Goal: Information Seeking & Learning: Understand process/instructions

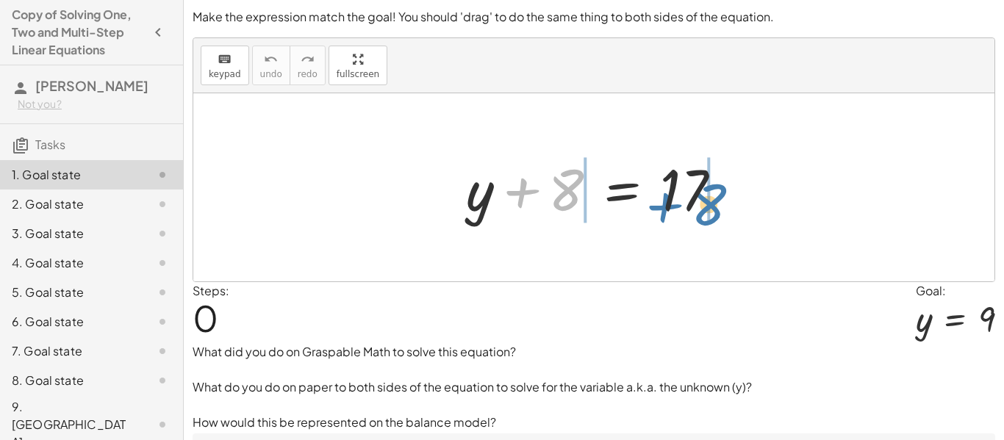
drag, startPoint x: 563, startPoint y: 191, endPoint x: 707, endPoint y: 204, distance: 144.6
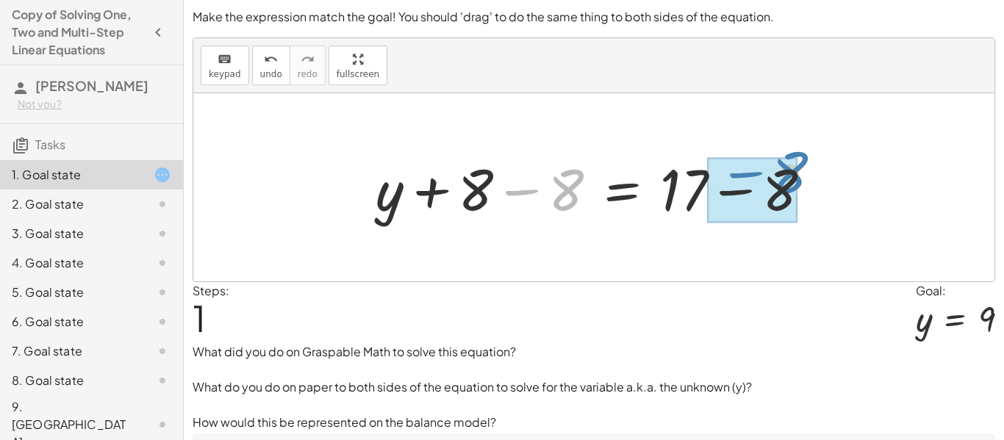
drag, startPoint x: 564, startPoint y: 188, endPoint x: 772, endPoint y: 175, distance: 209.1
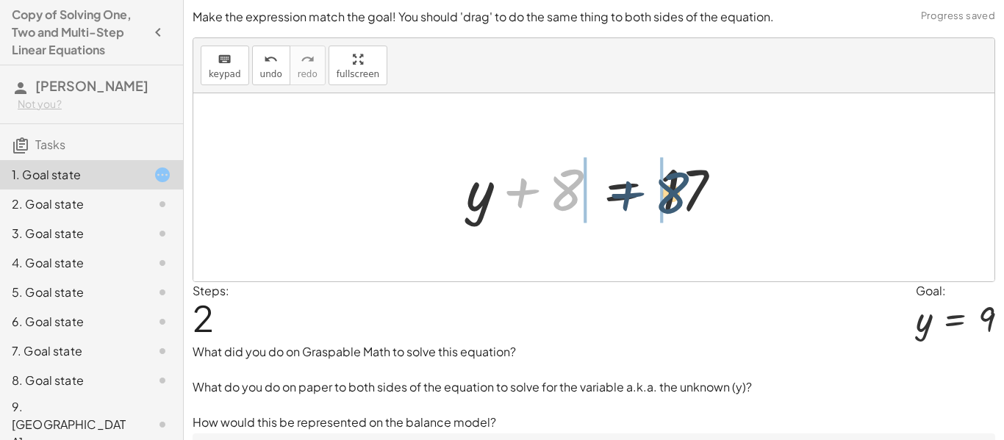
drag, startPoint x: 575, startPoint y: 201, endPoint x: 697, endPoint y: 202, distance: 122.7
click at [697, 202] on div at bounding box center [600, 188] width 282 height 76
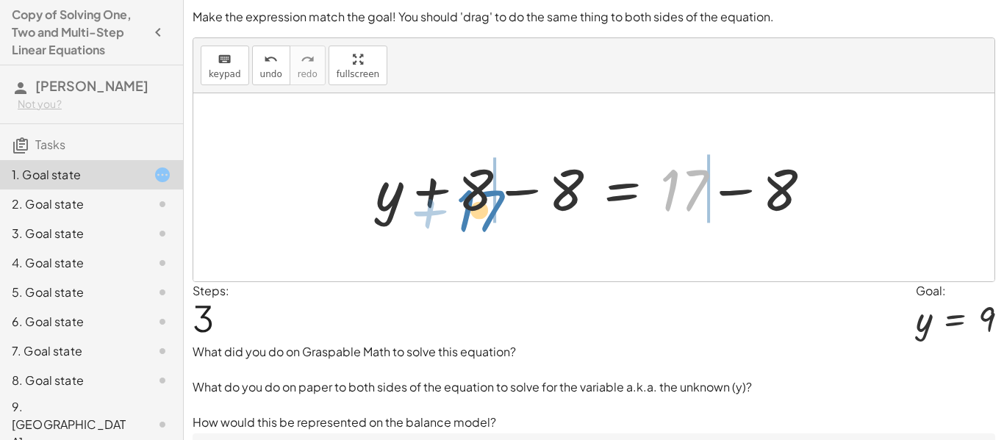
drag, startPoint x: 679, startPoint y: 186, endPoint x: 474, endPoint y: 202, distance: 205.7
click at [474, 202] on div at bounding box center [599, 188] width 462 height 76
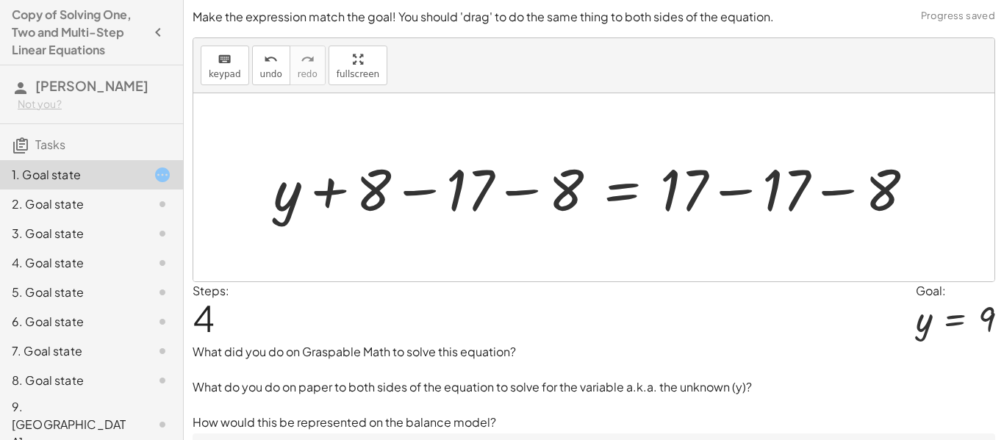
click at [429, 195] on div at bounding box center [599, 188] width 667 height 76
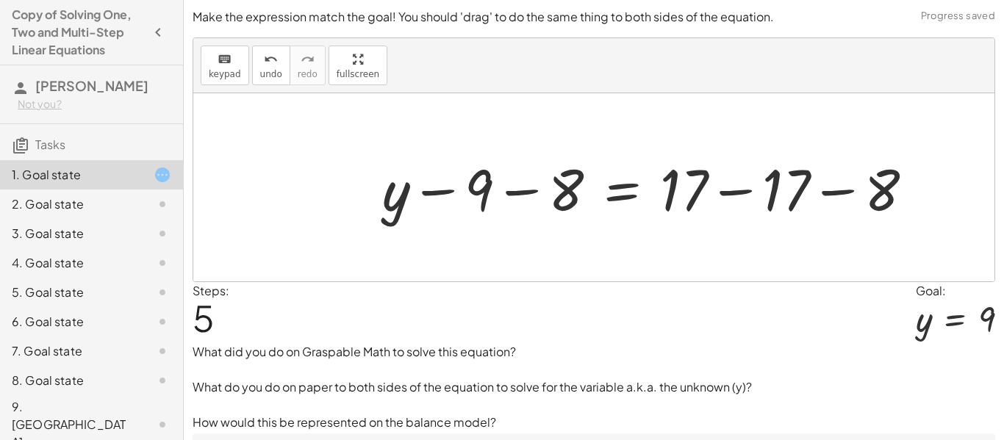
click at [522, 192] on div at bounding box center [654, 188] width 559 height 76
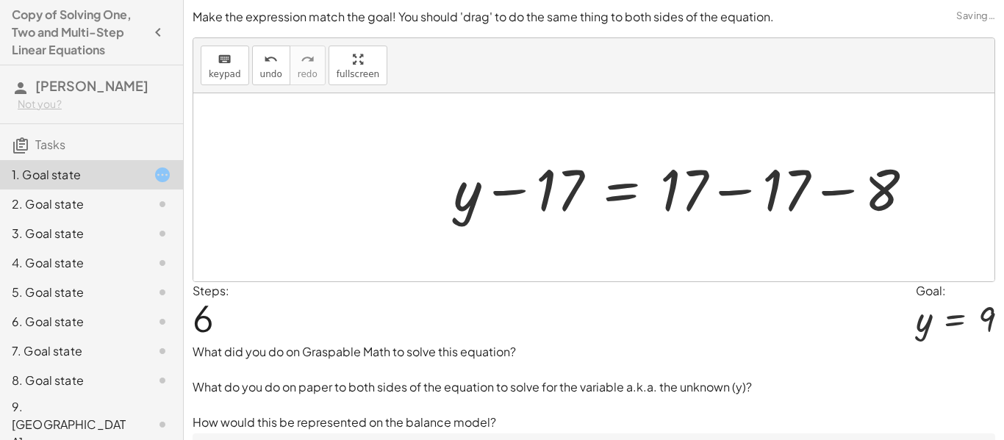
click at [732, 195] on div at bounding box center [689, 188] width 486 height 76
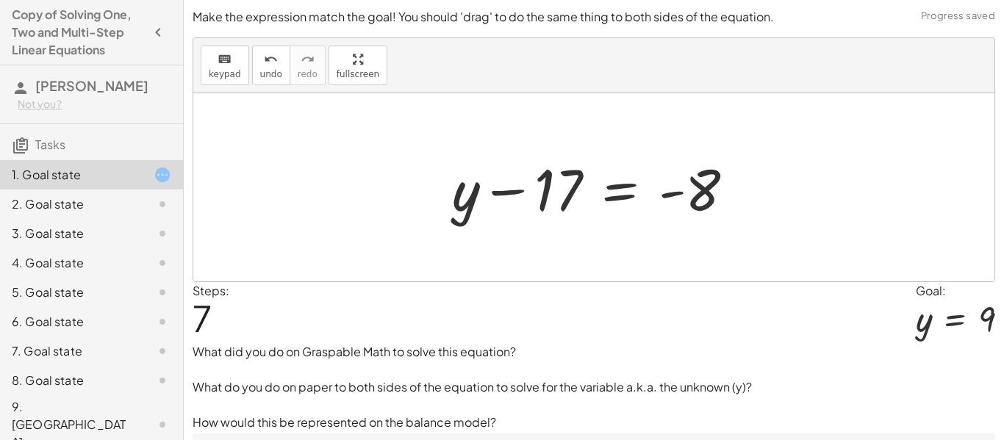
click at [667, 193] on div at bounding box center [599, 188] width 309 height 76
drag, startPoint x: 667, startPoint y: 193, endPoint x: 688, endPoint y: 193, distance: 20.6
click at [688, 193] on div at bounding box center [599, 188] width 309 height 76
drag, startPoint x: 705, startPoint y: 196, endPoint x: 567, endPoint y: 196, distance: 137.4
click at [567, 196] on div at bounding box center [599, 188] width 309 height 76
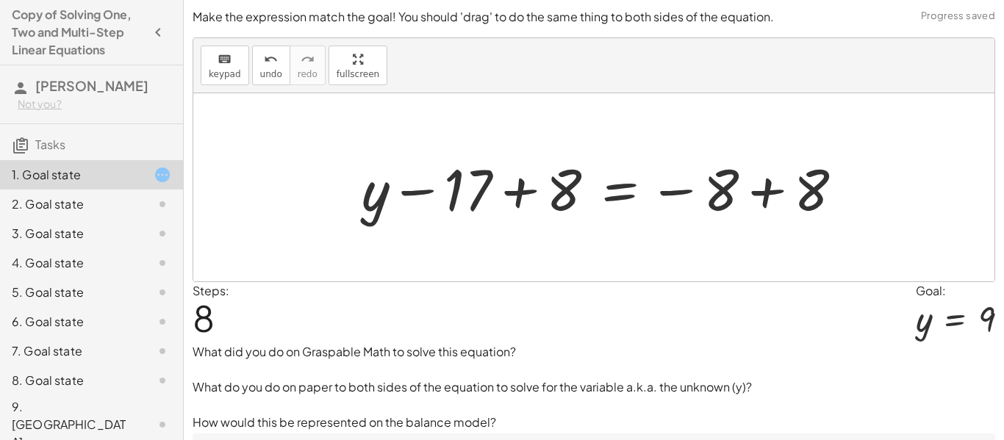
click at [525, 190] on div at bounding box center [608, 188] width 508 height 76
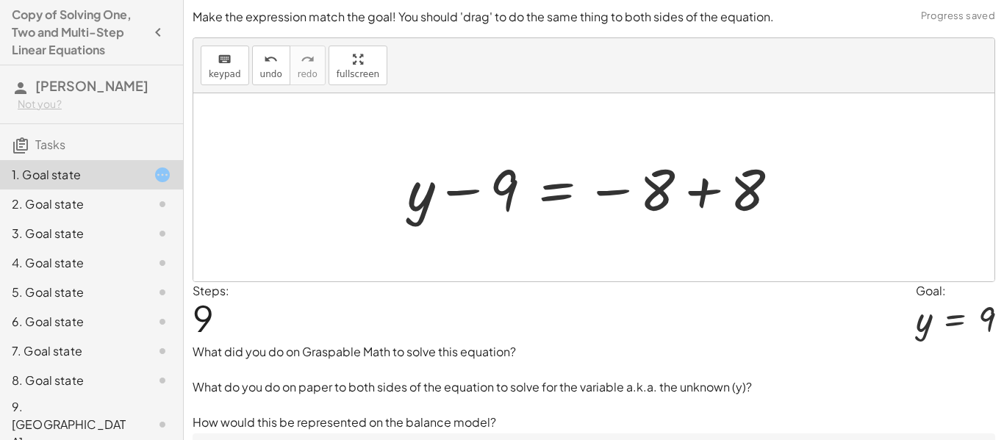
click at [701, 193] on div at bounding box center [599, 188] width 398 height 76
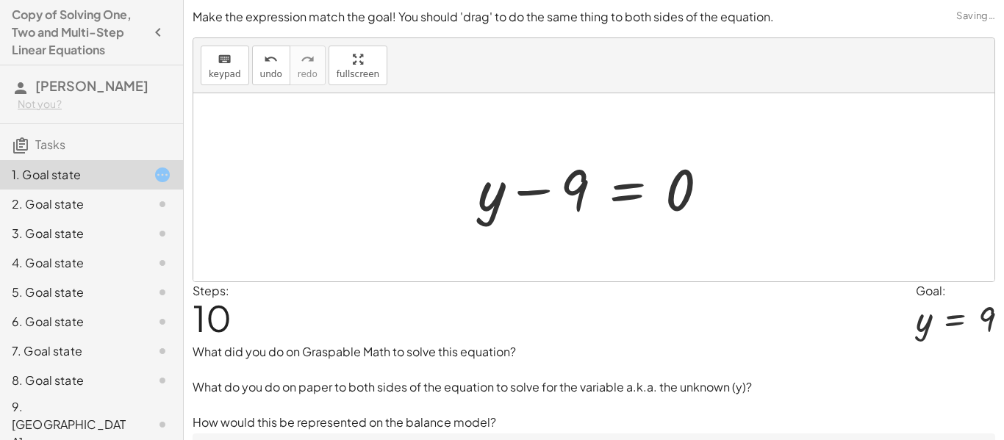
click at [620, 187] on div at bounding box center [598, 188] width 257 height 76
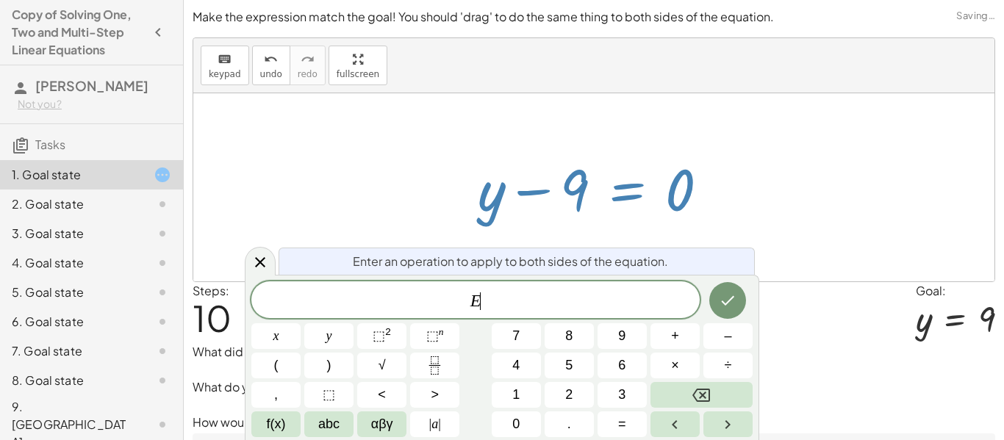
scroll to position [1, 0]
click at [246, 257] on div at bounding box center [260, 261] width 31 height 29
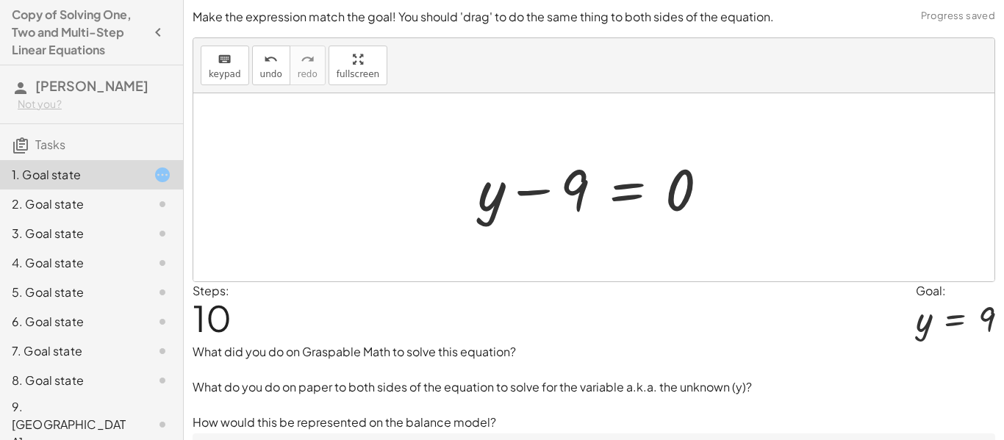
click at [661, 193] on div at bounding box center [598, 188] width 257 height 76
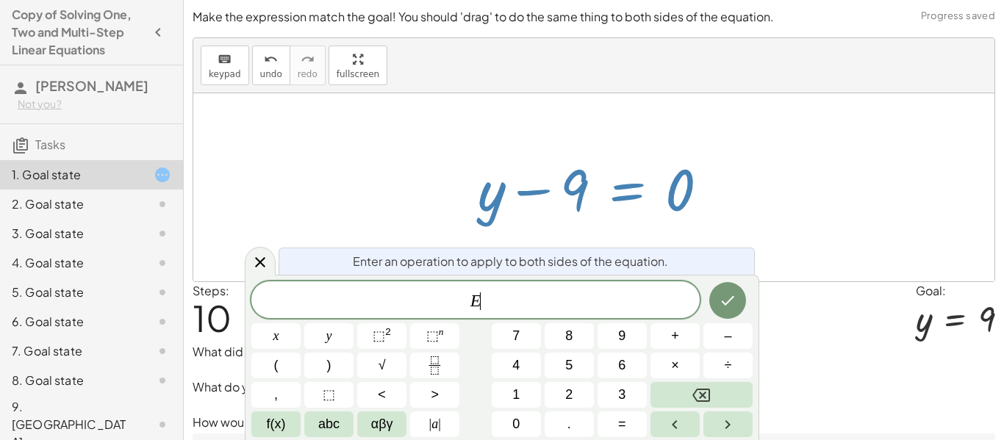
scroll to position [1, 0]
click at [631, 188] on div at bounding box center [598, 188] width 257 height 76
click at [262, 262] on icon at bounding box center [260, 263] width 18 height 18
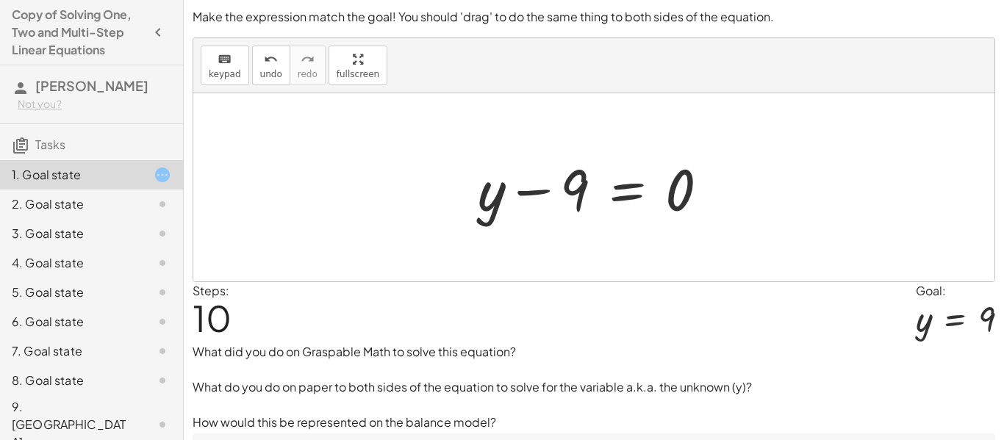
click at [525, 193] on div at bounding box center [598, 188] width 257 height 76
click at [265, 66] on icon "undo" at bounding box center [271, 60] width 14 height 18
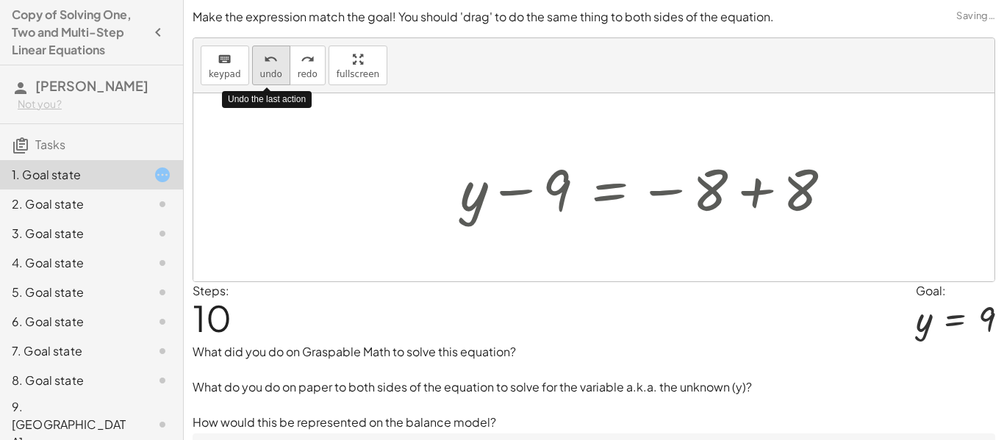
click at [265, 66] on icon "undo" at bounding box center [271, 60] width 14 height 18
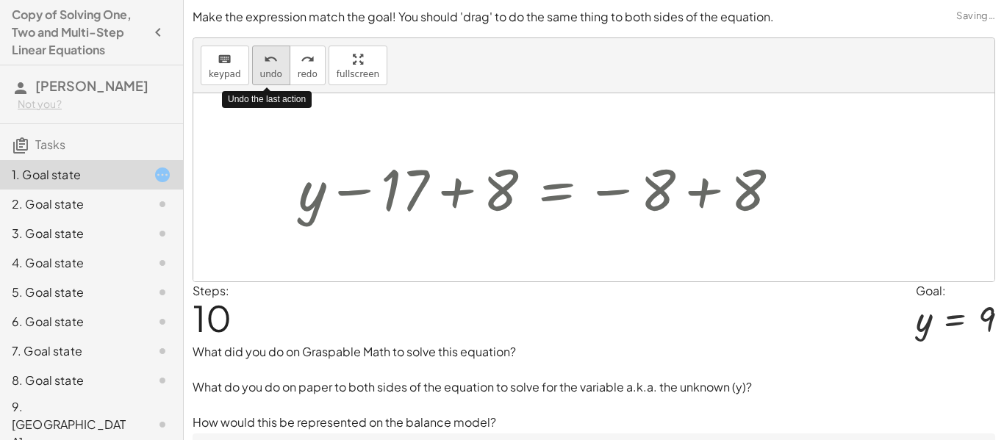
click at [265, 66] on icon "undo" at bounding box center [271, 60] width 14 height 18
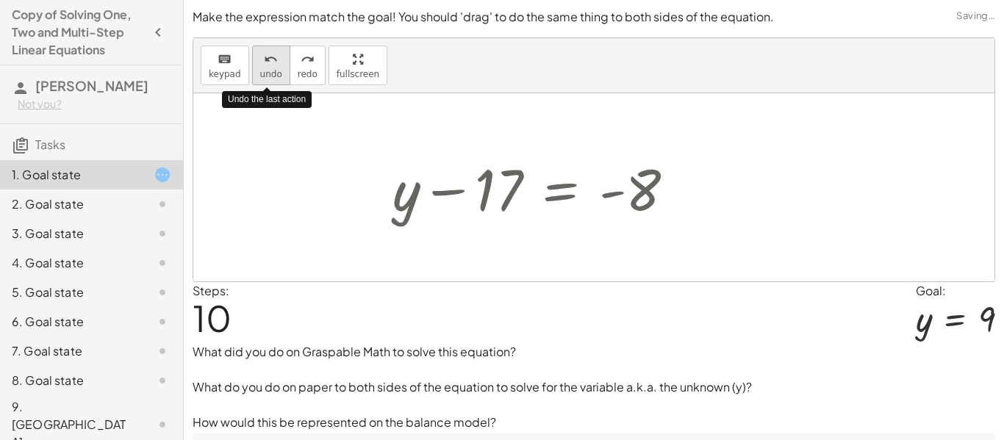
click at [265, 66] on icon "undo" at bounding box center [271, 60] width 14 height 18
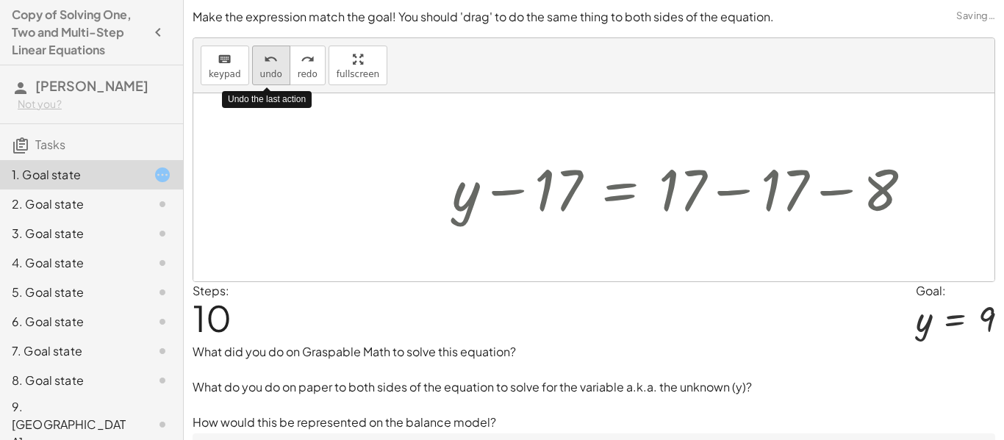
click at [265, 66] on icon "undo" at bounding box center [271, 60] width 14 height 18
click at [265, 64] on icon "undo" at bounding box center [271, 60] width 14 height 18
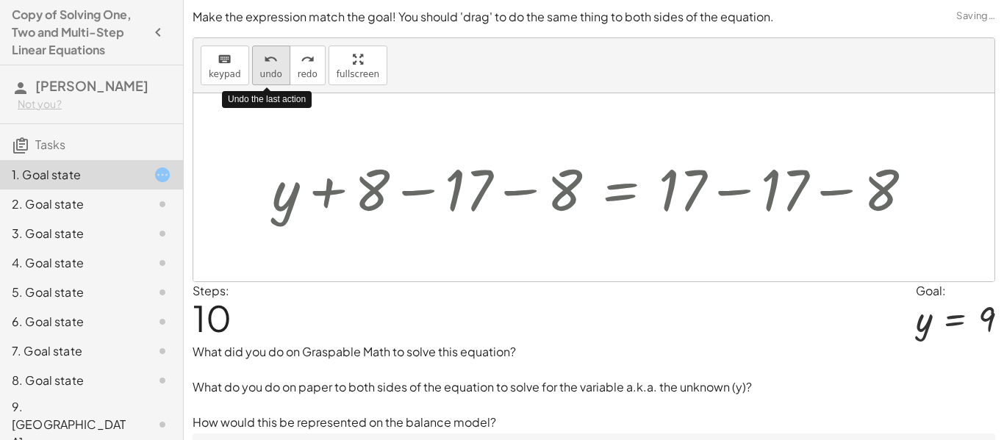
click at [265, 64] on icon "undo" at bounding box center [271, 60] width 14 height 18
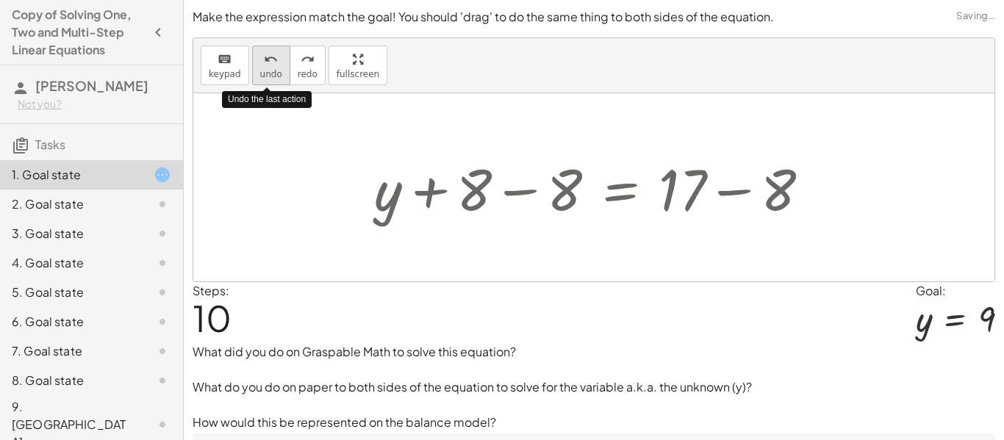
click at [265, 64] on icon "undo" at bounding box center [271, 60] width 14 height 18
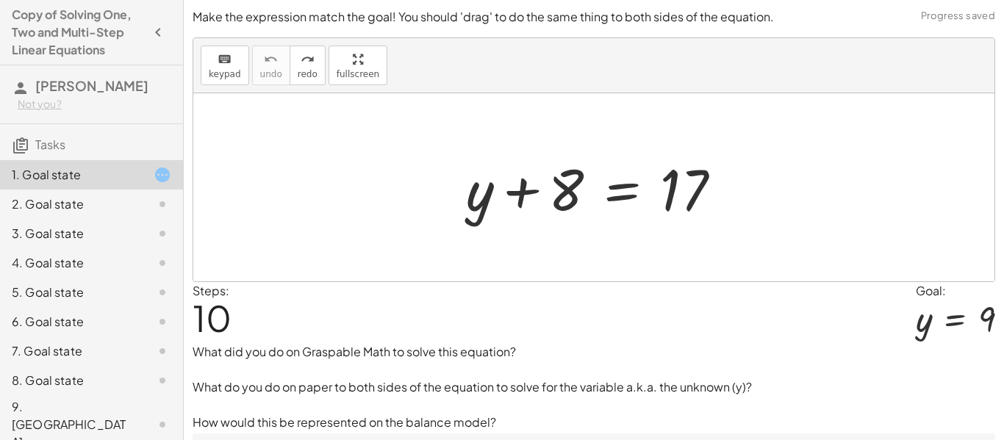
scroll to position [100, 0]
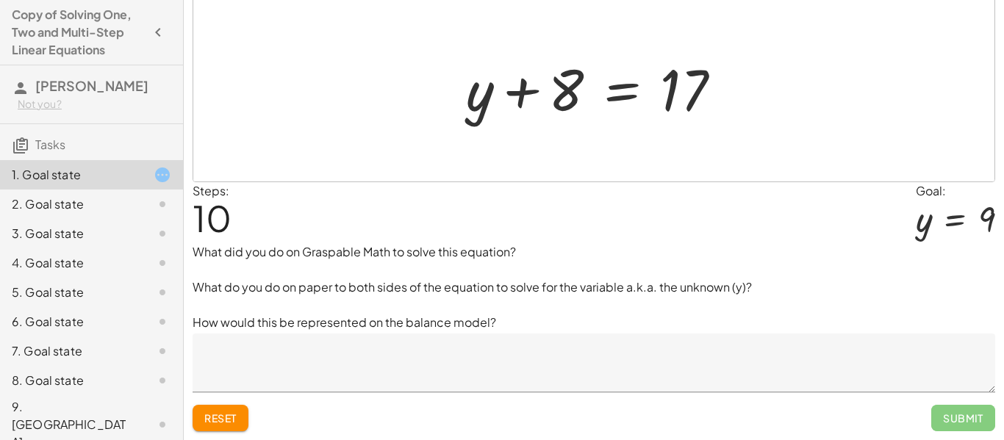
click at [471, 349] on textarea at bounding box center [594, 363] width 802 height 59
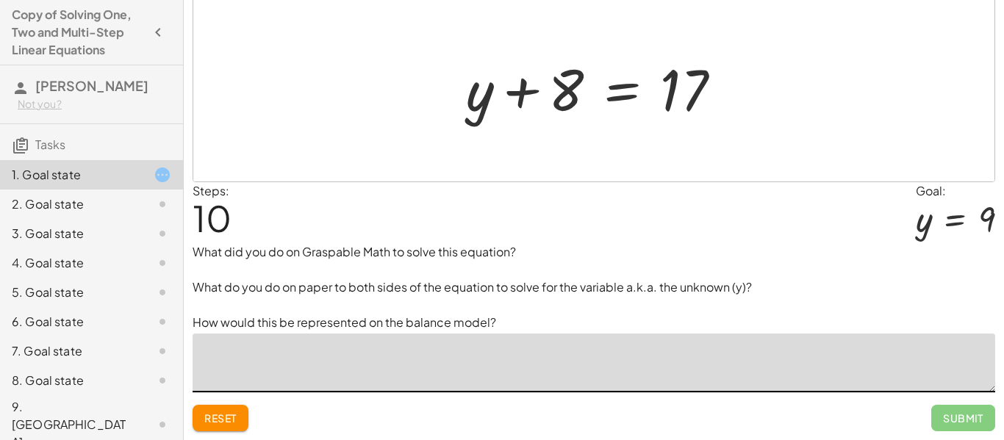
click at [224, 428] on button "Reset" at bounding box center [221, 418] width 56 height 26
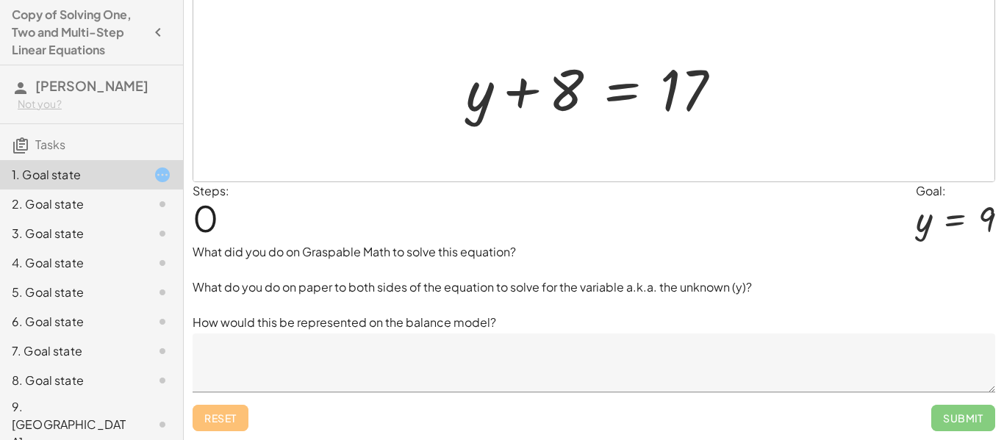
click at [90, 205] on div "2. Goal state" at bounding box center [71, 204] width 118 height 18
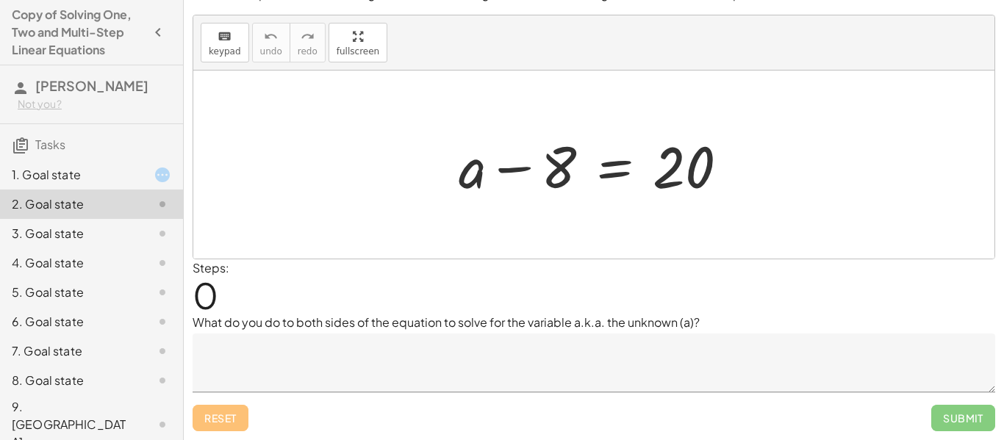
click at [514, 166] on div at bounding box center [599, 165] width 296 height 76
click at [630, 172] on div at bounding box center [599, 165] width 296 height 76
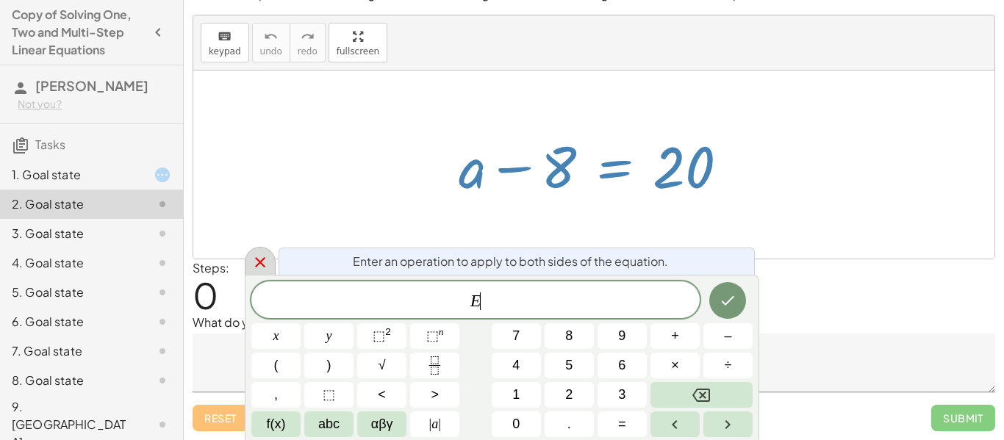
click at [251, 268] on icon at bounding box center [260, 263] width 18 height 18
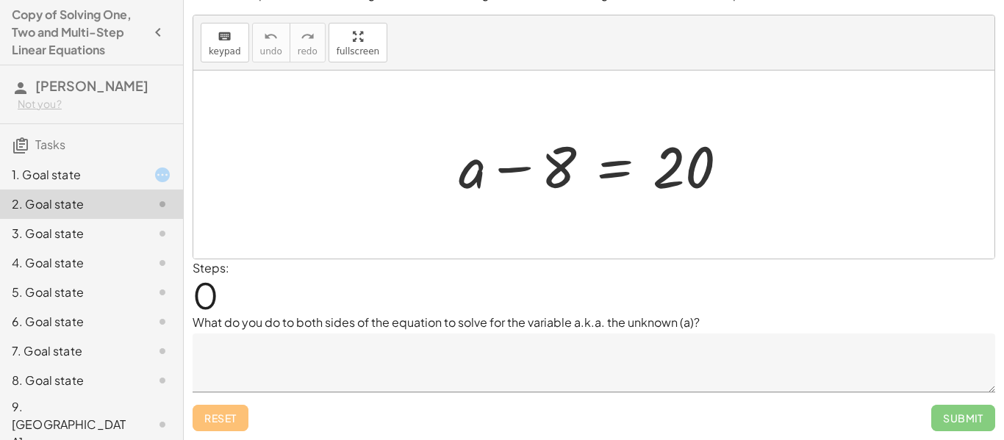
click at [130, 238] on div at bounding box center [150, 234] width 41 height 18
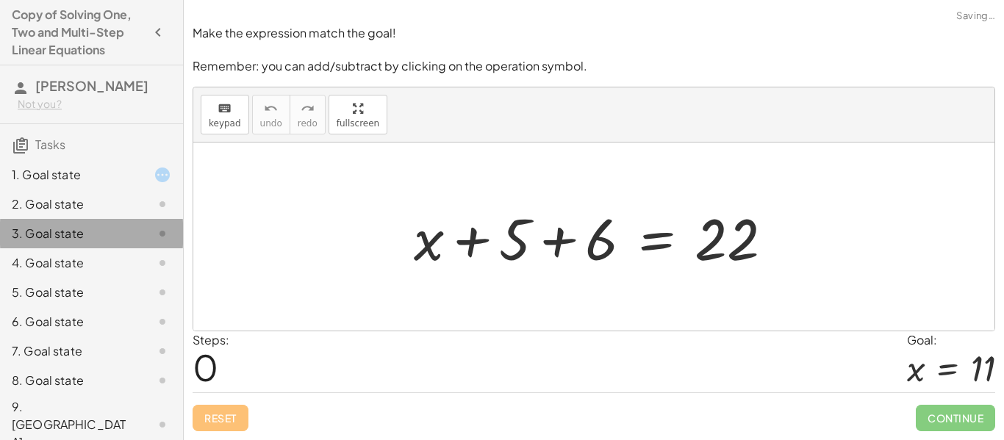
scroll to position [0, 0]
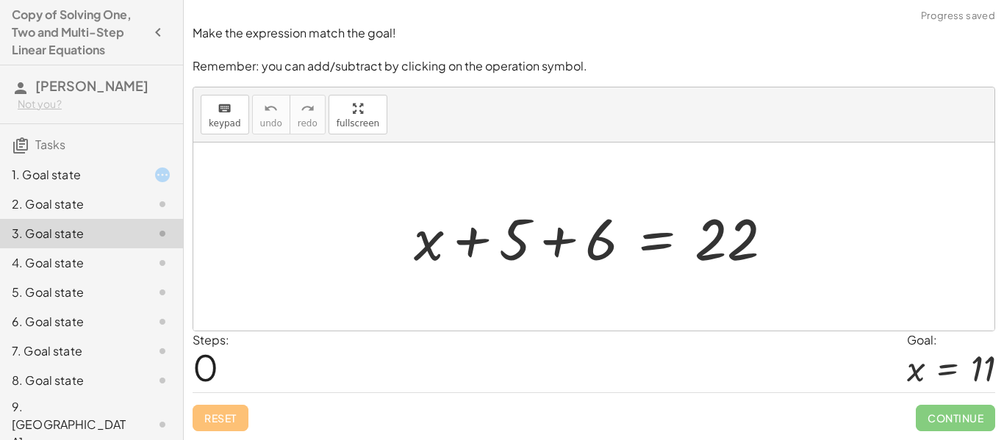
click at [127, 174] on div "1. Goal state" at bounding box center [71, 175] width 118 height 18
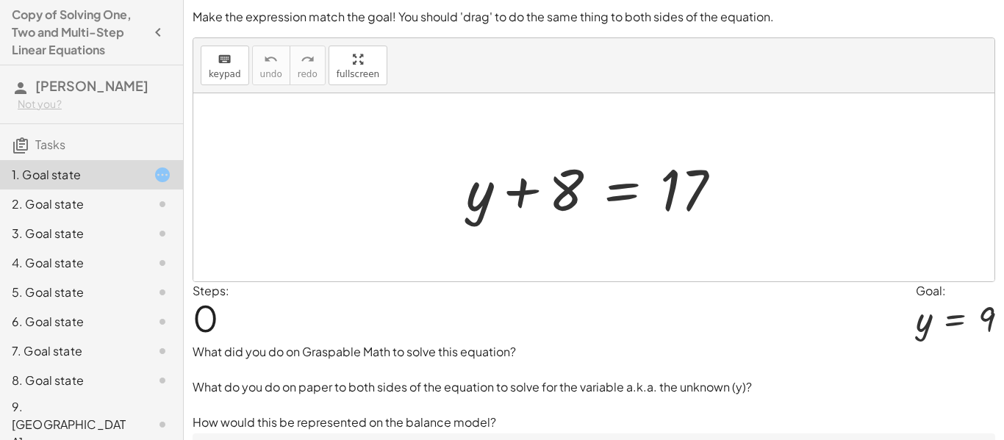
scroll to position [226, 0]
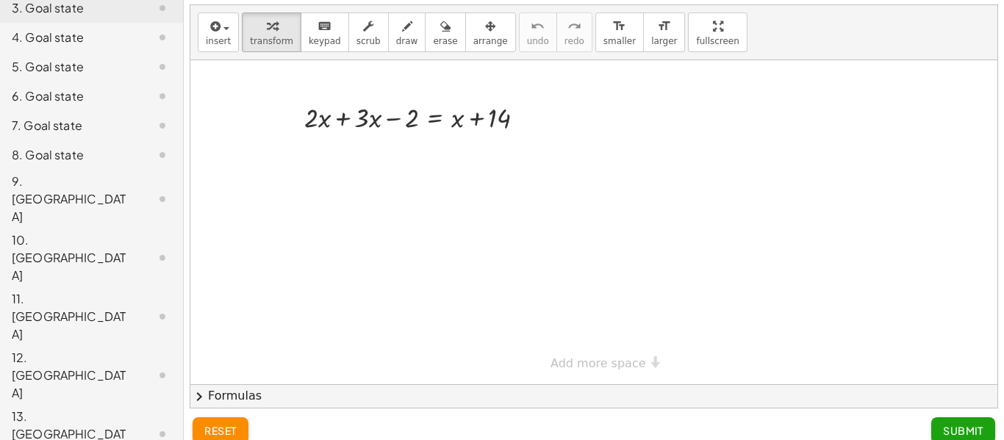
scroll to position [25, 0]
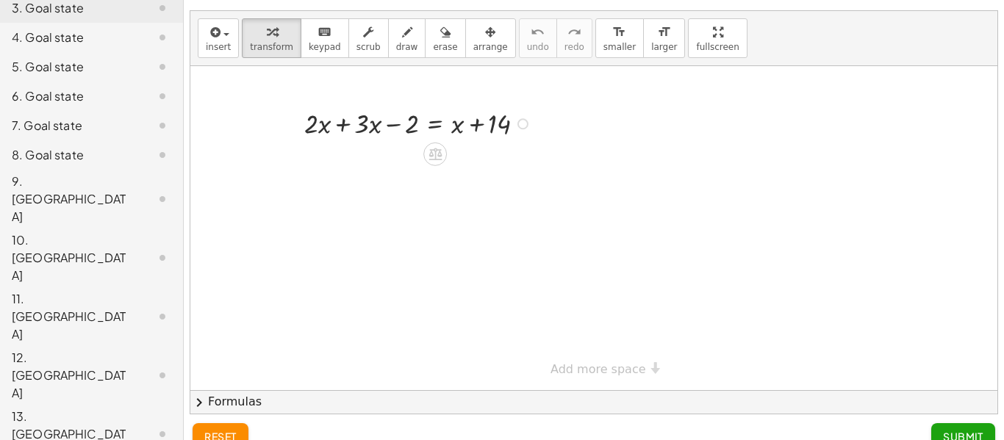
click at [343, 123] on div at bounding box center [420, 122] width 246 height 37
drag, startPoint x: 457, startPoint y: 162, endPoint x: 368, endPoint y: 192, distance: 93.7
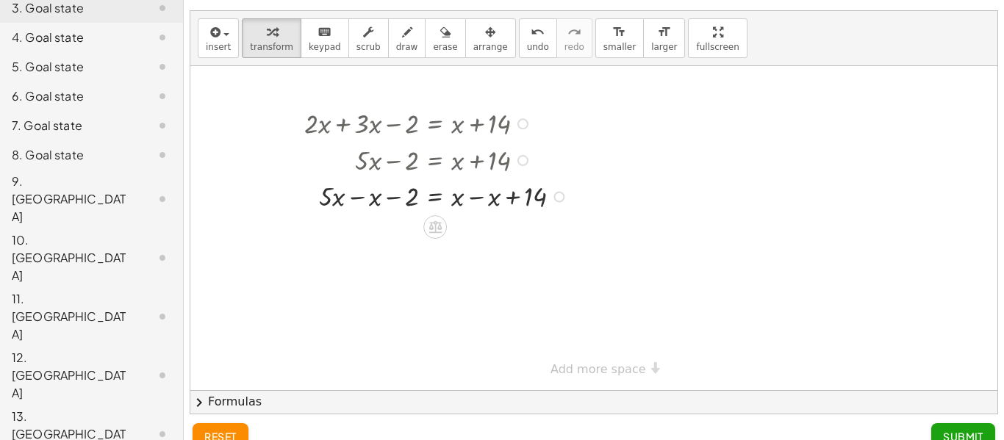
click at [359, 195] on div at bounding box center [438, 195] width 283 height 37
click at [475, 238] on div at bounding box center [438, 232] width 283 height 37
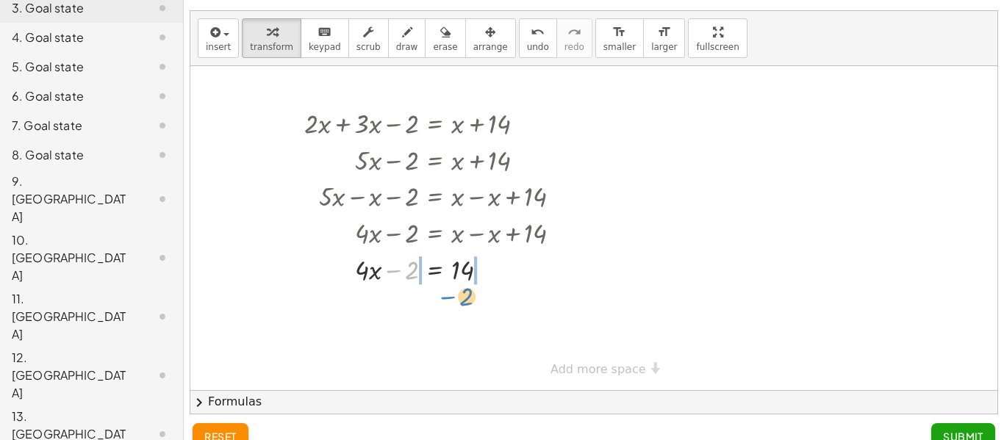
drag, startPoint x: 407, startPoint y: 267, endPoint x: 460, endPoint y: 293, distance: 58.8
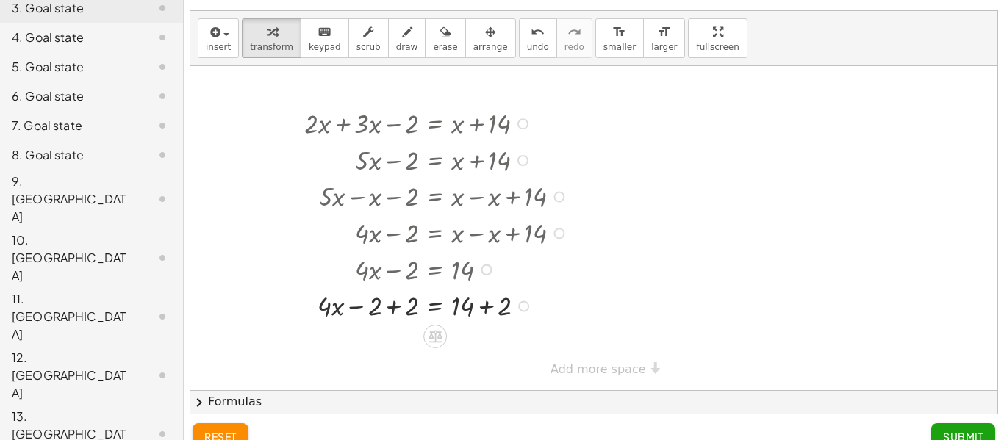
click at [387, 306] on div at bounding box center [438, 305] width 283 height 37
click at [484, 343] on div at bounding box center [438, 341] width 283 height 37
drag, startPoint x: 399, startPoint y: 340, endPoint x: 459, endPoint y: 370, distance: 67.4
click at [416, 342] on div at bounding box center [438, 341] width 283 height 53
click at [461, 345] on div at bounding box center [438, 341] width 283 height 53
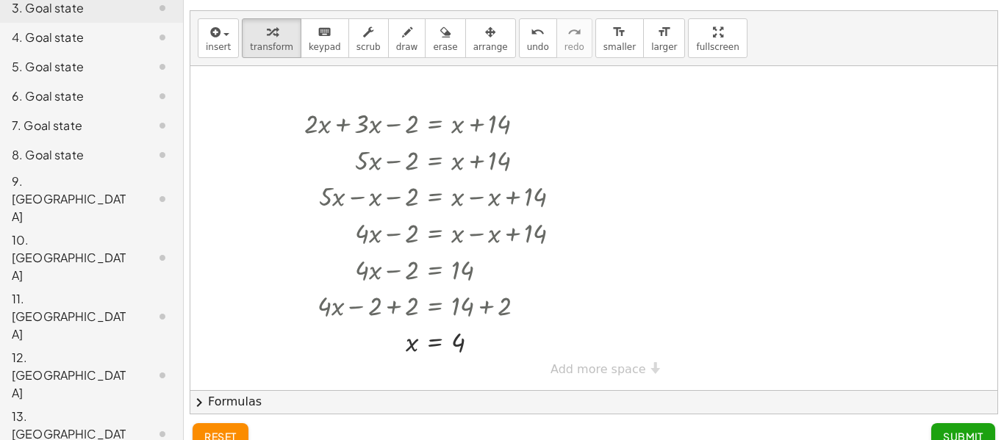
scroll to position [46, 0]
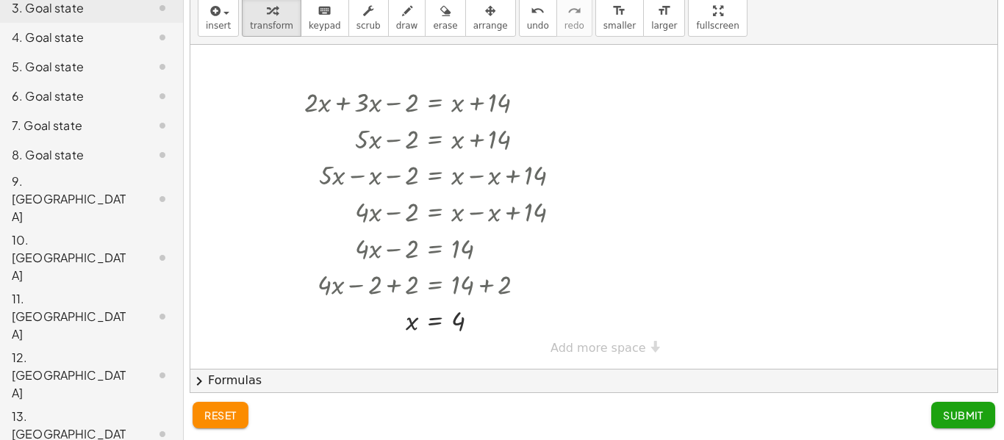
click at [943, 415] on span "Submit" at bounding box center [963, 415] width 40 height 13
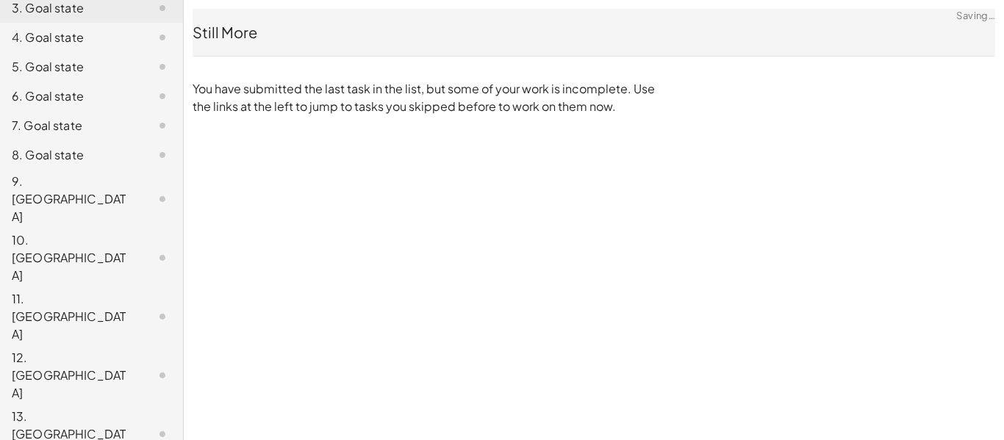
scroll to position [0, 0]
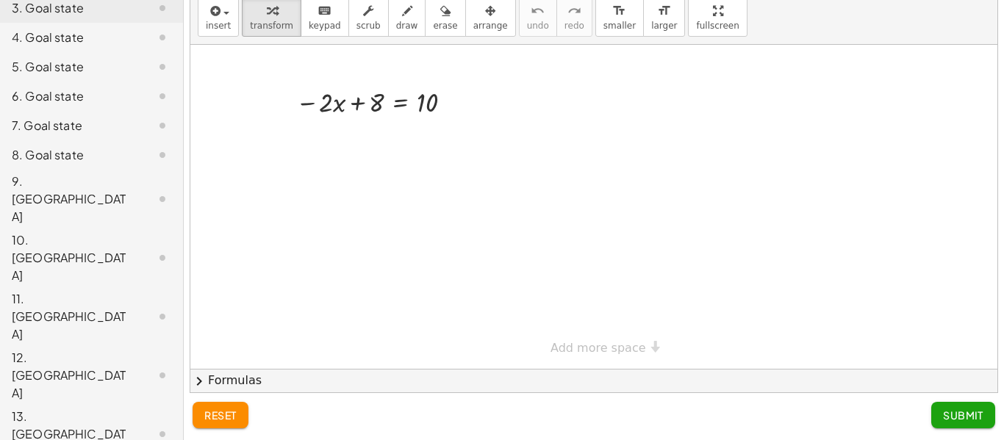
scroll to position [44, 0]
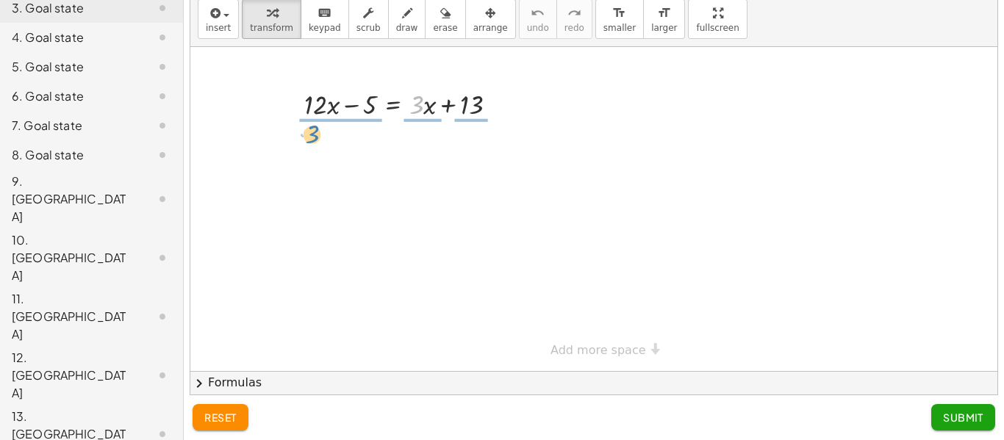
drag, startPoint x: 415, startPoint y: 108, endPoint x: 311, endPoint y: 135, distance: 107.8
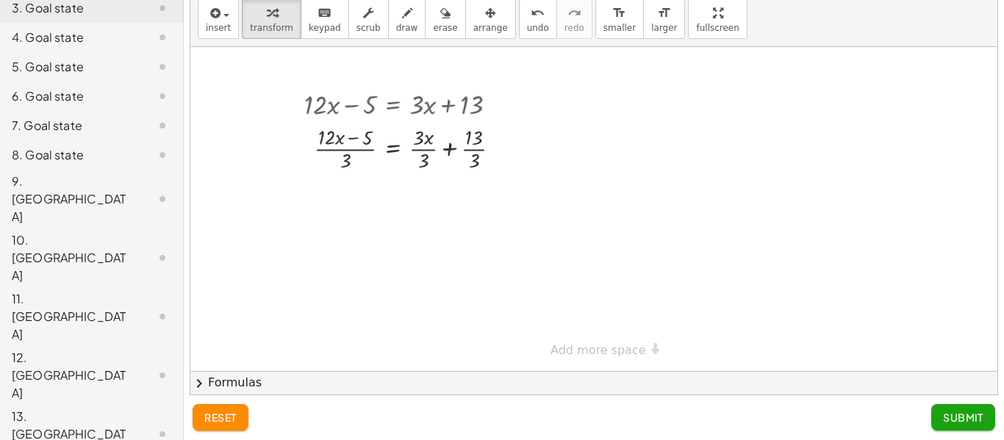
click at [198, 414] on button "reset" at bounding box center [221, 417] width 56 height 26
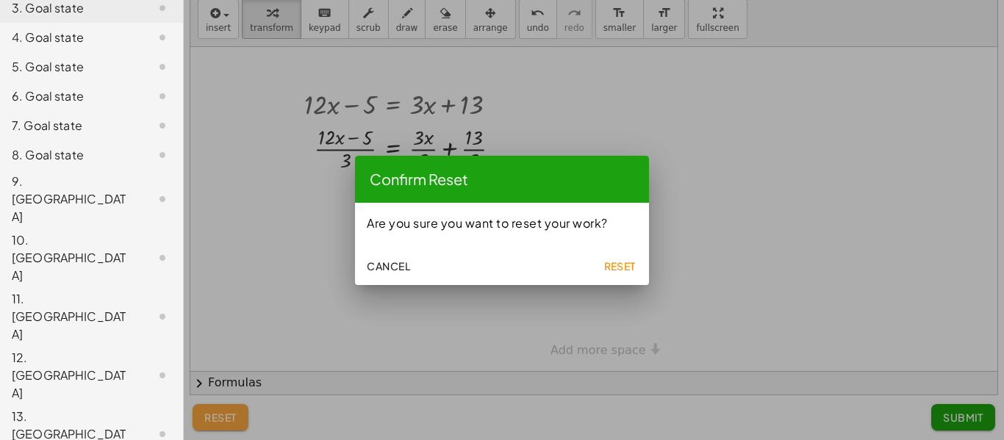
scroll to position [0, 0]
click at [603, 262] on span "Reset" at bounding box center [619, 265] width 32 height 13
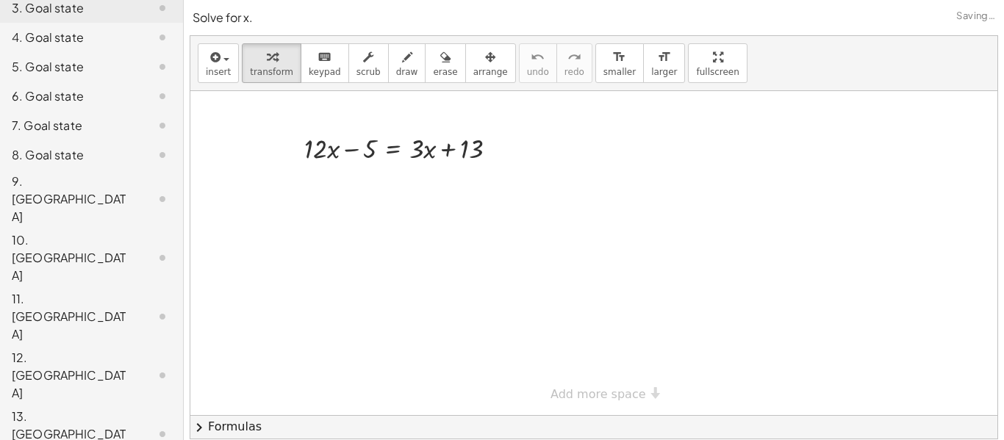
scroll to position [44, 0]
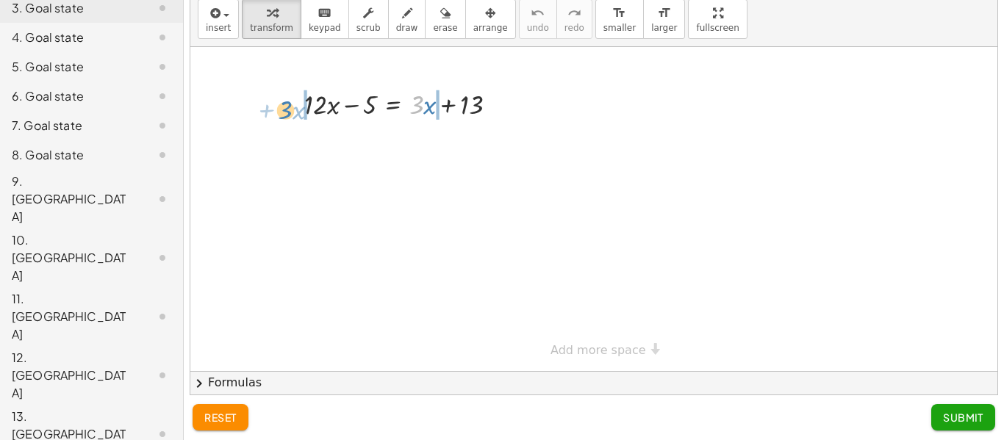
drag, startPoint x: 417, startPoint y: 107, endPoint x: 286, endPoint y: 107, distance: 131.5
click at [286, 107] on div "· 3 + · x + · 12 · x − 5 = + · 3 · x + 13" at bounding box center [395, 104] width 226 height 44
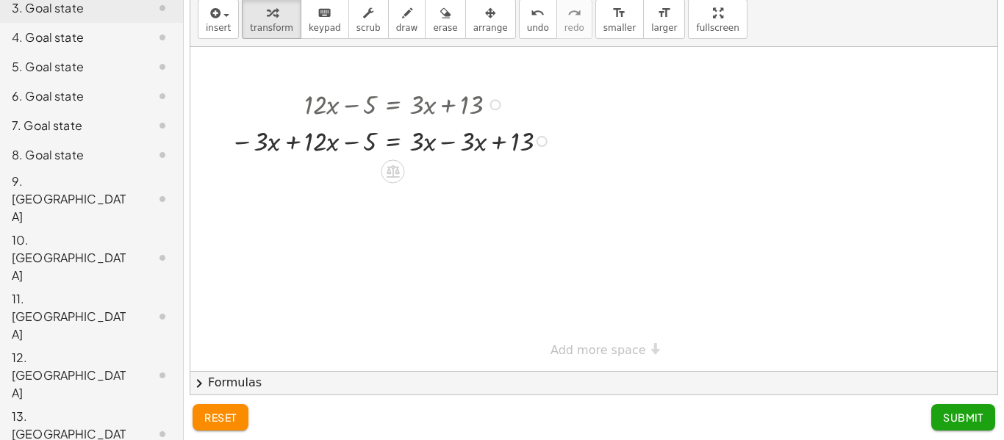
click at [292, 147] on div at bounding box center [393, 140] width 340 height 37
click at [446, 179] on div at bounding box center [395, 176] width 344 height 37
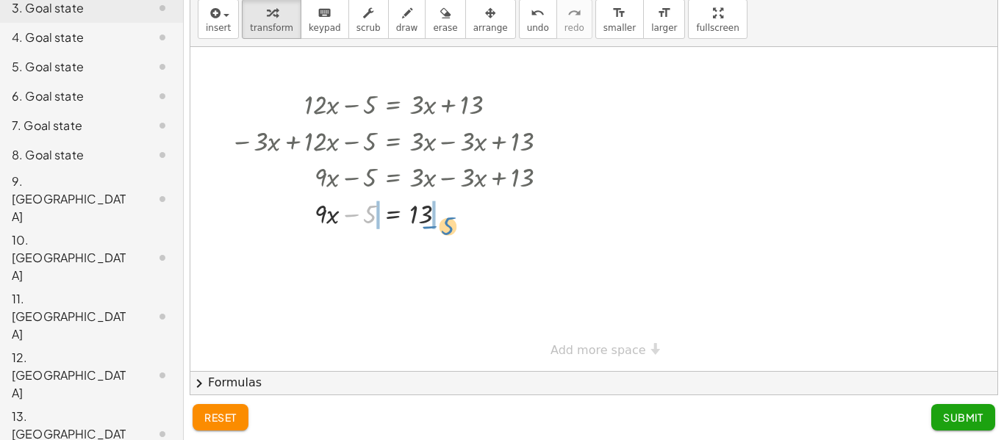
drag, startPoint x: 370, startPoint y: 218, endPoint x: 445, endPoint y: 229, distance: 75.0
click at [445, 229] on div at bounding box center [395, 213] width 344 height 37
click at [441, 248] on div at bounding box center [395, 249] width 344 height 37
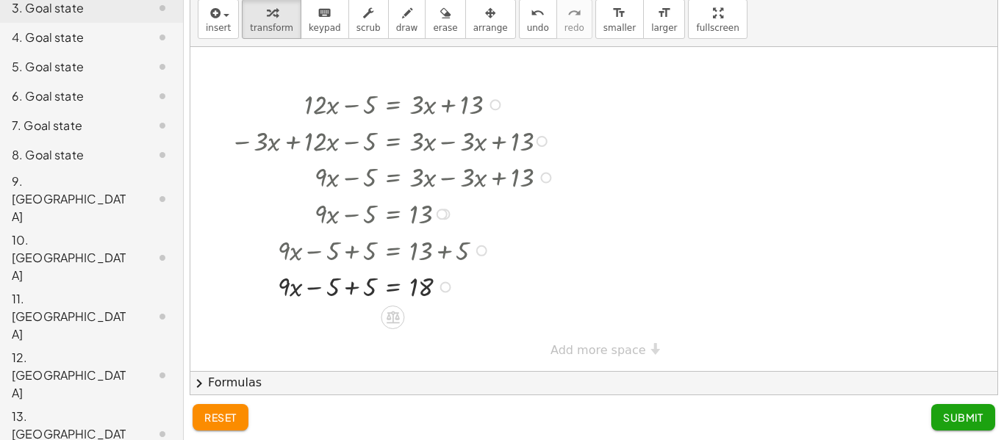
click at [351, 291] on div at bounding box center [395, 285] width 344 height 37
drag, startPoint x: 355, startPoint y: 285, endPoint x: 420, endPoint y: 311, distance: 70.3
click at [420, 334] on div at bounding box center [395, 330] width 344 height 53
click at [366, 336] on div at bounding box center [395, 330] width 344 height 53
click at [958, 421] on span "Submit" at bounding box center [963, 417] width 40 height 13
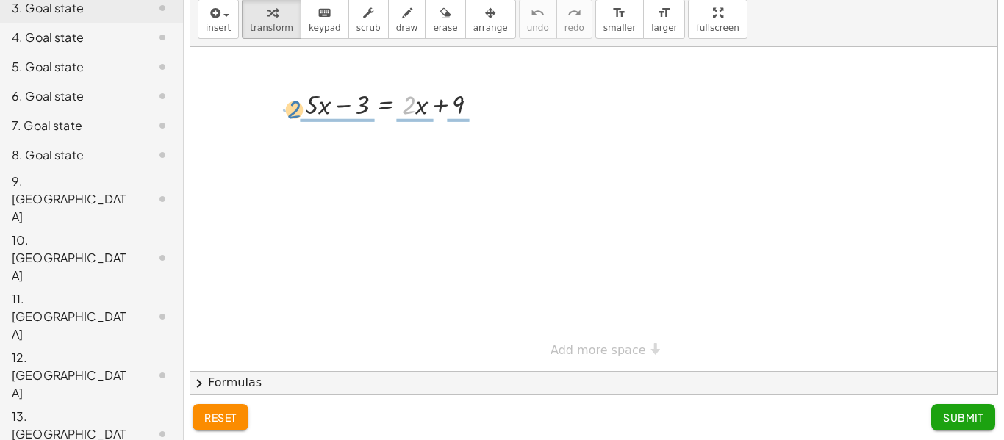
drag, startPoint x: 408, startPoint y: 102, endPoint x: 292, endPoint y: 107, distance: 115.5
click at [292, 107] on div "· 2 + · x + · 5 · x − 3 = + · 2 · x + 9" at bounding box center [386, 104] width 207 height 44
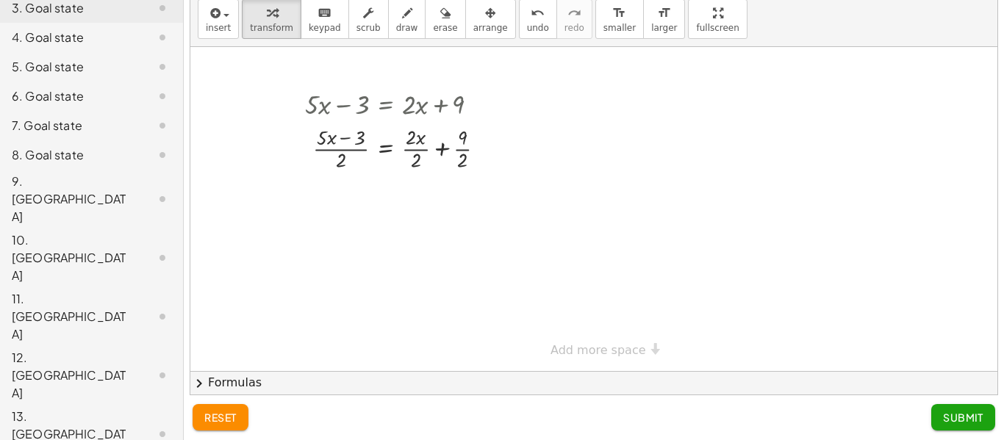
click at [211, 417] on span "reset" at bounding box center [220, 417] width 32 height 13
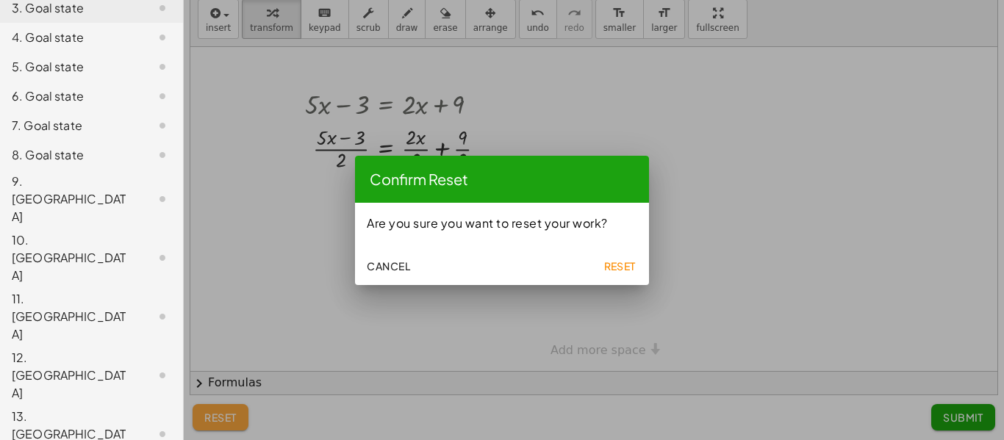
scroll to position [0, 0]
click at [638, 260] on button "Reset" at bounding box center [619, 266] width 47 height 26
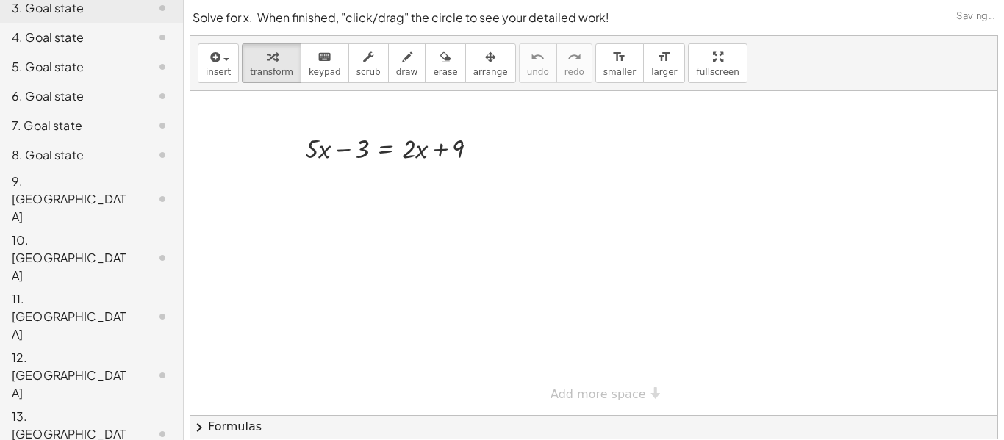
scroll to position [44, 0]
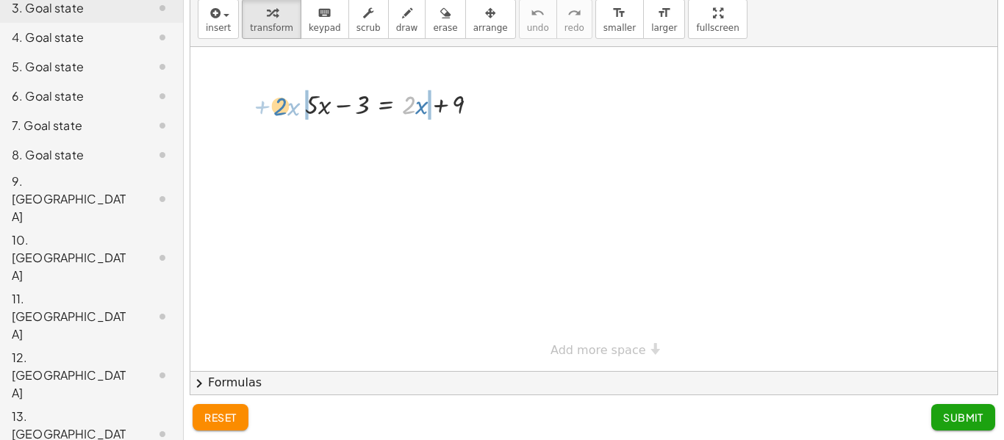
drag, startPoint x: 412, startPoint y: 103, endPoint x: 282, endPoint y: 104, distance: 129.3
click at [283, 104] on div "· 2 + · x + · 5 · x − 3 = + · 2 · x + 9" at bounding box center [386, 104] width 207 height 44
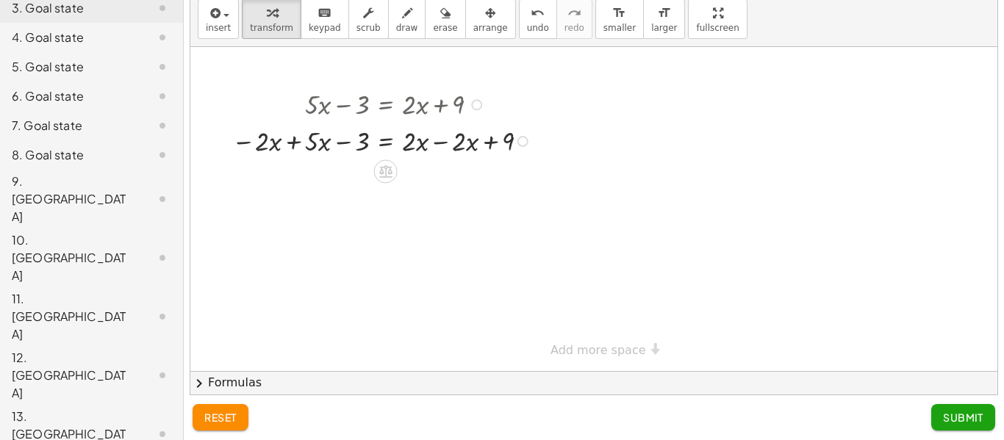
click at [294, 143] on div at bounding box center [383, 140] width 319 height 37
click at [439, 181] on div at bounding box center [385, 176] width 323 height 37
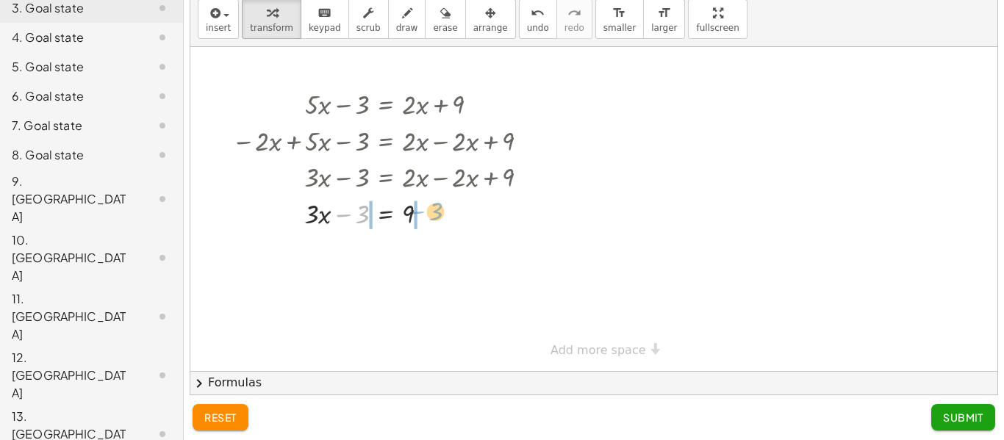
drag, startPoint x: 364, startPoint y: 214, endPoint x: 438, endPoint y: 209, distance: 73.6
click at [438, 209] on div at bounding box center [385, 213] width 323 height 37
click at [426, 215] on div at bounding box center [426, 214] width 11 height 11
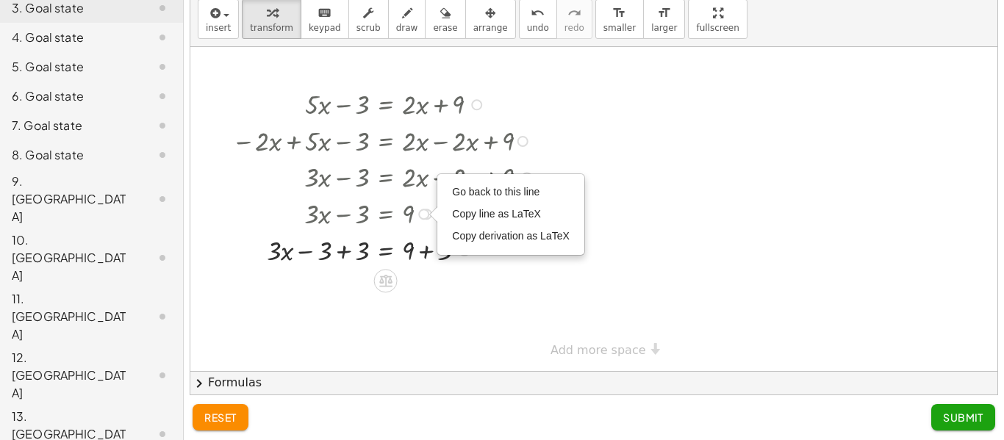
click at [423, 257] on div at bounding box center [385, 249] width 323 height 37
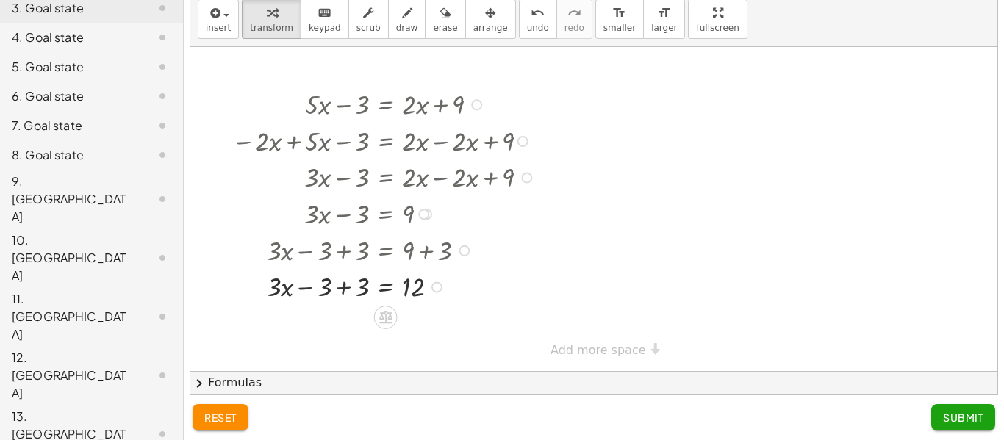
click at [344, 284] on div at bounding box center [385, 285] width 323 height 37
drag, startPoint x: 351, startPoint y: 290, endPoint x: 410, endPoint y: 315, distance: 64.8
click at [417, 334] on div at bounding box center [385, 330] width 323 height 53
click at [360, 331] on div at bounding box center [385, 330] width 323 height 53
click at [962, 414] on span "Submit" at bounding box center [963, 417] width 40 height 13
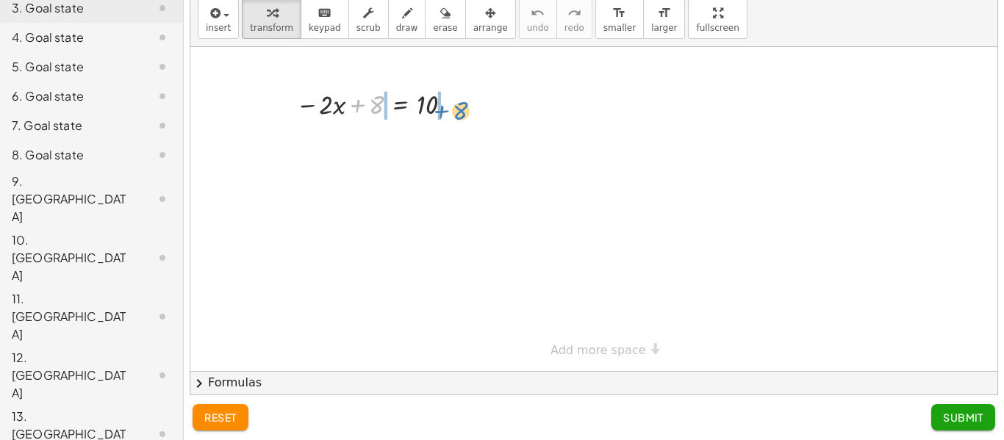
drag, startPoint x: 377, startPoint y: 107, endPoint x: 459, endPoint y: 112, distance: 81.7
click at [459, 112] on div at bounding box center [377, 103] width 179 height 37
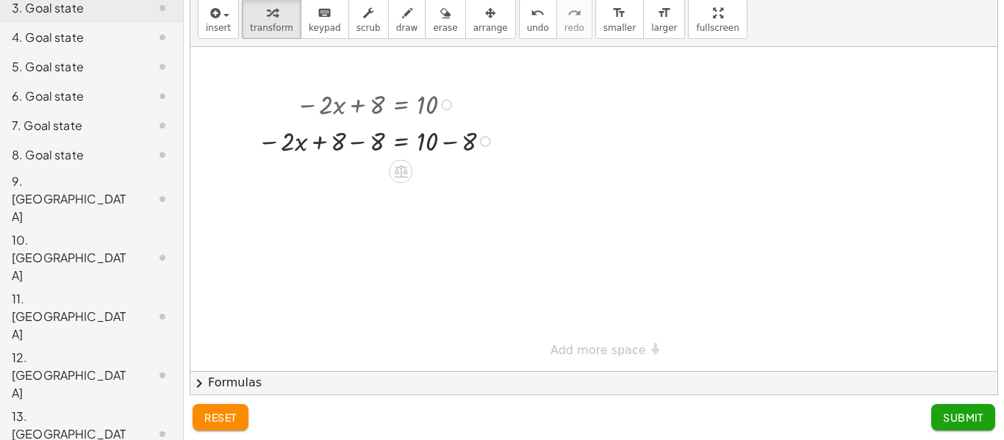
click at [445, 143] on div at bounding box center [378, 140] width 256 height 37
click at [359, 182] on div at bounding box center [378, 176] width 256 height 37
click at [432, 228] on div at bounding box center [378, 221] width 256 height 53
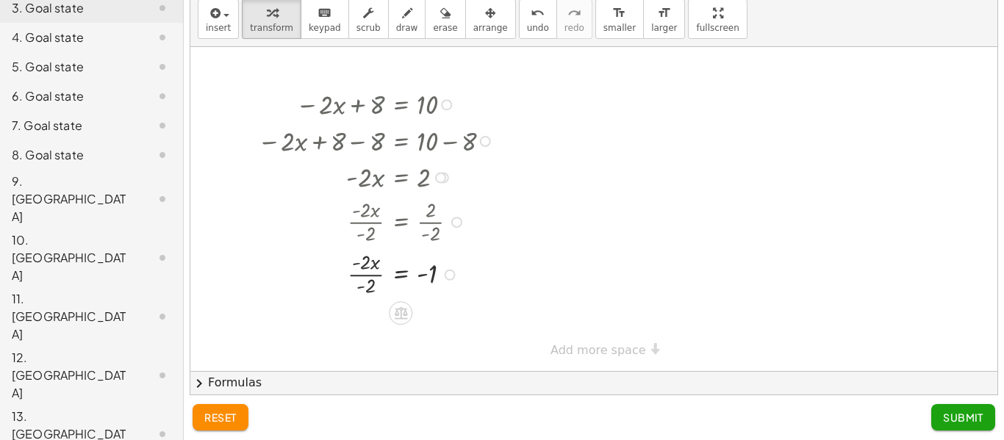
click at [359, 279] on div at bounding box center [378, 273] width 256 height 53
click at [359, 275] on div at bounding box center [378, 273] width 256 height 53
click at [969, 420] on span "Submit" at bounding box center [963, 417] width 40 height 13
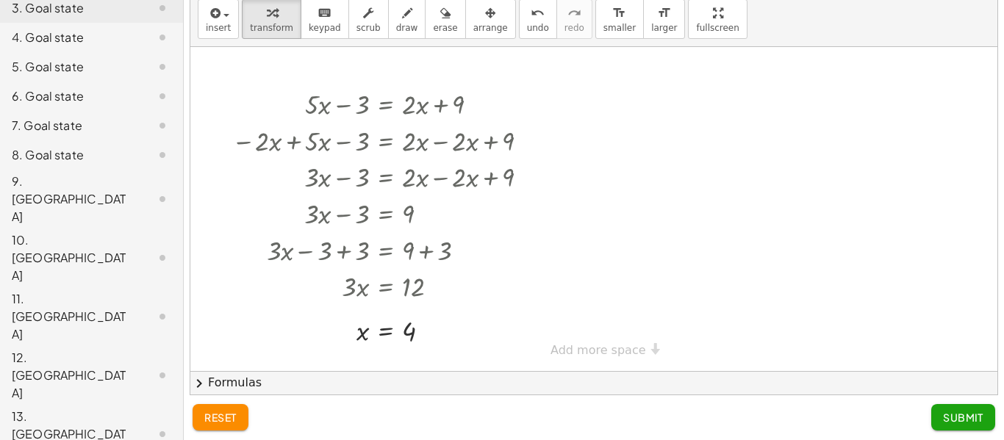
click at [103, 408] on div "13. [GEOGRAPHIC_DATA]" at bounding box center [71, 434] width 118 height 53
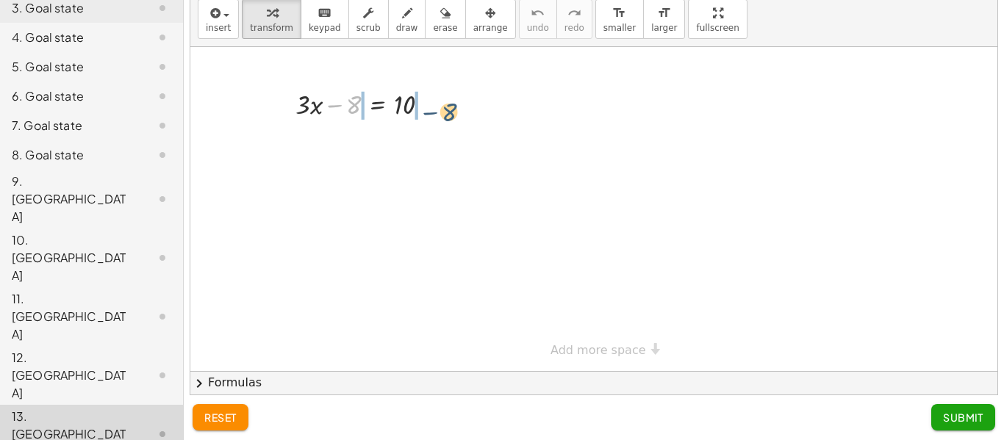
drag, startPoint x: 355, startPoint y: 102, endPoint x: 451, endPoint y: 108, distance: 96.4
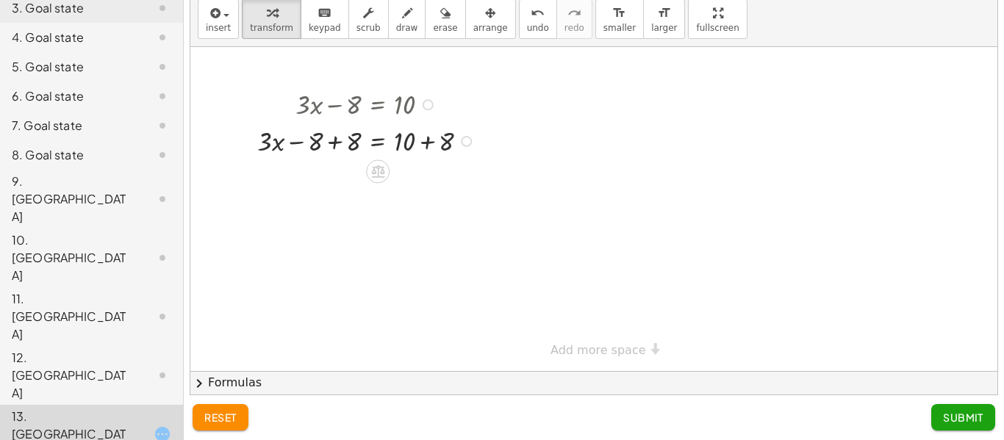
click at [420, 139] on div at bounding box center [368, 140] width 237 height 37
click at [329, 182] on div at bounding box center [368, 176] width 237 height 37
drag, startPoint x: 338, startPoint y: 182, endPoint x: 420, endPoint y: 211, distance: 87.2
click at [406, 221] on div at bounding box center [368, 221] width 237 height 53
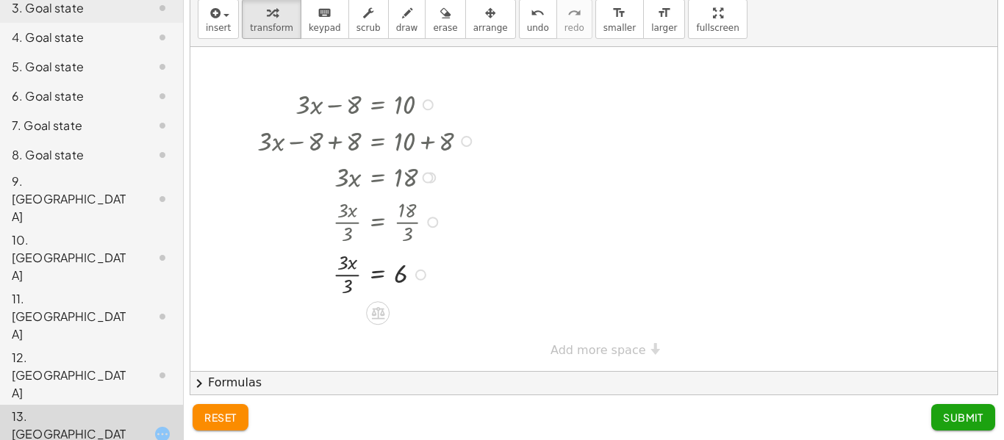
click at [346, 275] on div at bounding box center [368, 273] width 237 height 53
click at [941, 425] on button "Submit" at bounding box center [963, 417] width 64 height 26
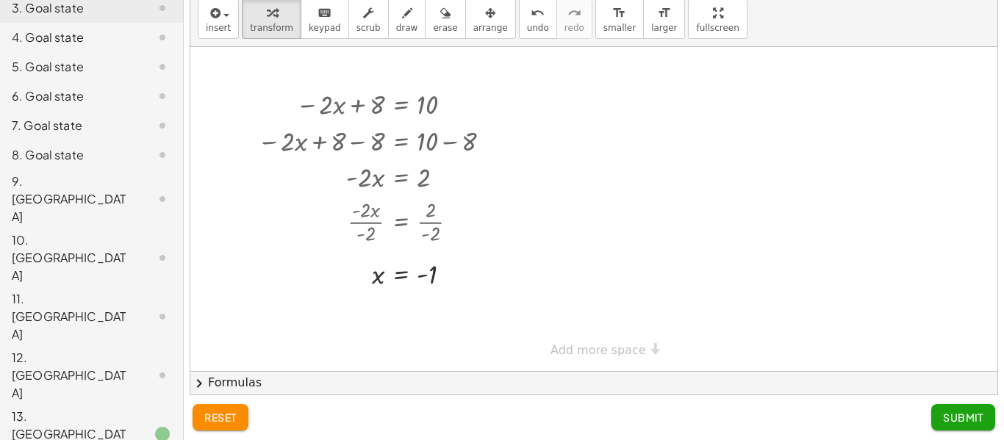
click at [75, 349] on div "12. [GEOGRAPHIC_DATA]" at bounding box center [71, 375] width 118 height 53
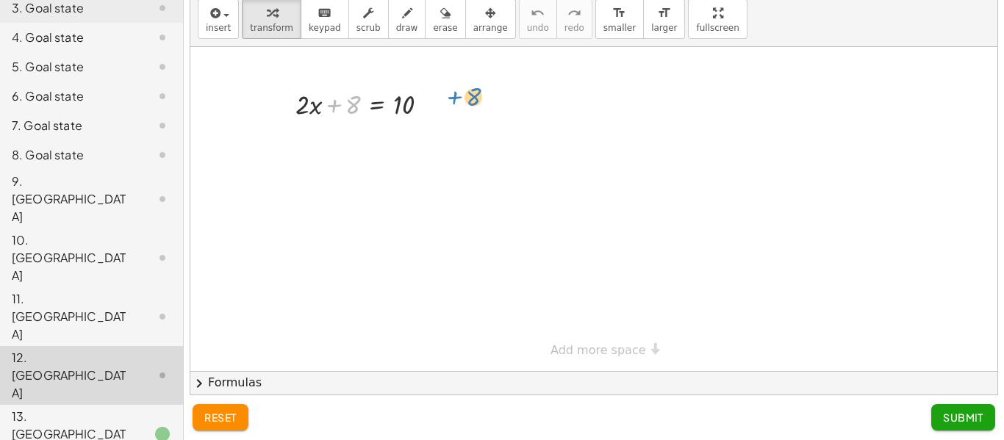
drag, startPoint x: 359, startPoint y: 98, endPoint x: 477, endPoint y: 89, distance: 118.6
click at [477, 89] on div "+ 8 + · 2 · x + 8 = 10" at bounding box center [593, 209] width 807 height 324
drag, startPoint x: 351, startPoint y: 104, endPoint x: 428, endPoint y: 109, distance: 76.6
click at [428, 109] on div at bounding box center [367, 103] width 159 height 37
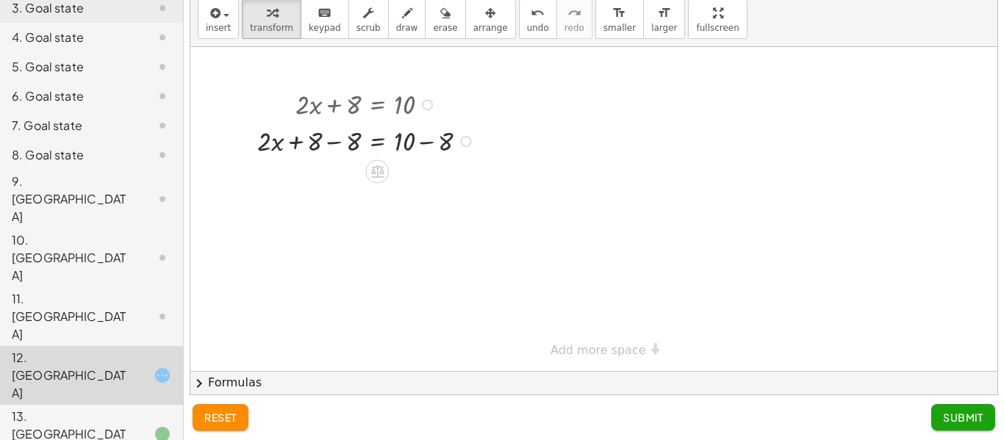
click at [422, 144] on div at bounding box center [368, 140] width 237 height 37
click at [337, 178] on div at bounding box center [368, 176] width 237 height 37
drag, startPoint x: 338, startPoint y: 179, endPoint x: 400, endPoint y: 208, distance: 68.4
click at [407, 224] on div at bounding box center [368, 221] width 237 height 53
click at [337, 280] on div at bounding box center [368, 273] width 237 height 53
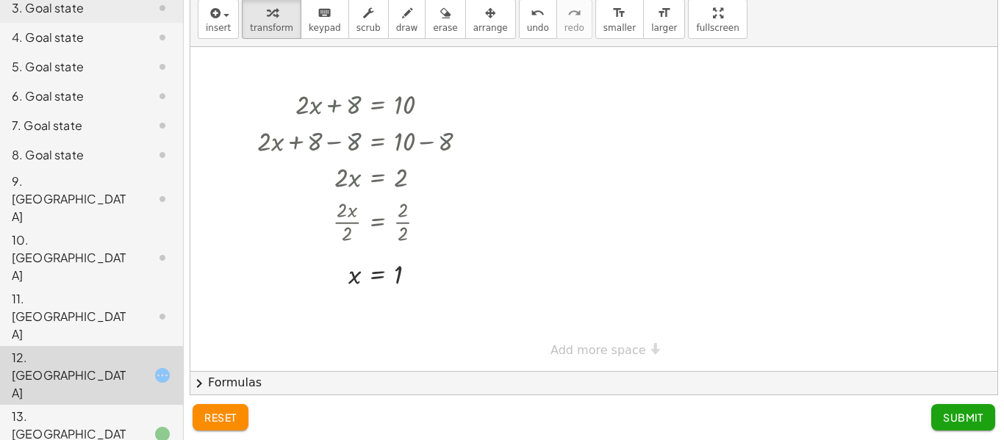
click at [952, 417] on span "Submit" at bounding box center [963, 417] width 40 height 13
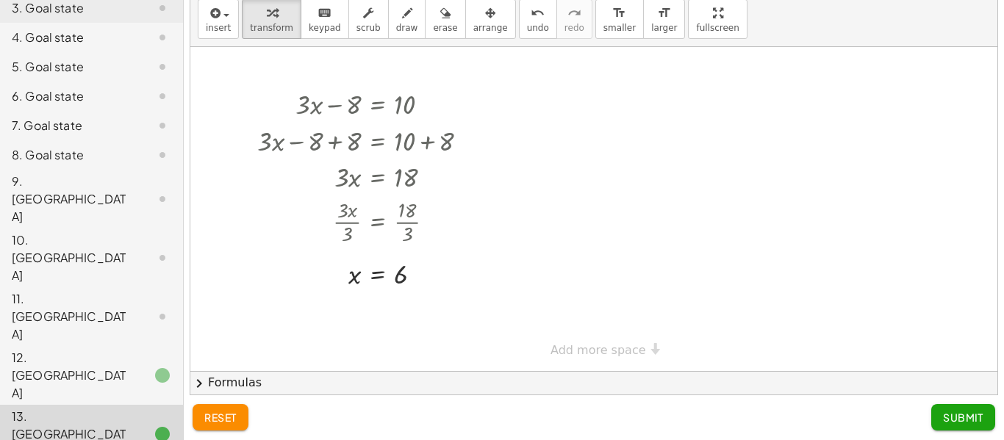
click at [126, 290] on div "11. [GEOGRAPHIC_DATA]" at bounding box center [71, 316] width 118 height 53
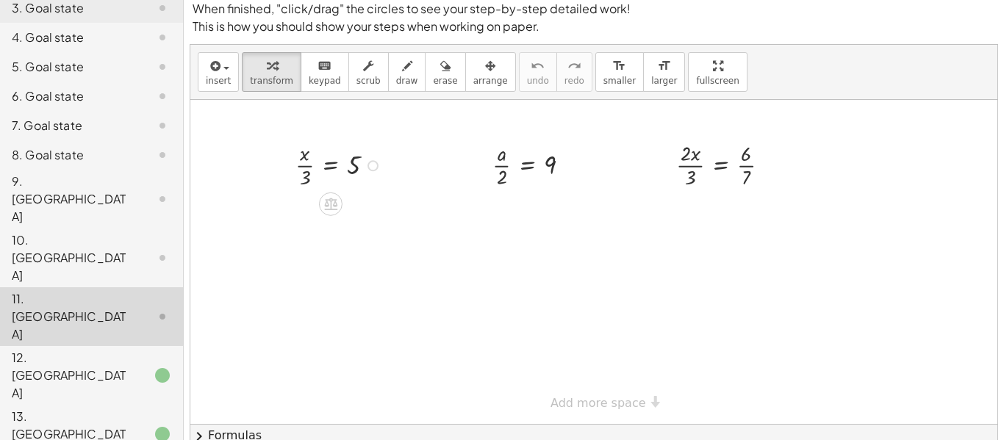
click at [303, 169] on div at bounding box center [340, 164] width 105 height 53
click at [498, 170] on div at bounding box center [537, 164] width 104 height 53
click at [712, 166] on div at bounding box center [729, 164] width 120 height 53
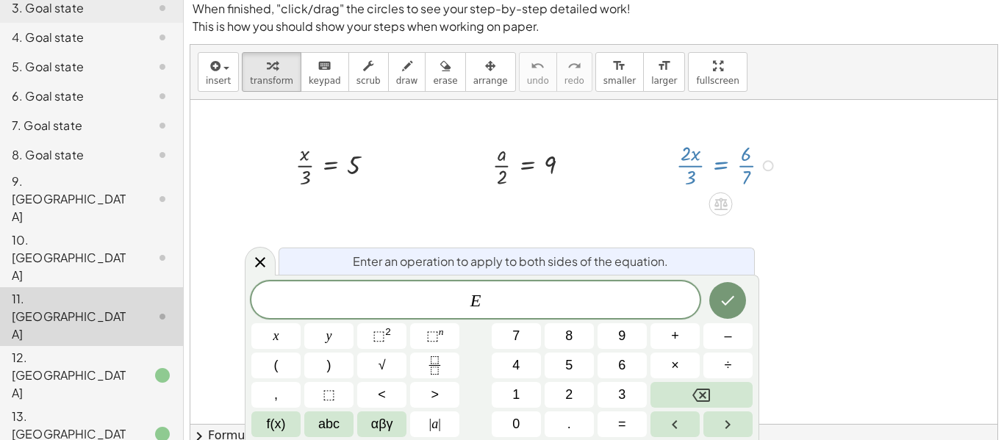
click at [643, 182] on div at bounding box center [593, 262] width 807 height 324
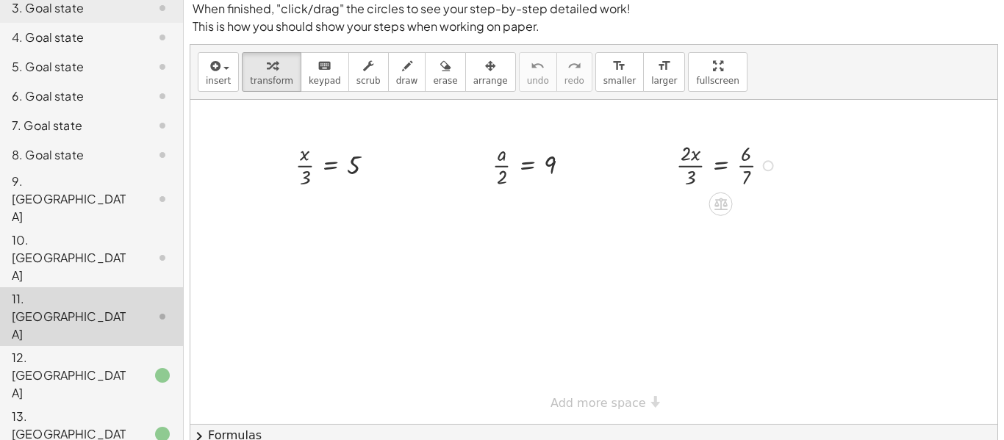
click at [683, 168] on div at bounding box center [729, 164] width 120 height 53
click at [745, 170] on div at bounding box center [729, 164] width 120 height 53
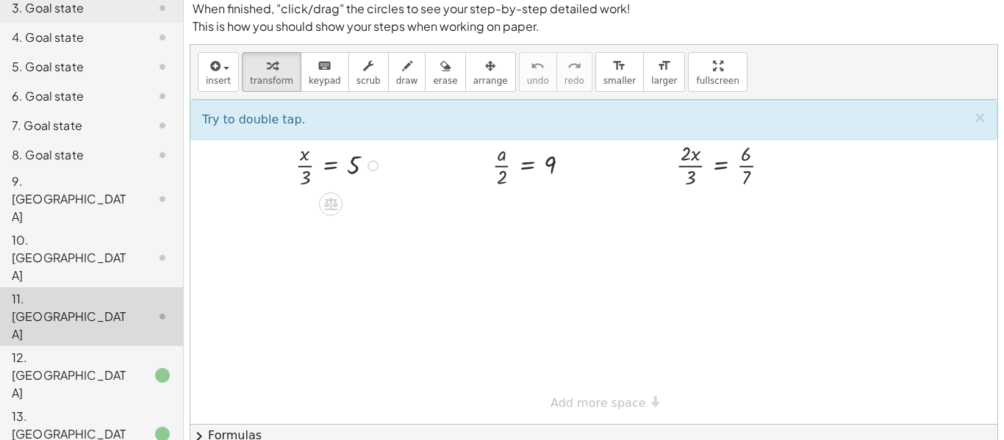
click at [301, 165] on div at bounding box center [340, 164] width 105 height 53
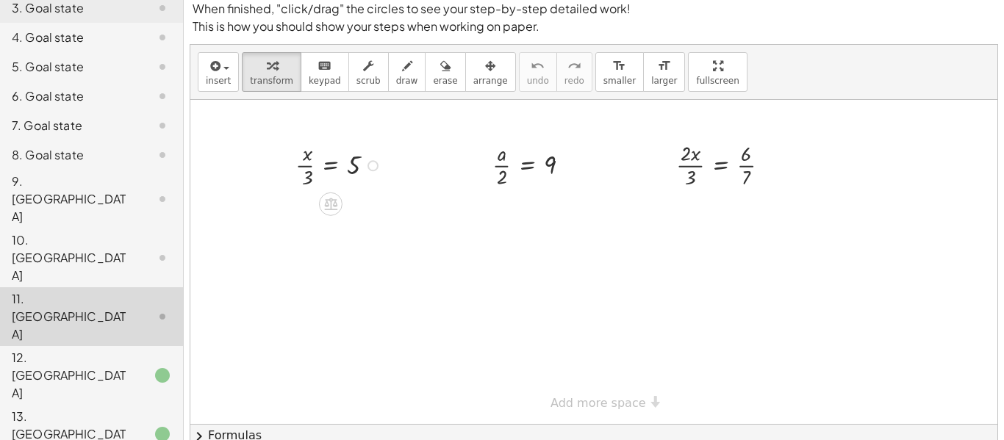
click at [301, 165] on div at bounding box center [340, 164] width 105 height 53
click at [495, 166] on div at bounding box center [537, 164] width 104 height 53
click at [685, 169] on div at bounding box center [729, 164] width 120 height 53
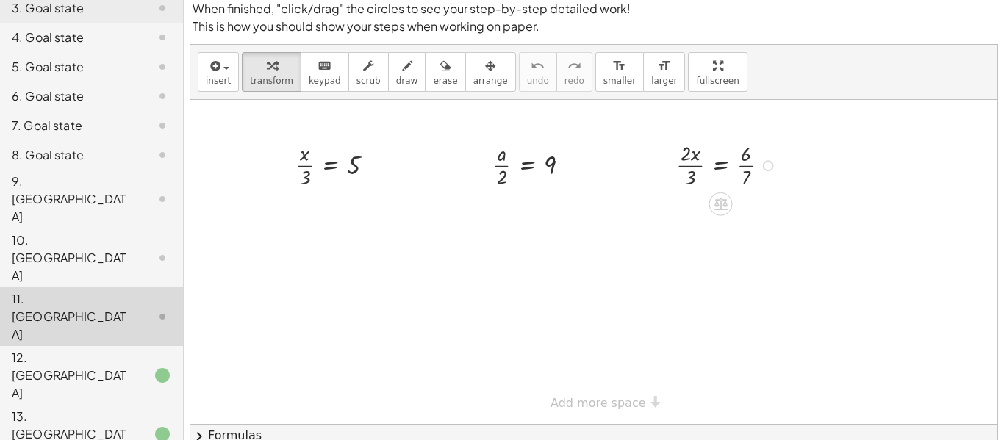
click at [766, 168] on div at bounding box center [768, 165] width 11 height 11
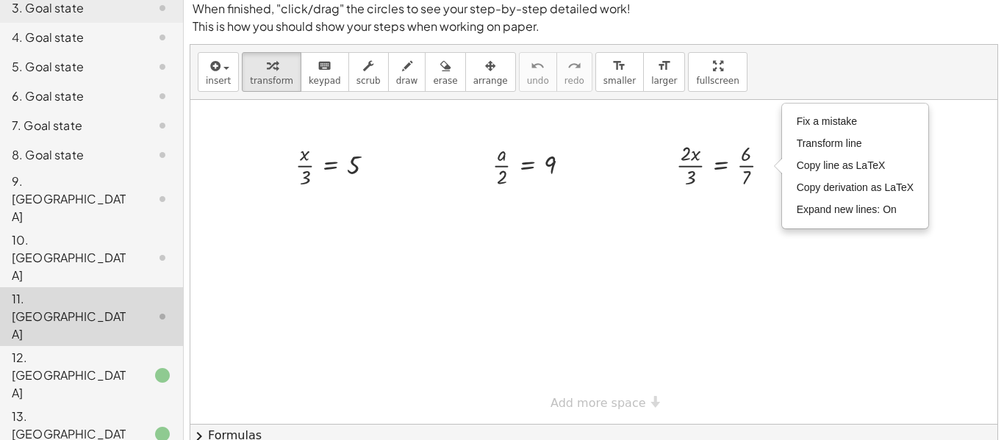
click at [779, 205] on div at bounding box center [593, 262] width 807 height 324
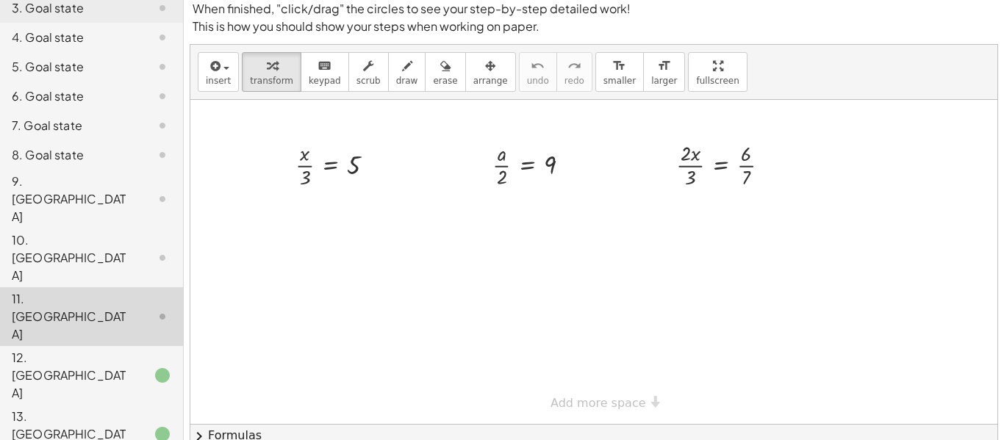
click at [143, 287] on div "9. [GEOGRAPHIC_DATA]" at bounding box center [91, 316] width 183 height 59
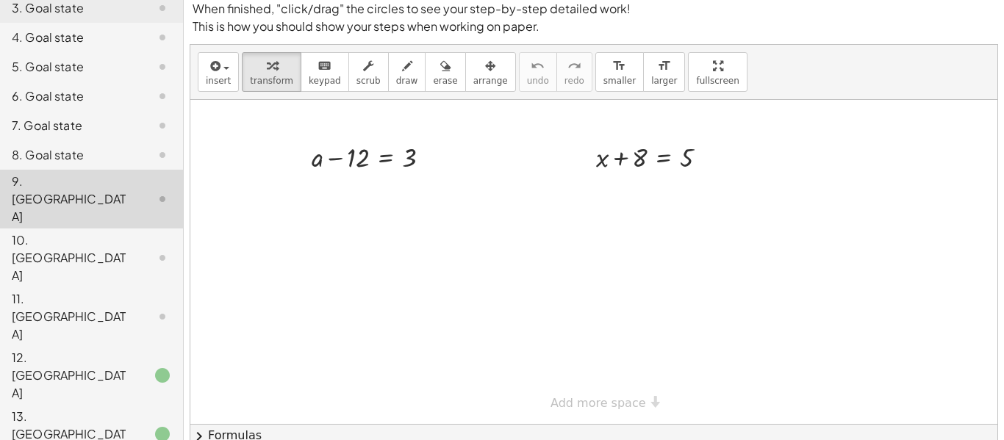
click at [145, 249] on div at bounding box center [150, 258] width 41 height 18
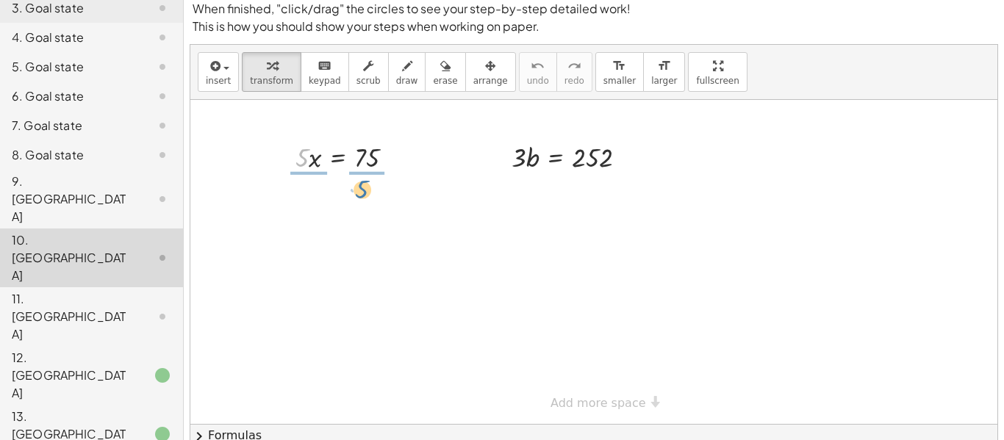
drag, startPoint x: 301, startPoint y: 162, endPoint x: 359, endPoint y: 192, distance: 65.4
click at [306, 208] on div at bounding box center [351, 201] width 128 height 53
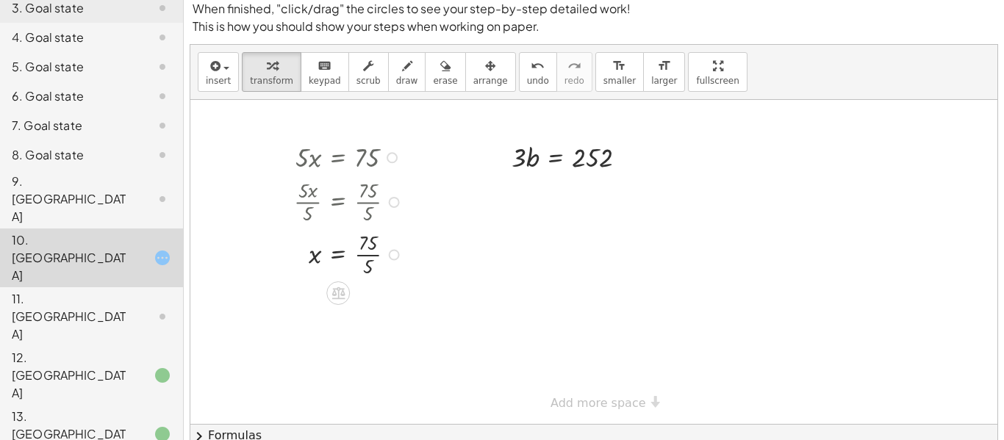
click at [365, 257] on div at bounding box center [351, 253] width 128 height 53
drag, startPoint x: 521, startPoint y: 158, endPoint x: 587, endPoint y: 190, distance: 73.3
click at [584, 203] on div at bounding box center [574, 201] width 143 height 53
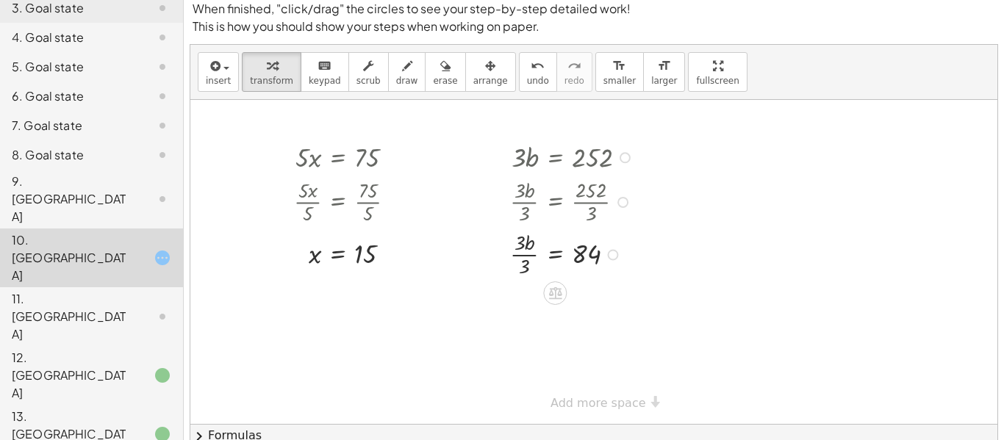
click at [536, 258] on div at bounding box center [574, 253] width 143 height 53
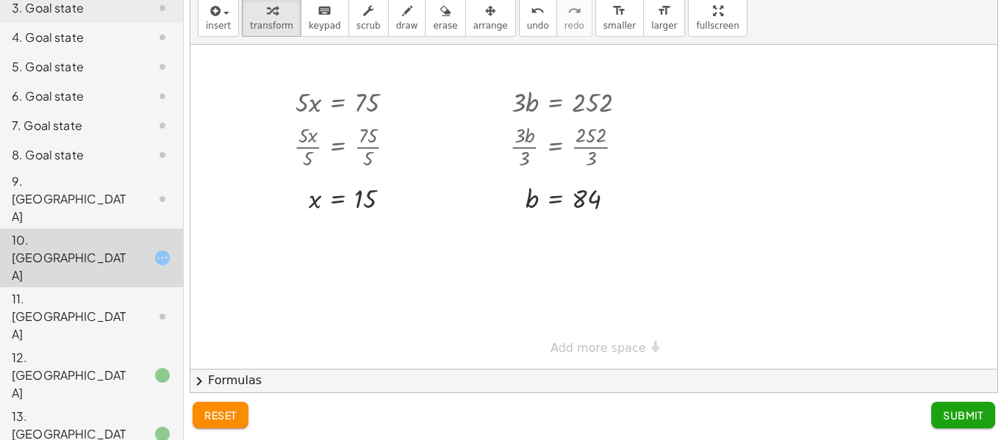
click at [944, 428] on button "Submit" at bounding box center [963, 415] width 64 height 26
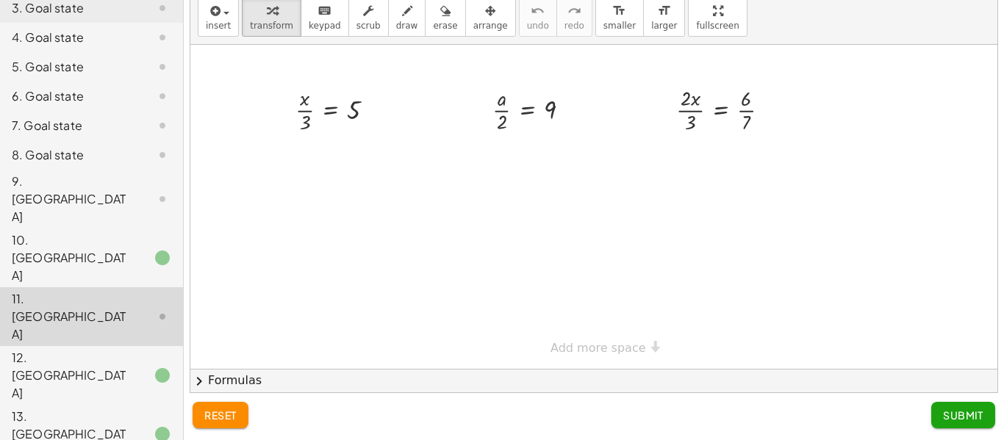
click at [123, 180] on div "9. [GEOGRAPHIC_DATA]" at bounding box center [71, 199] width 118 height 53
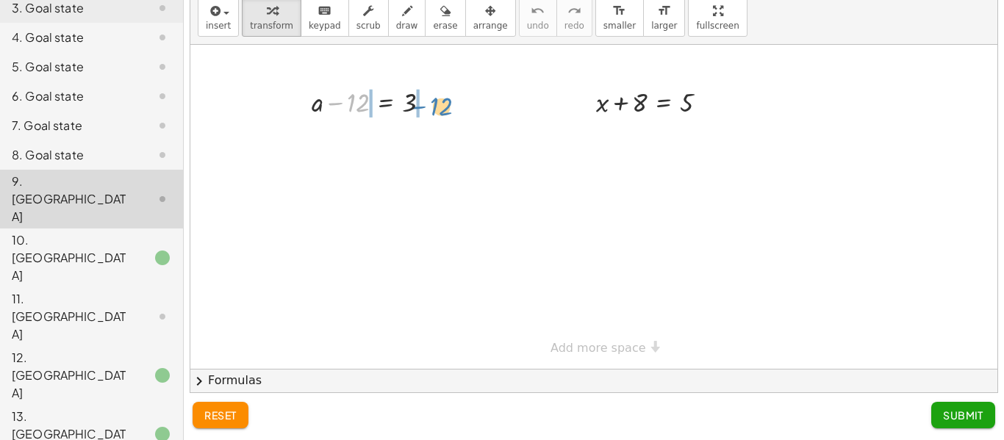
drag, startPoint x: 356, startPoint y: 108, endPoint x: 436, endPoint y: 109, distance: 80.1
click at [436, 109] on div at bounding box center [376, 101] width 145 height 37
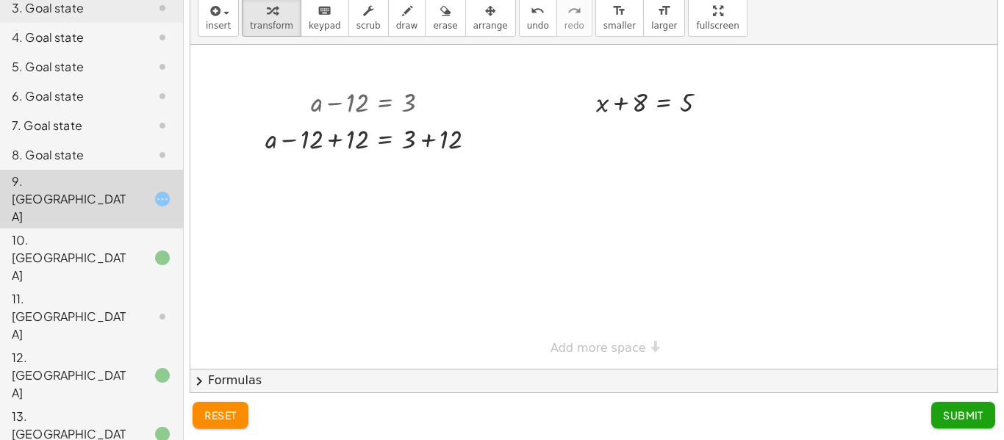
click at [229, 412] on span "reset" at bounding box center [220, 415] width 32 height 13
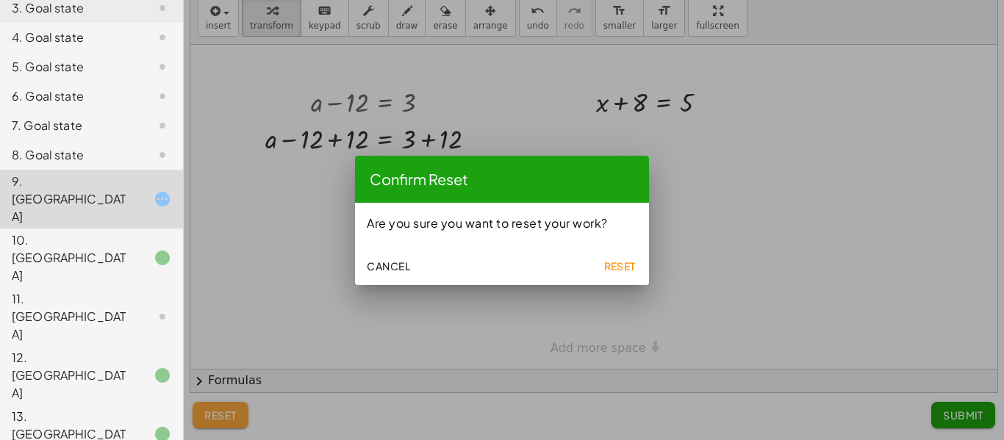
scroll to position [0, 0]
click at [603, 276] on button "Reset" at bounding box center [619, 266] width 47 height 26
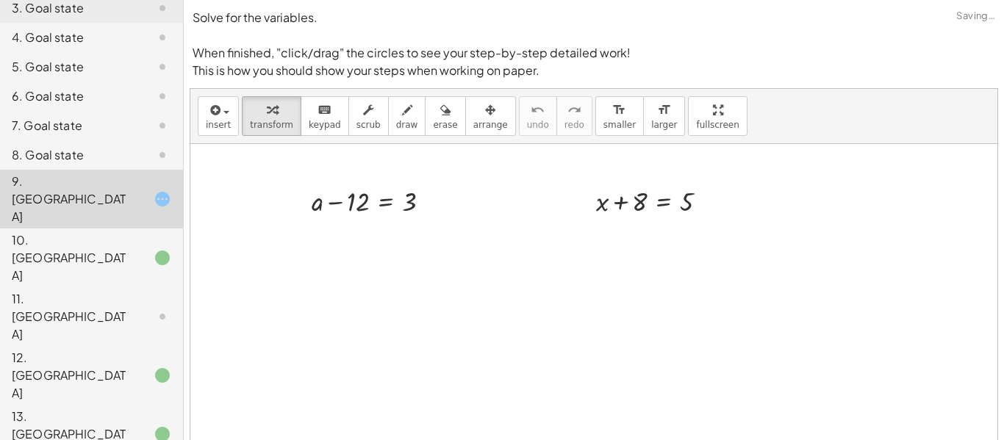
scroll to position [99, 0]
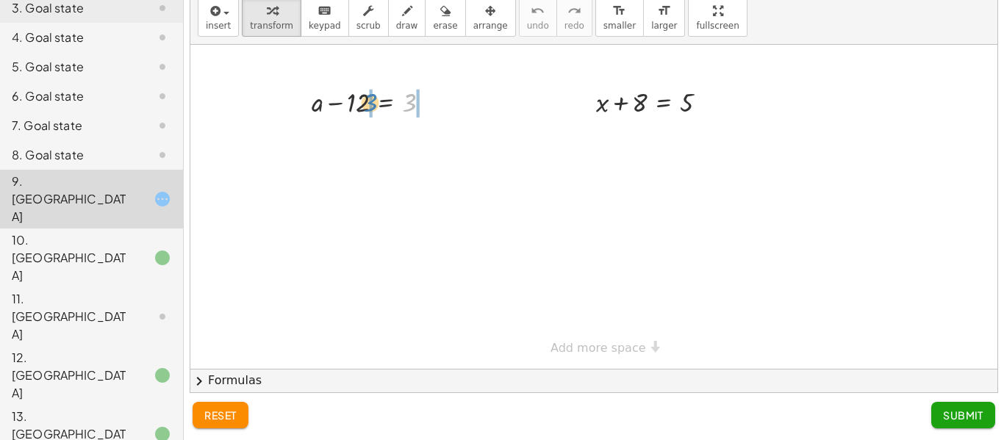
drag, startPoint x: 409, startPoint y: 103, endPoint x: 371, endPoint y: 104, distance: 37.5
click at [345, 103] on div at bounding box center [377, 101] width 220 height 37
click at [345, 137] on div at bounding box center [377, 138] width 220 height 37
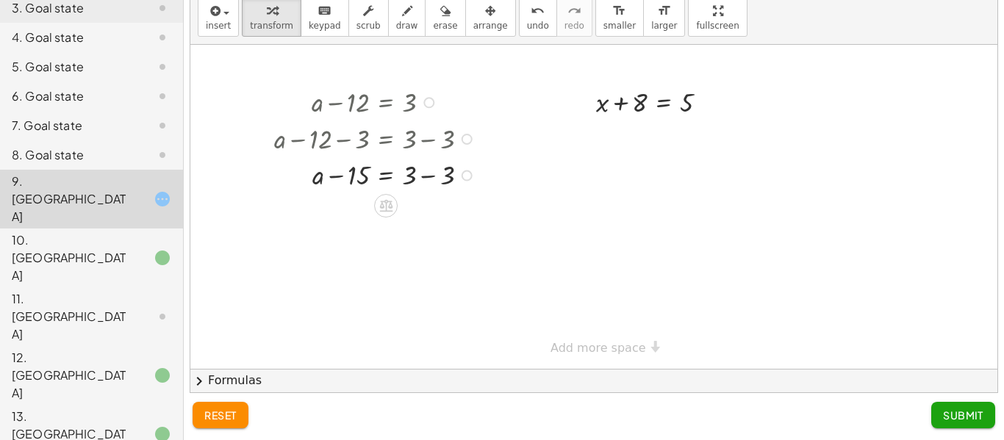
click at [431, 178] on div at bounding box center [377, 174] width 220 height 37
drag, startPoint x: 310, startPoint y: 178, endPoint x: 298, endPoint y: 188, distance: 16.2
click at [298, 188] on div at bounding box center [377, 174] width 220 height 37
click at [226, 425] on button "reset" at bounding box center [221, 415] width 56 height 26
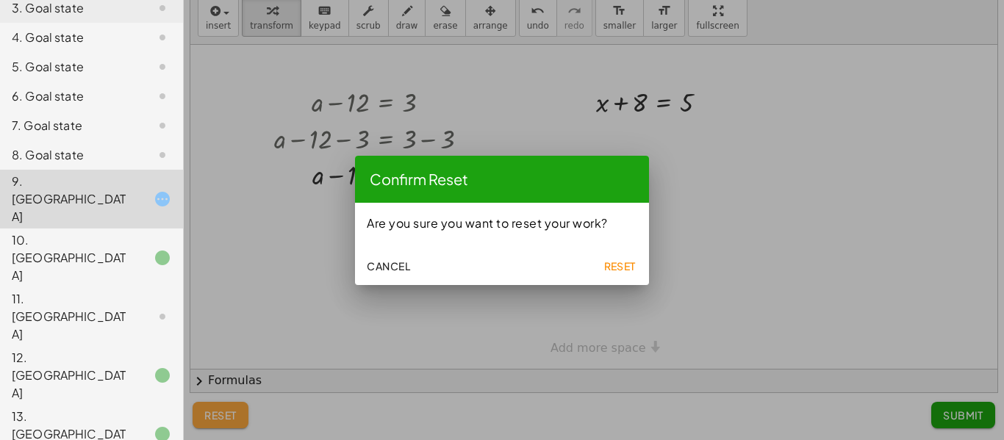
scroll to position [0, 0]
click at [618, 267] on span "Reset" at bounding box center [619, 265] width 32 height 13
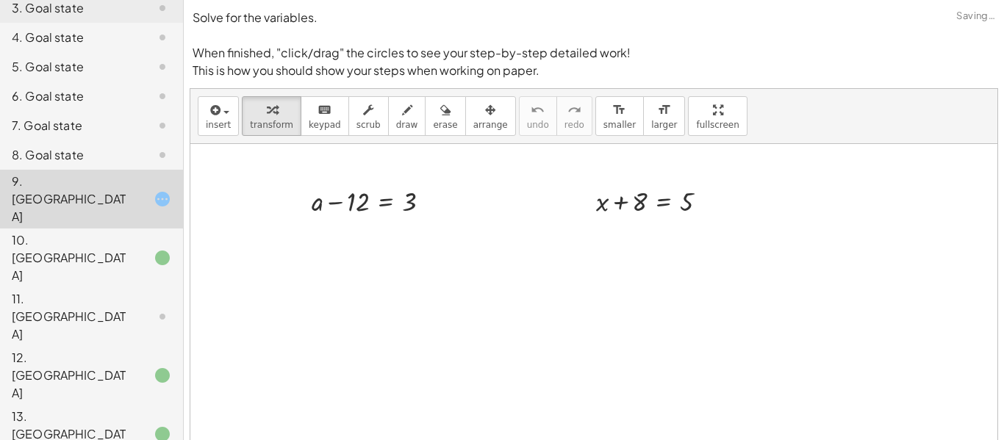
scroll to position [99, 0]
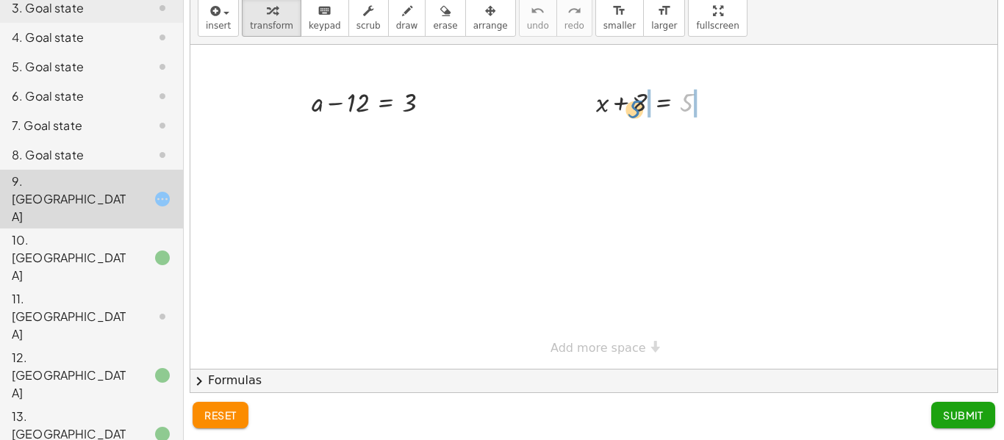
drag, startPoint x: 685, startPoint y: 101, endPoint x: 631, endPoint y: 107, distance: 54.8
click at [631, 107] on div at bounding box center [658, 101] width 138 height 37
click at [627, 139] on div at bounding box center [658, 138] width 212 height 37
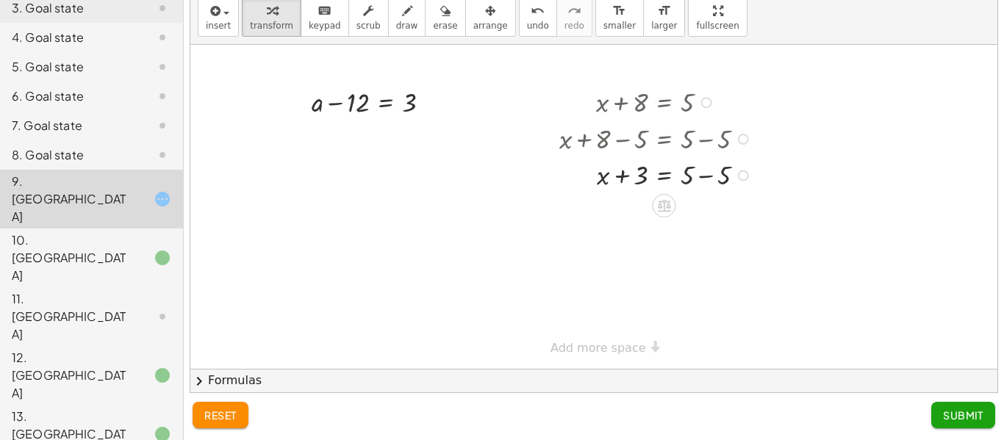
click at [710, 183] on div at bounding box center [658, 174] width 212 height 37
click at [621, 182] on div at bounding box center [658, 174] width 212 height 37
drag, startPoint x: 607, startPoint y: 185, endPoint x: 589, endPoint y: 194, distance: 20.4
drag, startPoint x: 403, startPoint y: 107, endPoint x: 362, endPoint y: 109, distance: 41.3
click at [362, 109] on div at bounding box center [376, 101] width 145 height 37
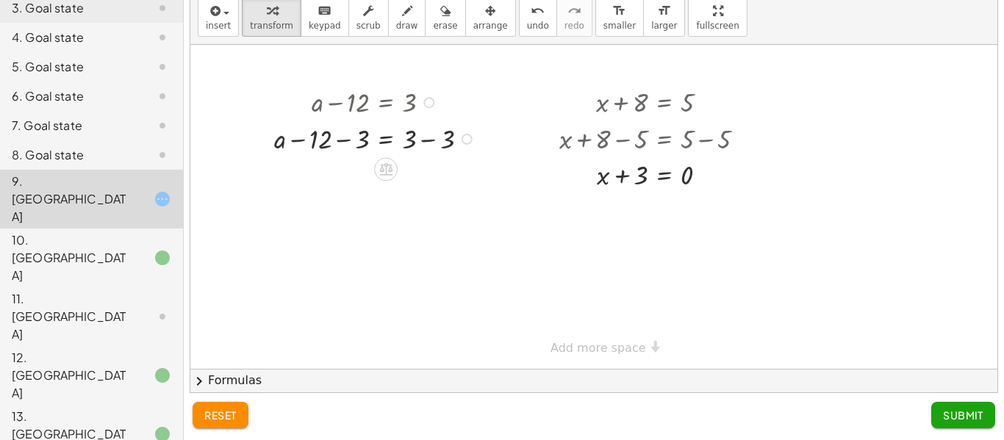
click at [347, 140] on div at bounding box center [377, 138] width 220 height 37
click at [419, 145] on div at bounding box center [377, 138] width 220 height 37
click at [429, 182] on div at bounding box center [377, 174] width 220 height 37
click at [959, 420] on span "Submit" at bounding box center [963, 415] width 40 height 13
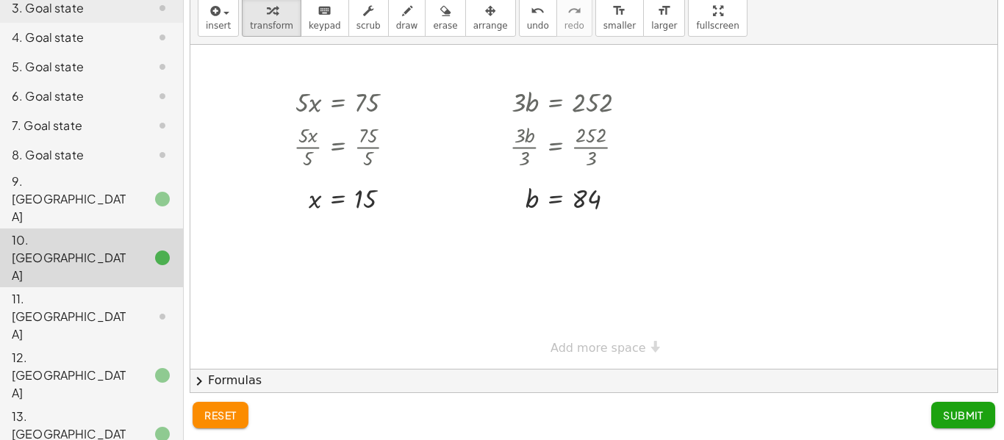
click at [137, 157] on div at bounding box center [150, 155] width 41 height 18
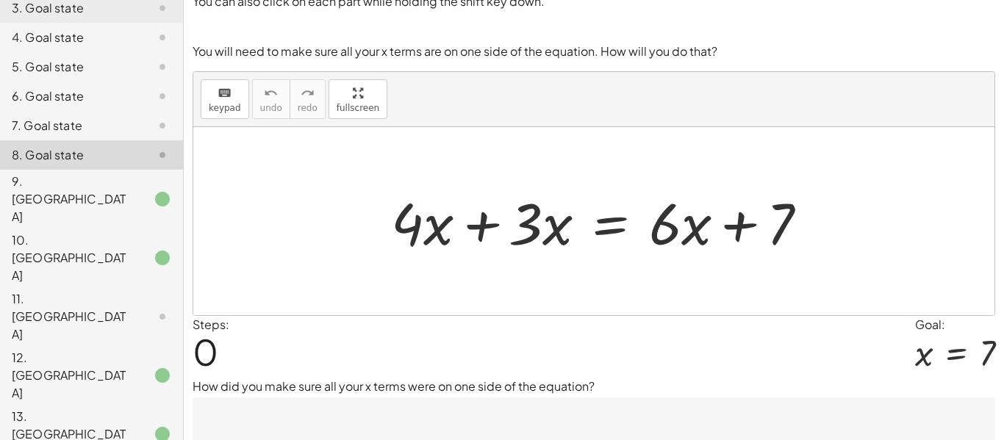
click at [475, 233] on div at bounding box center [605, 222] width 443 height 76
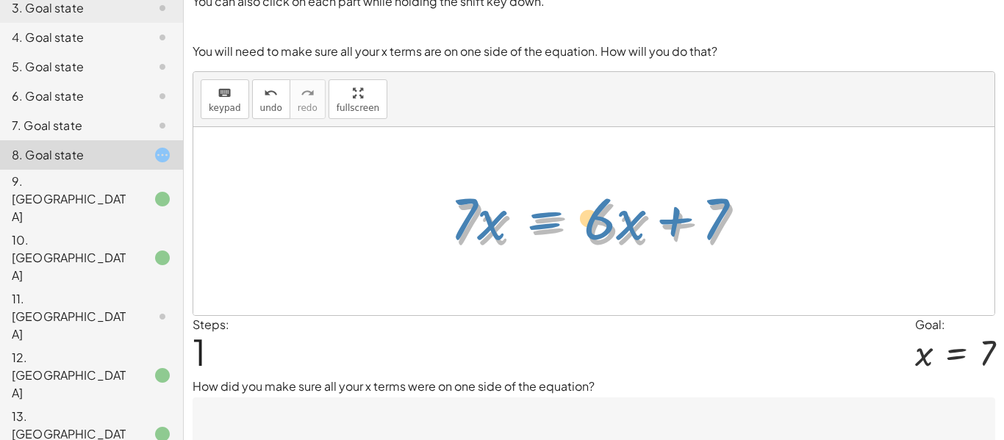
click at [577, 236] on div at bounding box center [604, 222] width 319 height 76
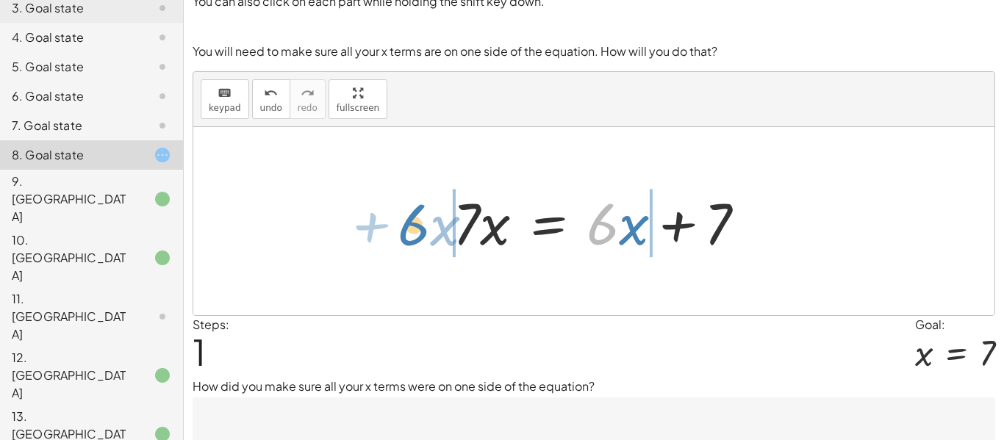
drag, startPoint x: 600, startPoint y: 231, endPoint x: 412, endPoint y: 231, distance: 188.9
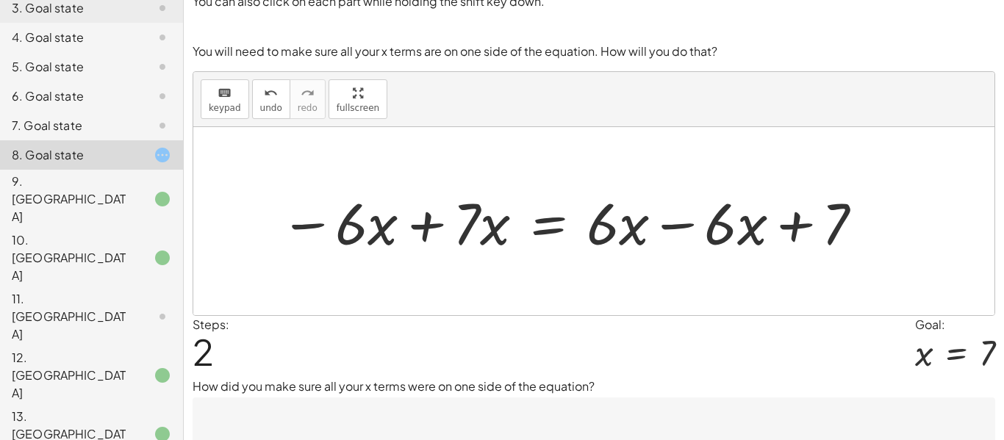
click at [420, 228] on div at bounding box center [573, 222] width 600 height 76
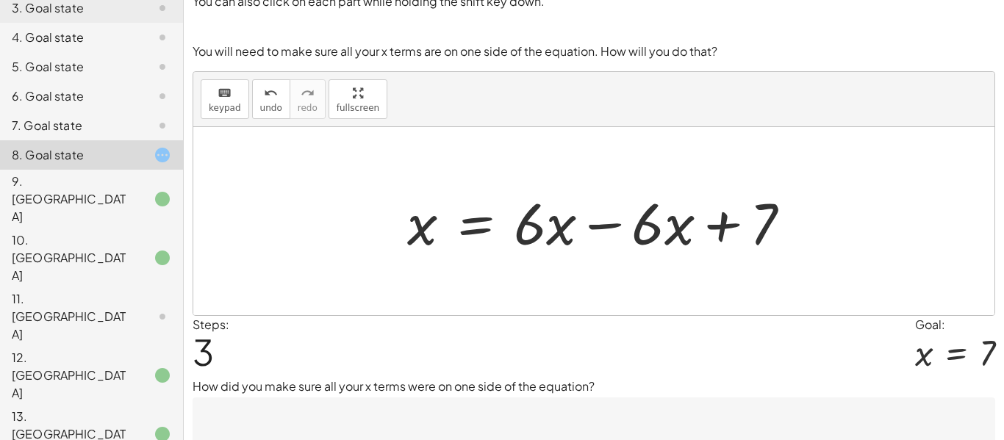
click at [603, 228] on div at bounding box center [604, 222] width 409 height 76
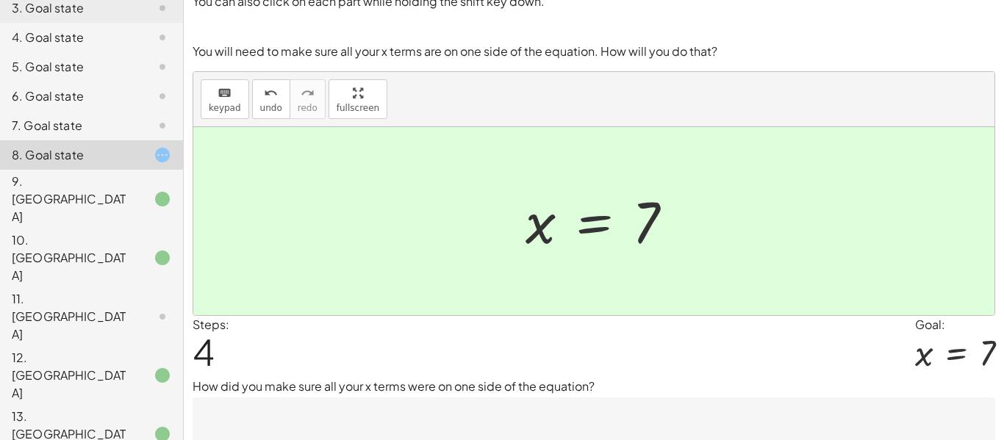
scroll to position [163, 0]
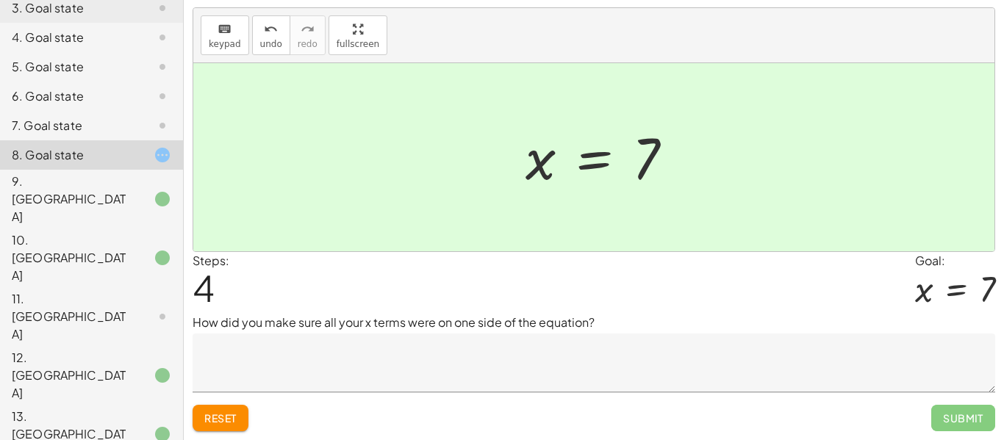
click at [548, 368] on textarea at bounding box center [594, 363] width 802 height 59
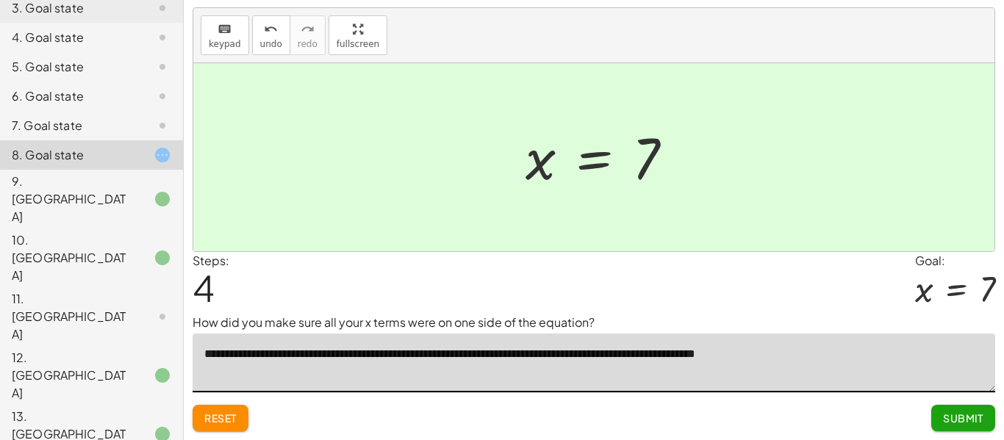
type textarea "**********"
click at [954, 417] on span "Submit" at bounding box center [963, 418] width 40 height 13
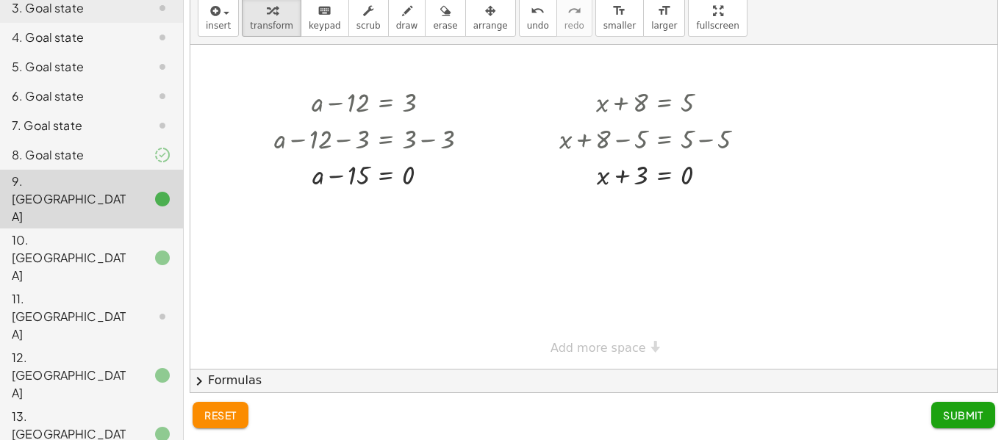
scroll to position [99, 0]
click at [90, 132] on div "7. Goal state" at bounding box center [71, 126] width 118 height 18
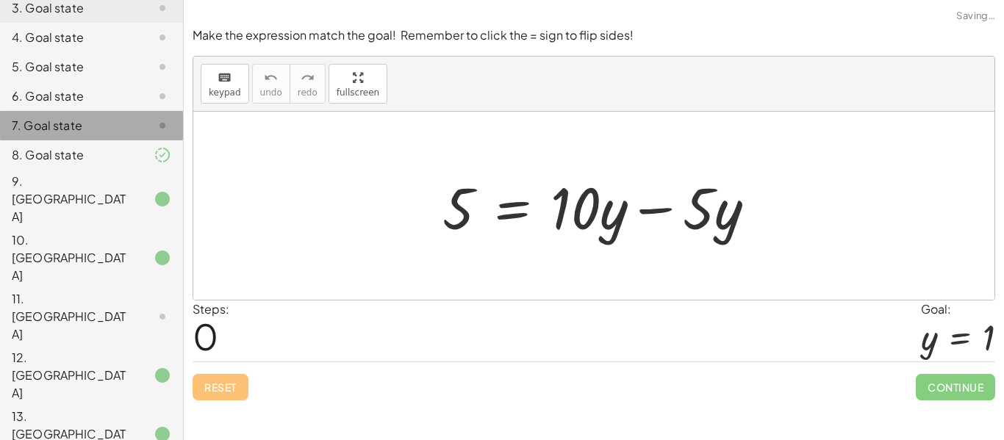
scroll to position [0, 0]
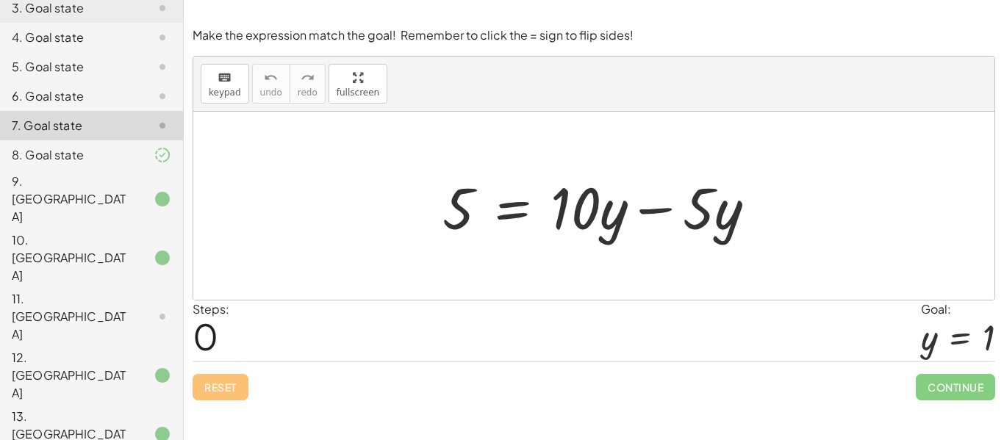
click at [662, 213] on div at bounding box center [605, 206] width 340 height 76
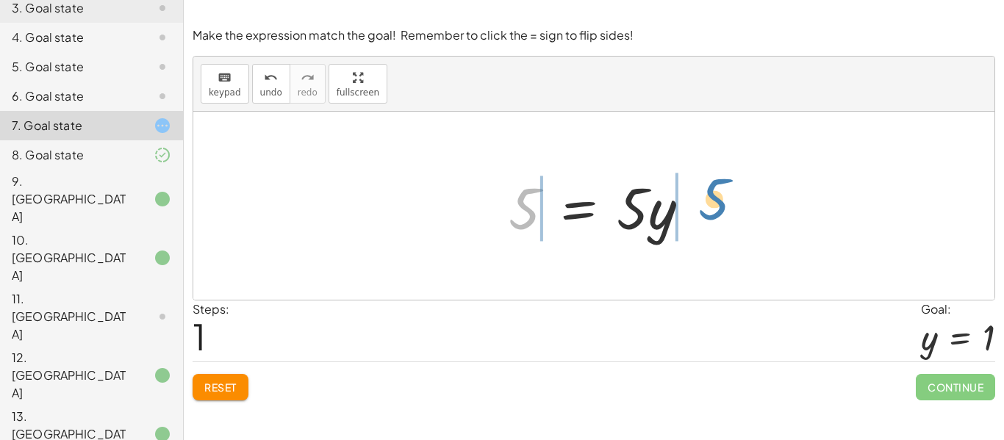
drag, startPoint x: 516, startPoint y: 222, endPoint x: 715, endPoint y: 218, distance: 199.2
click at [715, 218] on div "5 = + · 10 · y − · 5 · y 5 5 = · y · 5" at bounding box center [593, 206] width 801 height 188
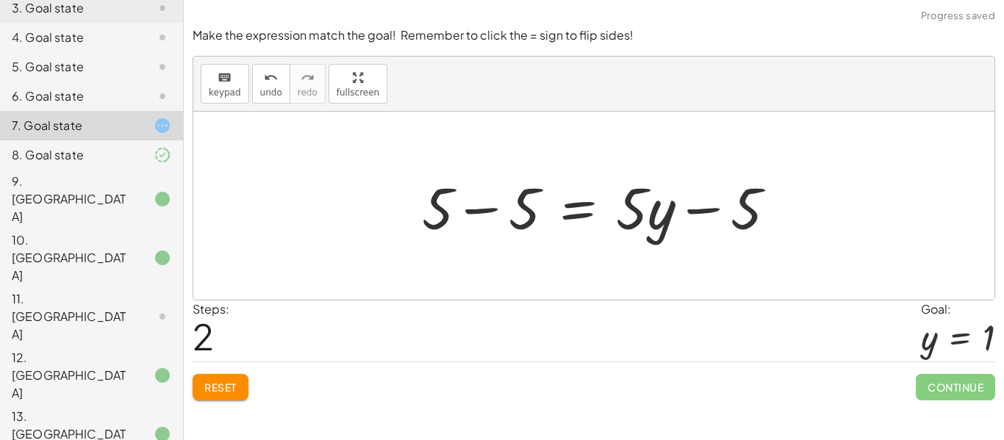
click at [698, 213] on div at bounding box center [604, 206] width 381 height 76
click at [695, 214] on div at bounding box center [604, 206] width 381 height 76
click at [490, 214] on div at bounding box center [604, 206] width 381 height 76
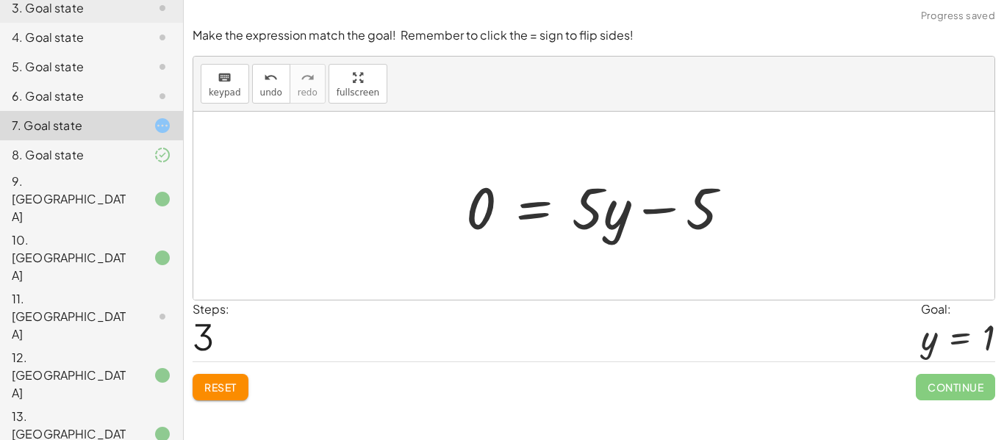
click at [645, 207] on div at bounding box center [605, 206] width 292 height 76
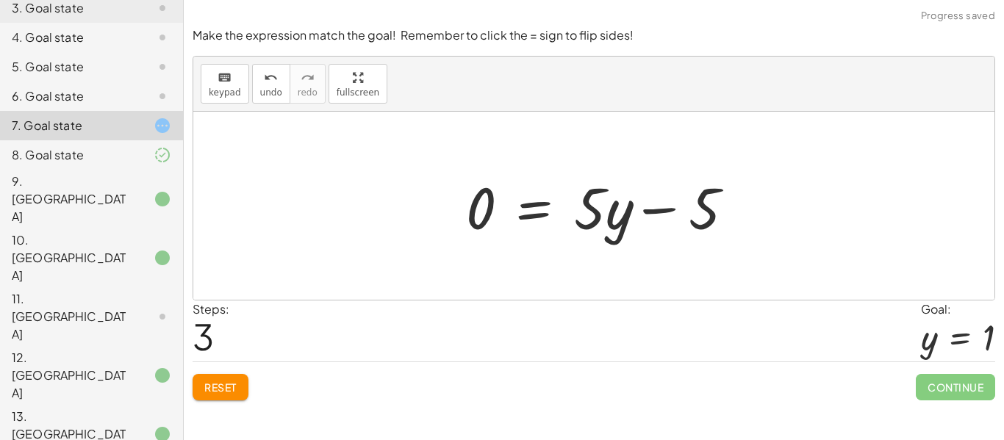
click at [645, 207] on div at bounding box center [605, 206] width 292 height 76
click at [238, 395] on button "Reset" at bounding box center [221, 387] width 56 height 26
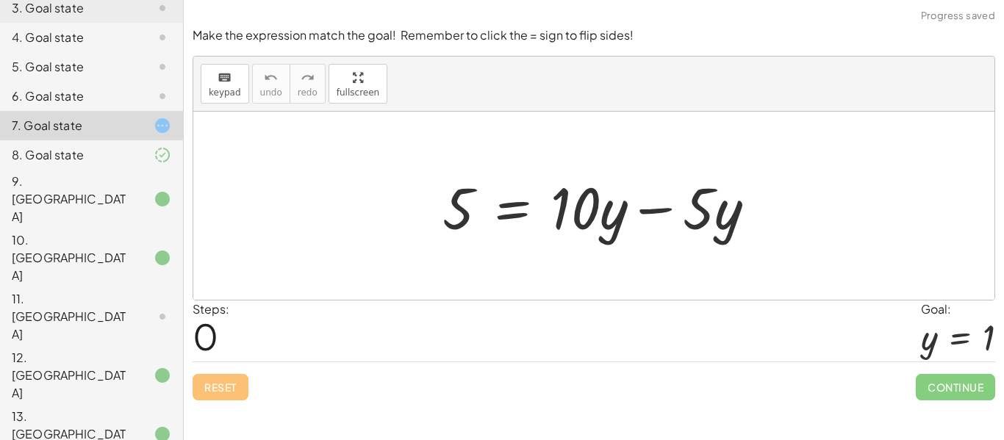
click at [632, 211] on div at bounding box center [605, 206] width 340 height 76
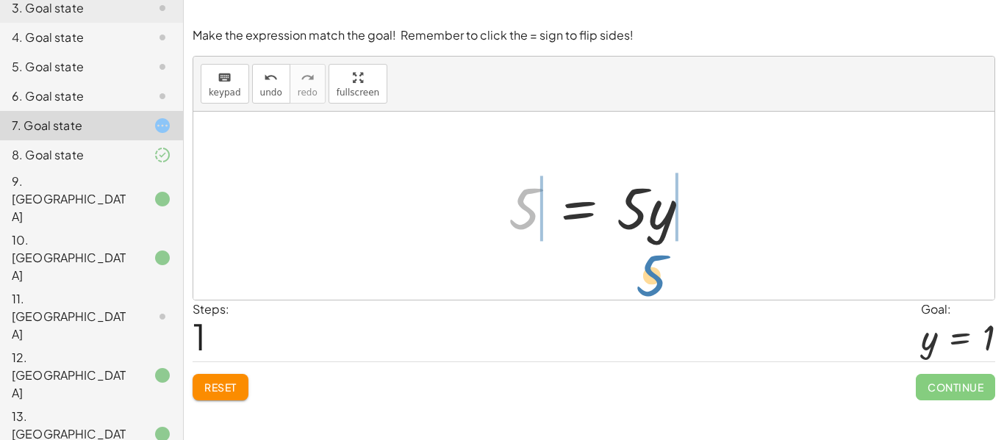
drag, startPoint x: 520, startPoint y: 215, endPoint x: 647, endPoint y: 278, distance: 142.0
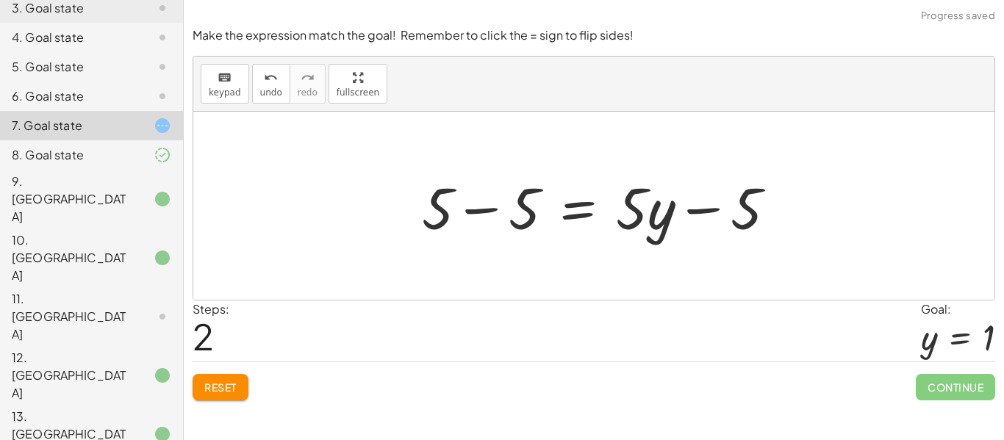
click at [700, 214] on div at bounding box center [604, 206] width 381 height 76
click at [241, 392] on button "Reset" at bounding box center [221, 387] width 56 height 26
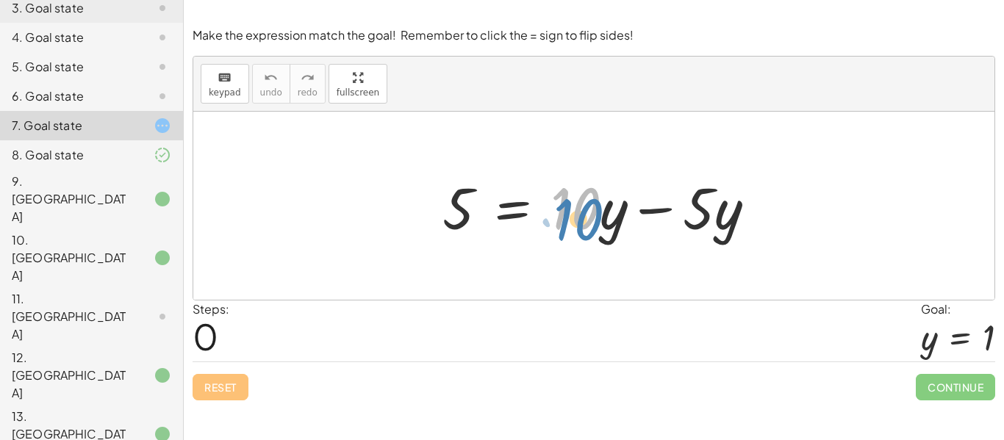
drag, startPoint x: 570, startPoint y: 222, endPoint x: 572, endPoint y: 231, distance: 9.8
click at [572, 231] on div at bounding box center [605, 206] width 340 height 76
drag, startPoint x: 463, startPoint y: 219, endPoint x: 412, endPoint y: 208, distance: 52.6
click at [412, 208] on div "5 5 = + · 10 · y − · 5 · y" at bounding box center [593, 206] width 801 height 188
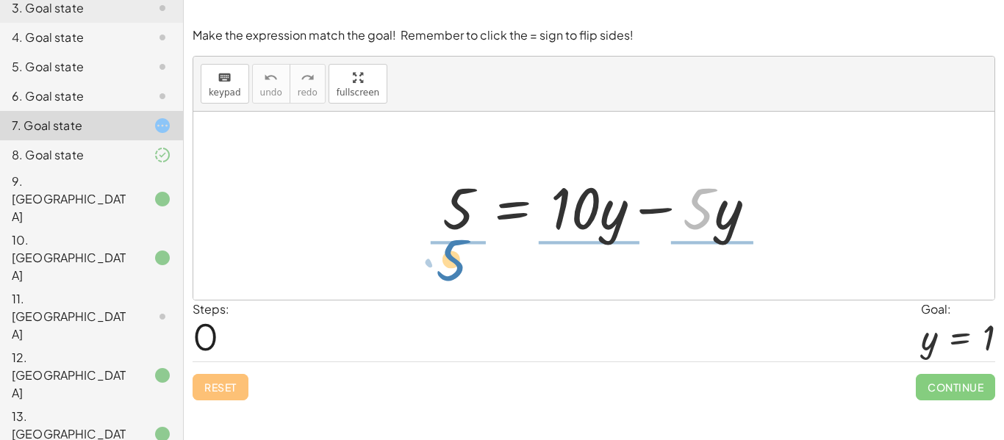
drag, startPoint x: 708, startPoint y: 214, endPoint x: 462, endPoint y: 266, distance: 250.9
click at [462, 266] on div "· 5 − · y 5 = + · 10 · y − · 5 · y" at bounding box center [593, 206] width 801 height 188
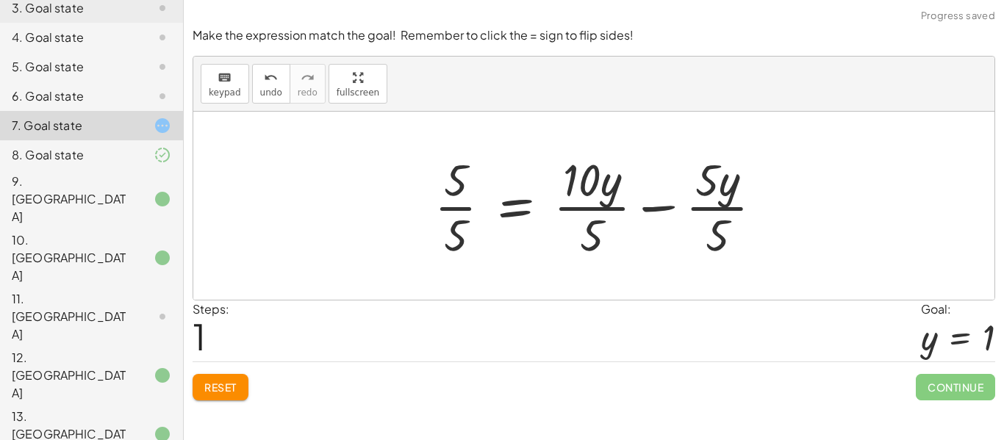
click at [448, 211] on div at bounding box center [604, 205] width 355 height 113
click at [595, 212] on div at bounding box center [616, 205] width 332 height 113
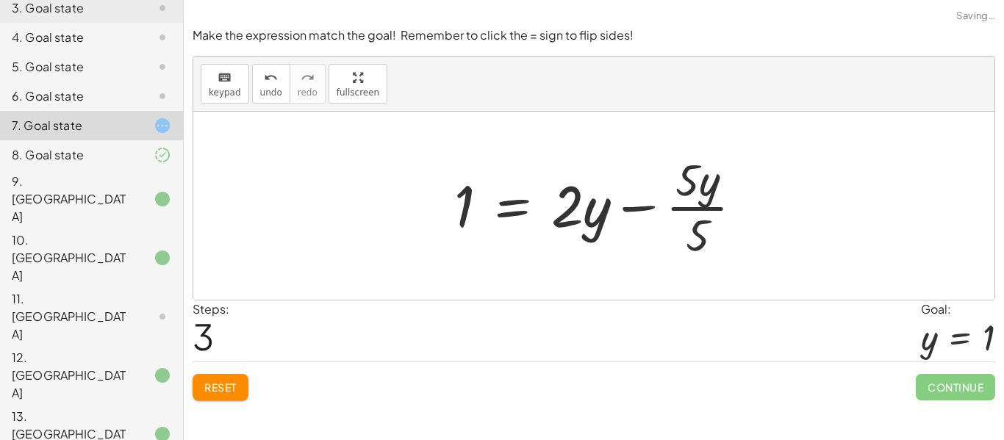
click at [670, 215] on div at bounding box center [604, 205] width 315 height 113
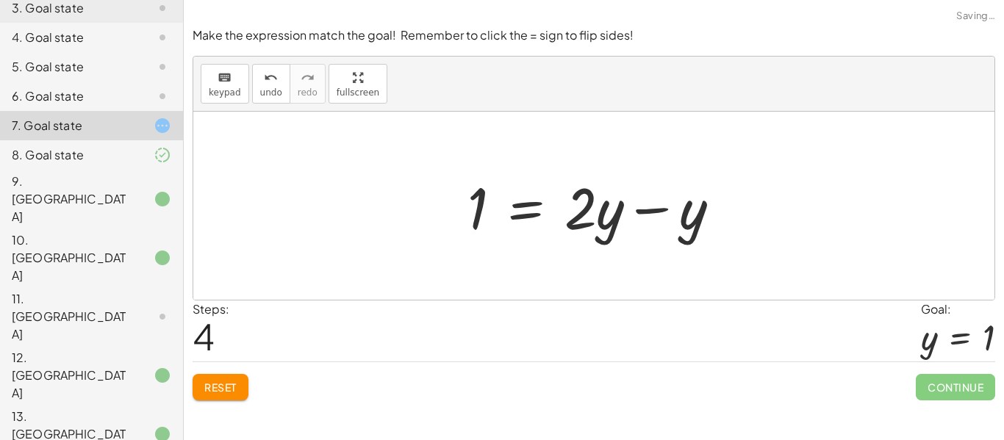
click at [639, 214] on div at bounding box center [599, 206] width 279 height 76
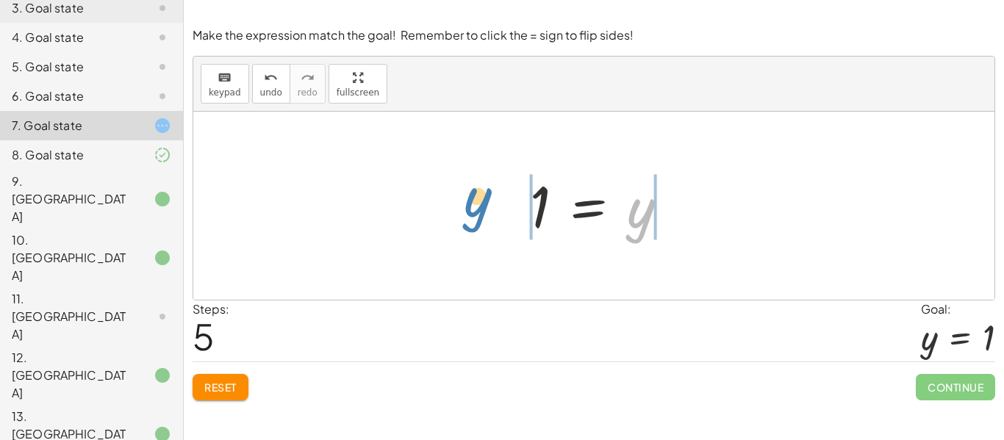
drag, startPoint x: 646, startPoint y: 216, endPoint x: 484, endPoint y: 206, distance: 162.7
click at [484, 206] on div "5 = + · 10 · y − · 5 · y · 5 · 5 = + · 10 · y · 5 − · 5 · y · 5 1 = + · 10 · y …" at bounding box center [593, 206] width 801 height 188
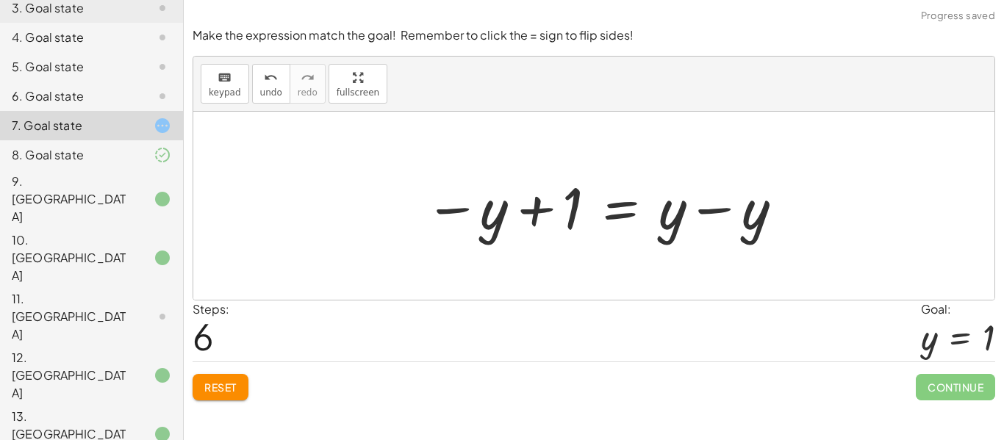
click at [526, 212] on div at bounding box center [604, 206] width 375 height 76
click at [705, 214] on div at bounding box center [604, 206] width 375 height 76
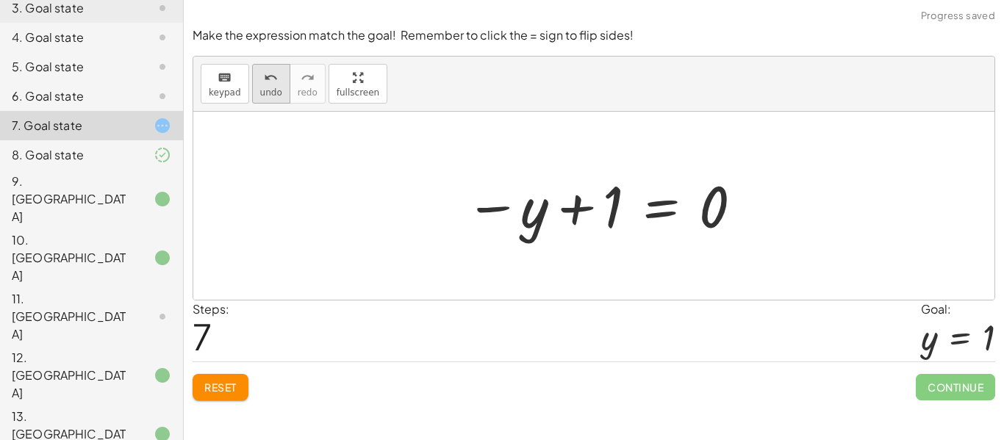
click at [273, 69] on icon "undo" at bounding box center [271, 78] width 14 height 18
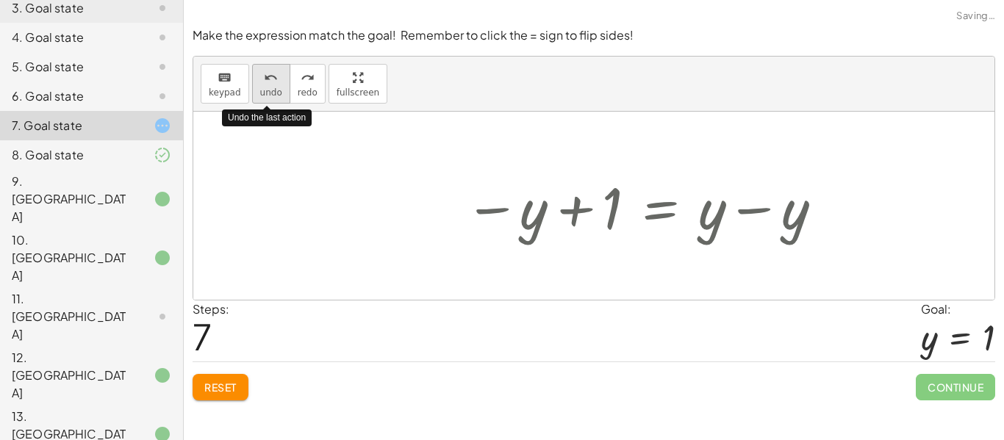
click at [273, 69] on icon "undo" at bounding box center [271, 78] width 14 height 18
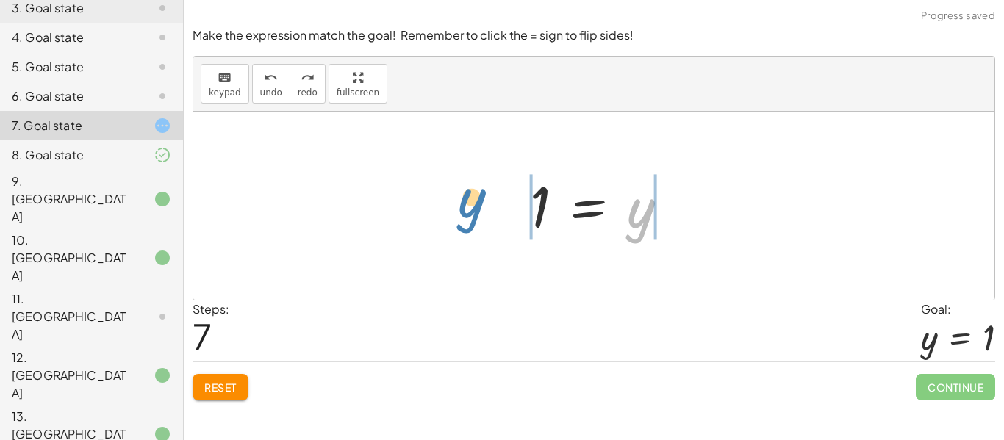
drag, startPoint x: 631, startPoint y: 214, endPoint x: 462, endPoint y: 203, distance: 168.6
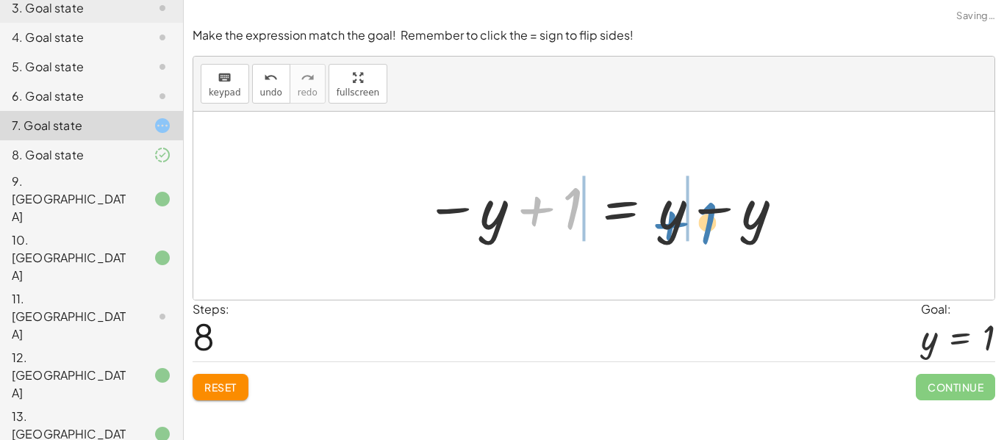
drag, startPoint x: 572, startPoint y: 215, endPoint x: 683, endPoint y: 213, distance: 111.7
click at [705, 227] on div at bounding box center [604, 206] width 375 height 76
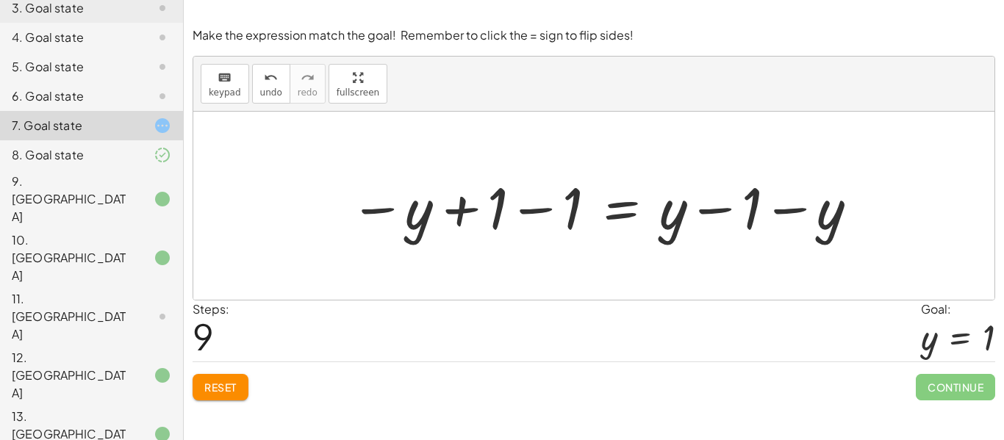
click at [453, 212] on div at bounding box center [604, 206] width 525 height 76
click at [539, 209] on div at bounding box center [604, 206] width 525 height 76
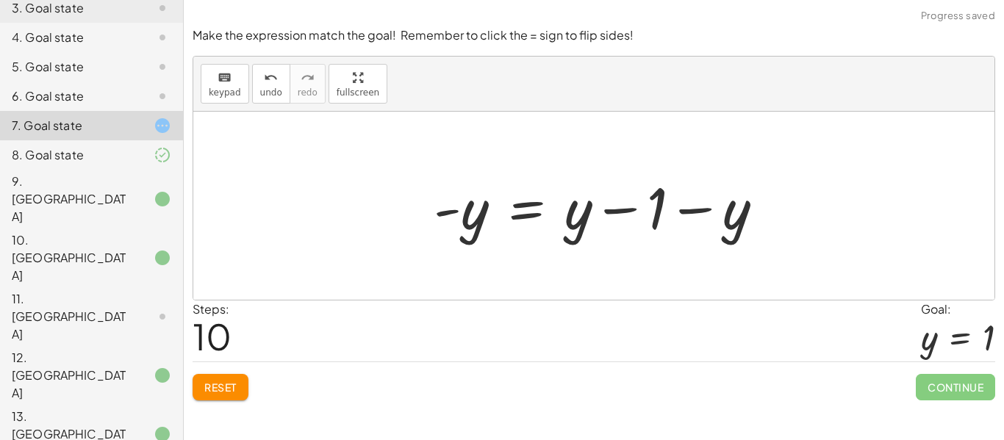
click at [448, 213] on div at bounding box center [604, 206] width 356 height 76
drag, startPoint x: 449, startPoint y: 213, endPoint x: 642, endPoint y: 209, distance: 192.6
click at [642, 209] on div at bounding box center [604, 206] width 356 height 76
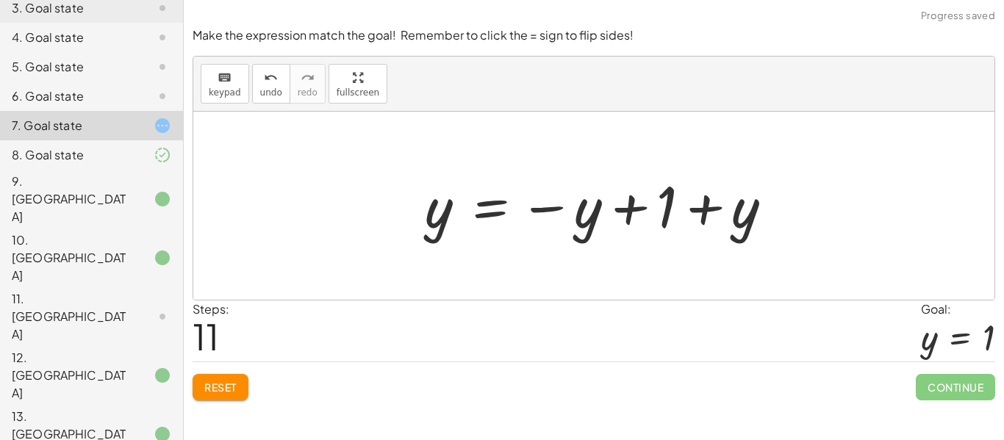
click at [631, 205] on div at bounding box center [604, 206] width 375 height 73
click at [710, 218] on div at bounding box center [604, 206] width 375 height 73
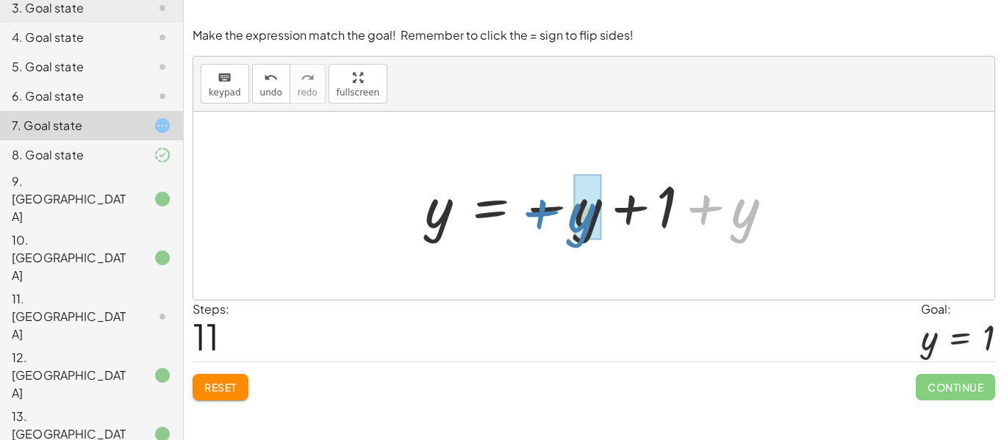
drag, startPoint x: 727, startPoint y: 220, endPoint x: 563, endPoint y: 223, distance: 163.9
click at [563, 223] on div at bounding box center [604, 206] width 375 height 73
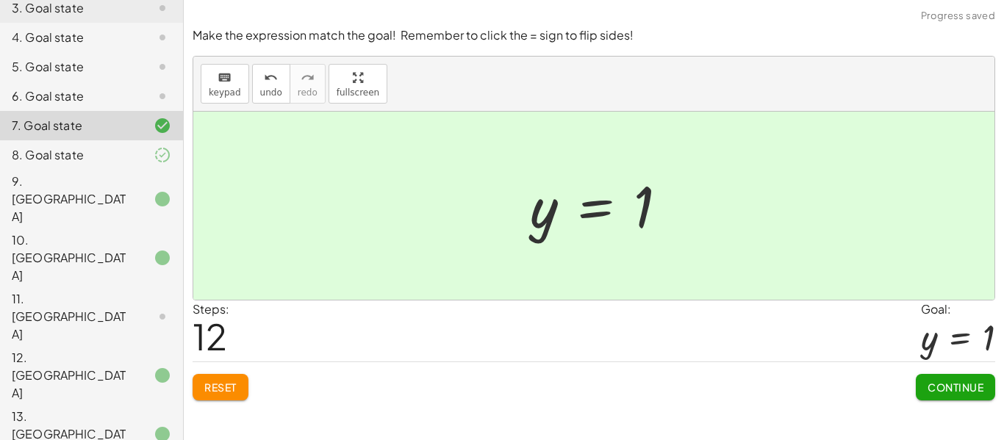
click at [967, 385] on span "Continue" at bounding box center [955, 387] width 56 height 13
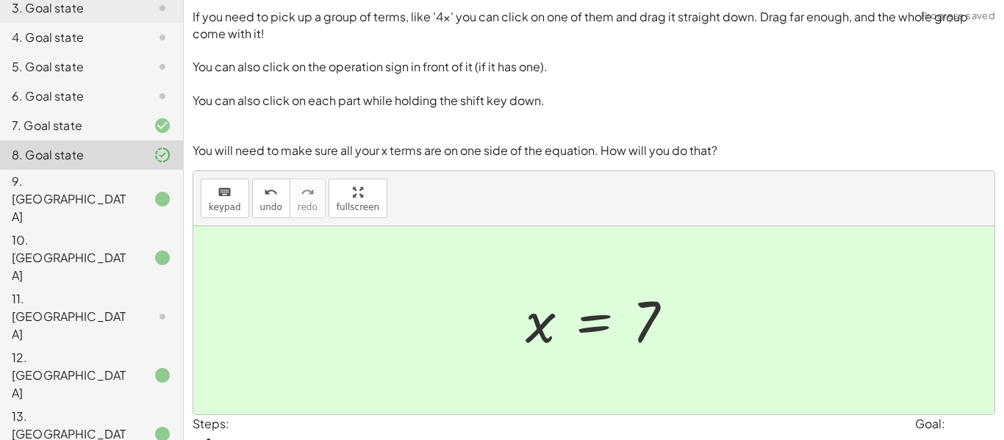
scroll to position [163, 0]
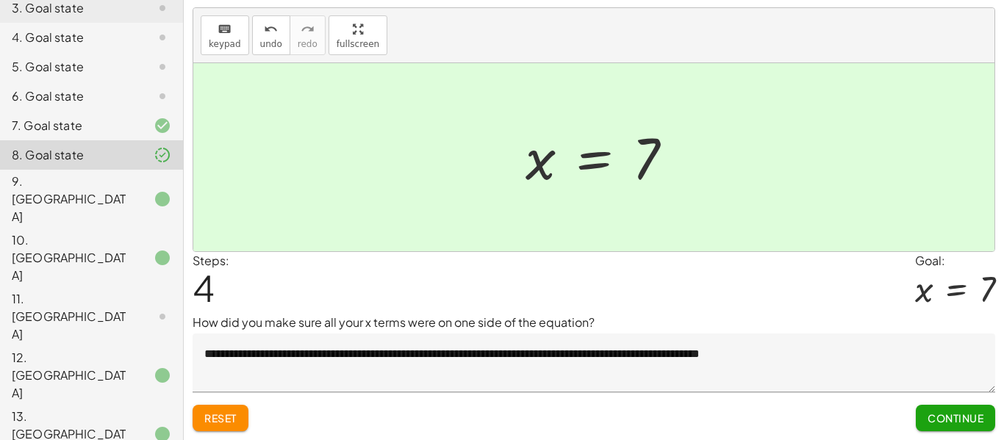
click at [82, 126] on div "7. Goal state" at bounding box center [71, 126] width 118 height 18
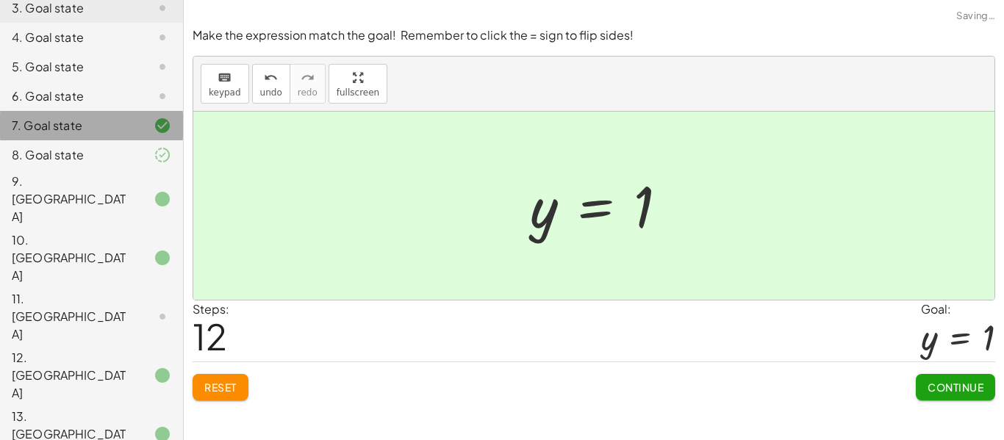
scroll to position [0, 0]
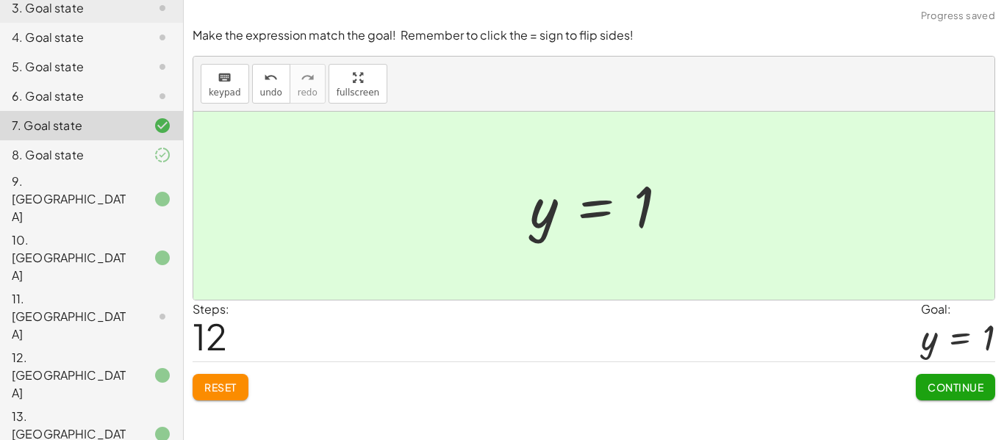
click at [70, 102] on div "6. Goal state" at bounding box center [71, 96] width 118 height 18
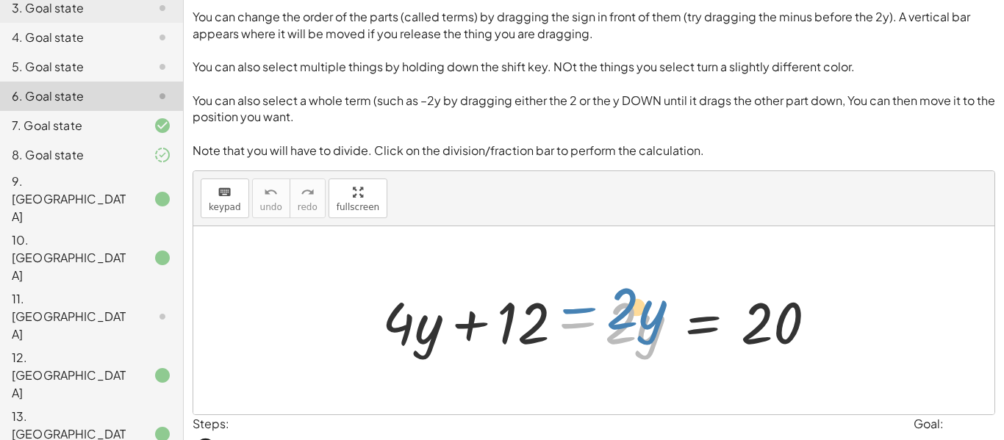
drag, startPoint x: 581, startPoint y: 329, endPoint x: 583, endPoint y: 311, distance: 18.5
click at [583, 311] on div at bounding box center [605, 321] width 461 height 76
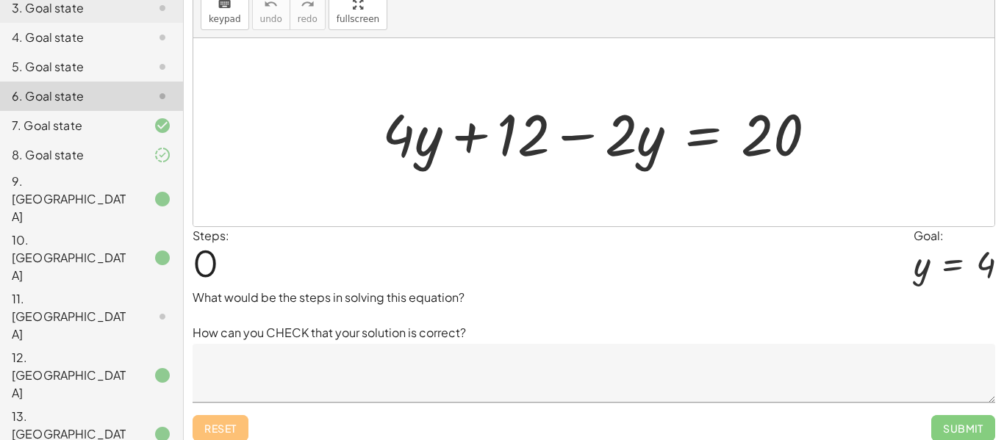
scroll to position [198, 0]
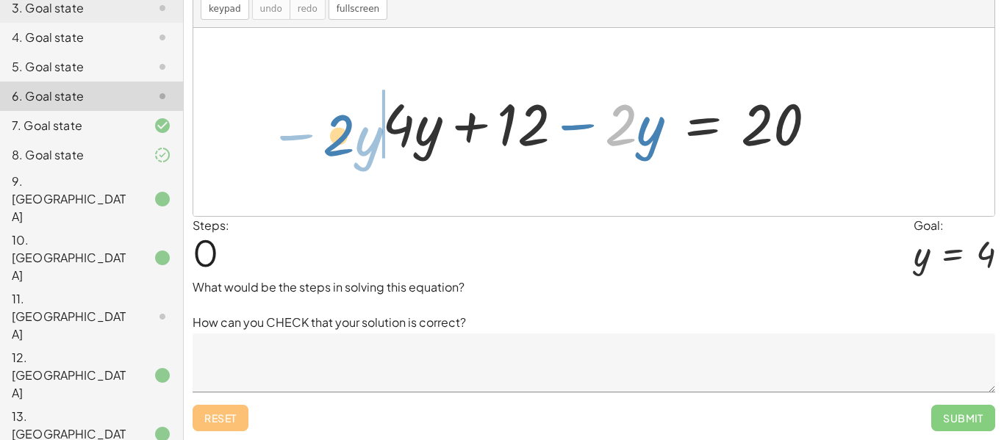
drag, startPoint x: 628, startPoint y: 136, endPoint x: 347, endPoint y: 143, distance: 280.8
click at [347, 143] on div "· 2 − · y + · 4 · y + 12 − · 2 · y = 20" at bounding box center [593, 122] width 801 height 188
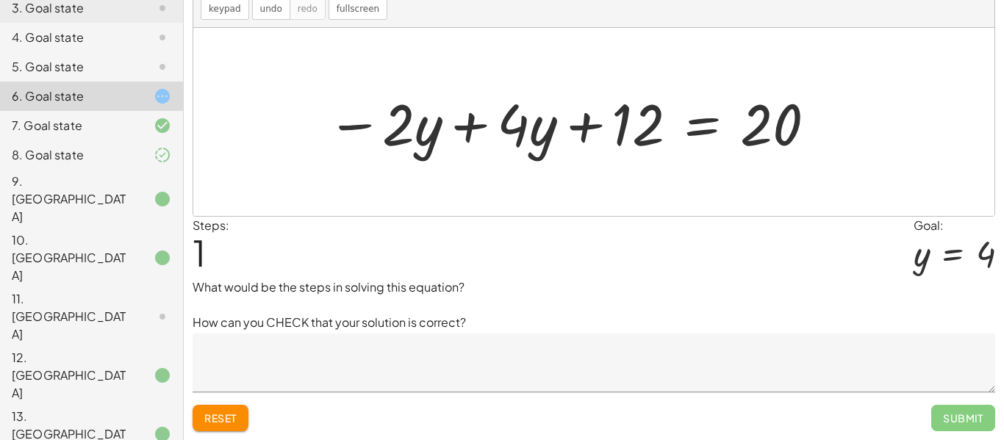
click at [468, 126] on div at bounding box center [573, 123] width 506 height 76
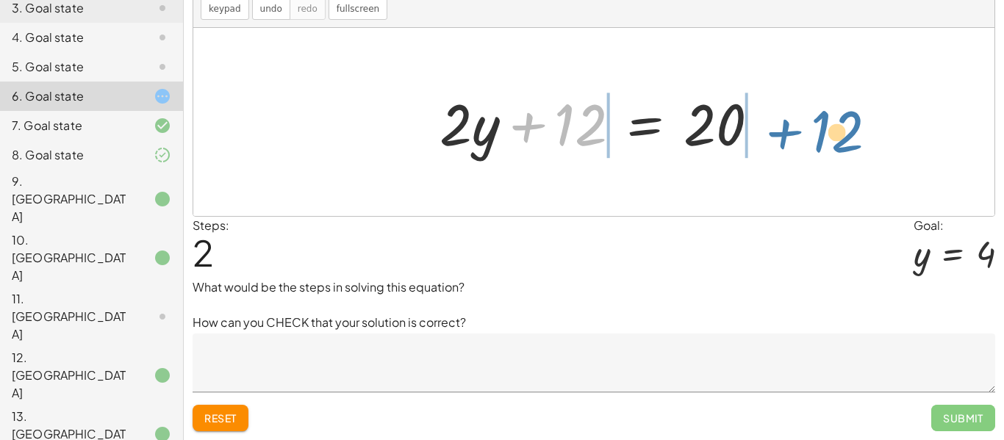
drag, startPoint x: 570, startPoint y: 138, endPoint x: 836, endPoint y: 126, distance: 266.3
click at [836, 126] on div "+ · 4 · y + 12 − · 2 · y = 20 − · 2 · y + · 4 · y + 12 = 20 + 12 + 12 2 · y = 2…" at bounding box center [593, 122] width 801 height 188
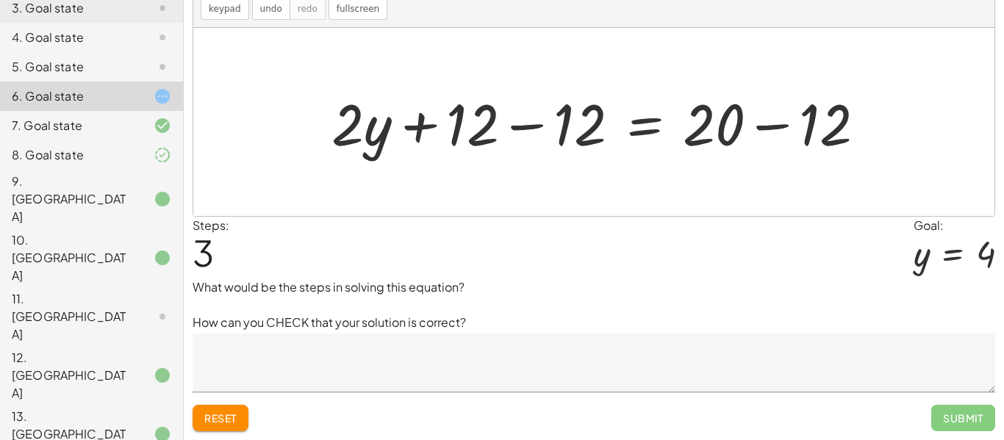
click at [764, 129] on div at bounding box center [604, 123] width 561 height 76
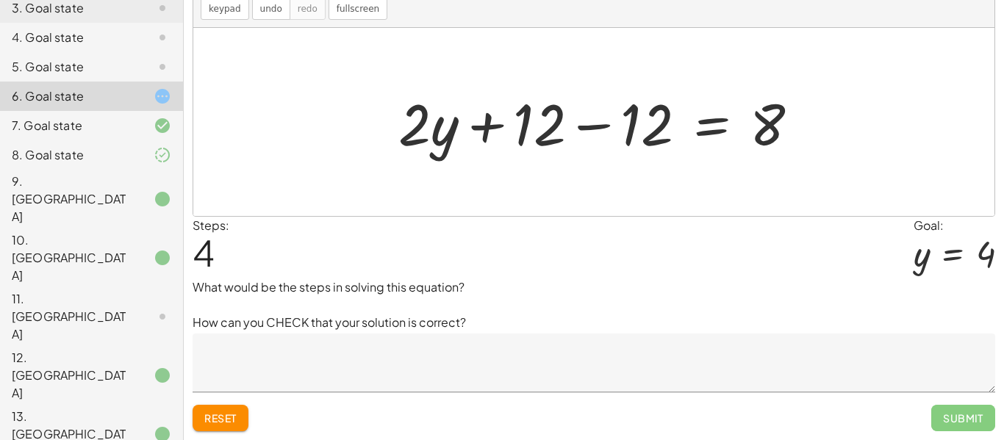
click at [528, 126] on div at bounding box center [604, 123] width 427 height 76
click at [577, 126] on div at bounding box center [604, 123] width 427 height 76
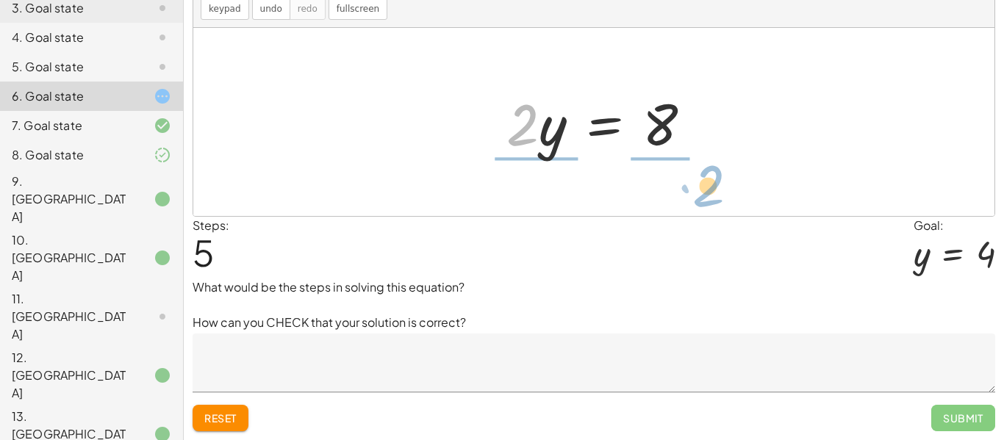
drag, startPoint x: 525, startPoint y: 132, endPoint x: 708, endPoint y: 189, distance: 191.8
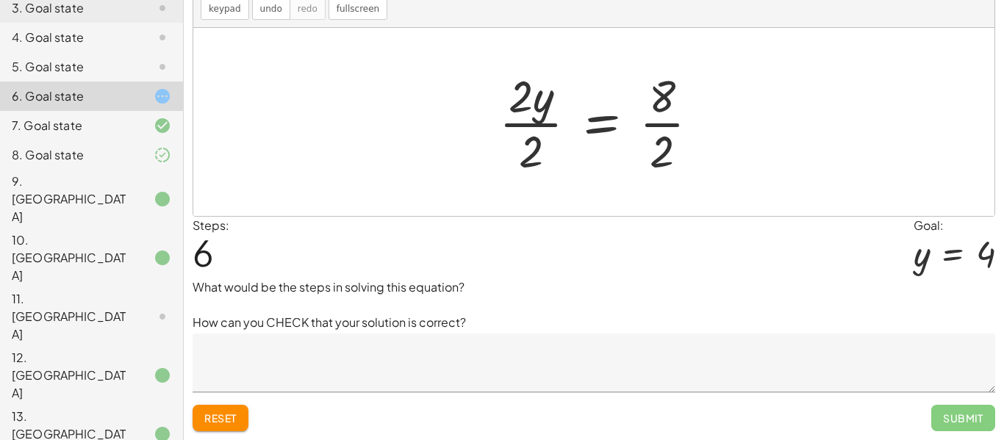
click at [664, 132] on div at bounding box center [605, 121] width 226 height 113
click at [533, 130] on div at bounding box center [600, 121] width 213 height 113
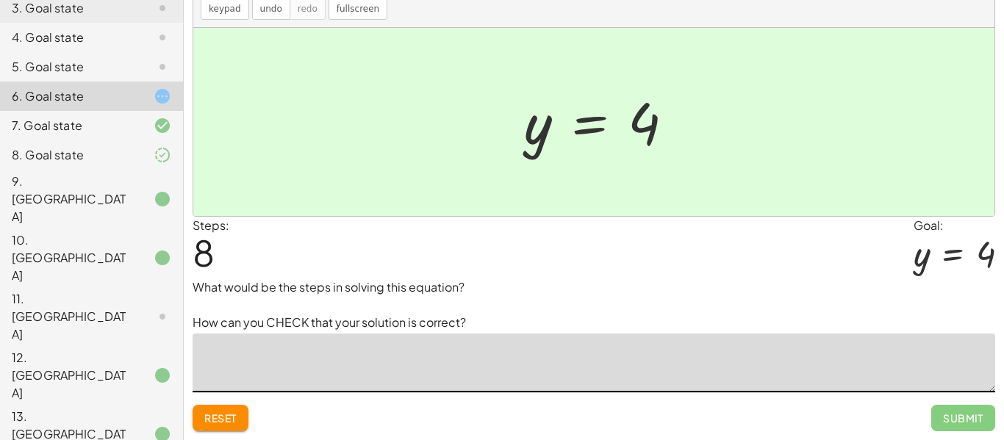
click at [459, 367] on textarea at bounding box center [594, 363] width 802 height 59
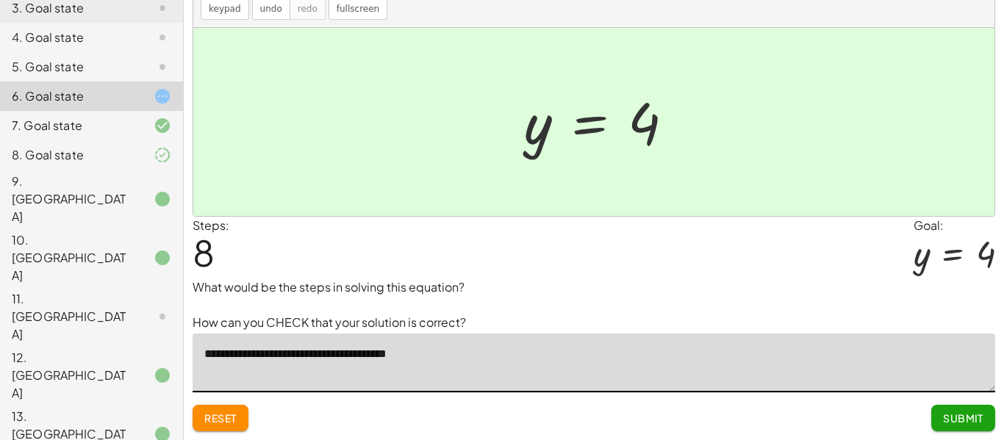
type textarea "**********"
click at [961, 409] on button "Submit" at bounding box center [963, 418] width 64 height 26
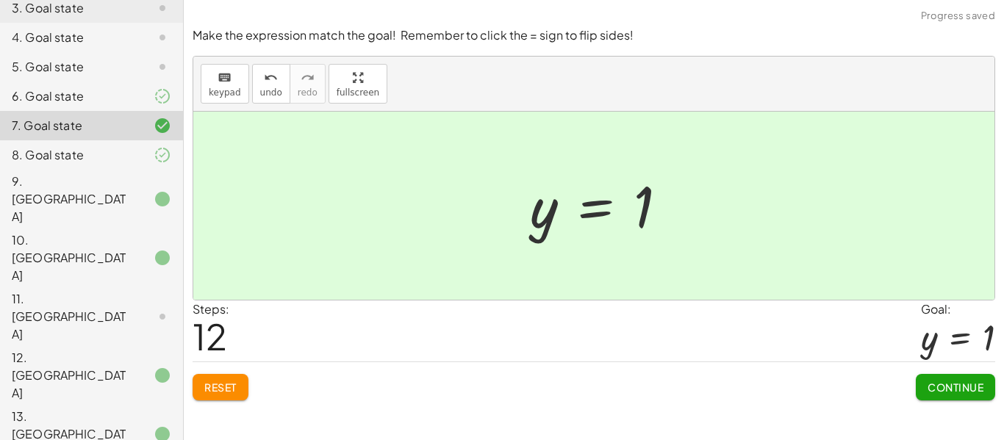
click at [44, 111] on div "5. Goal state" at bounding box center [91, 125] width 183 height 29
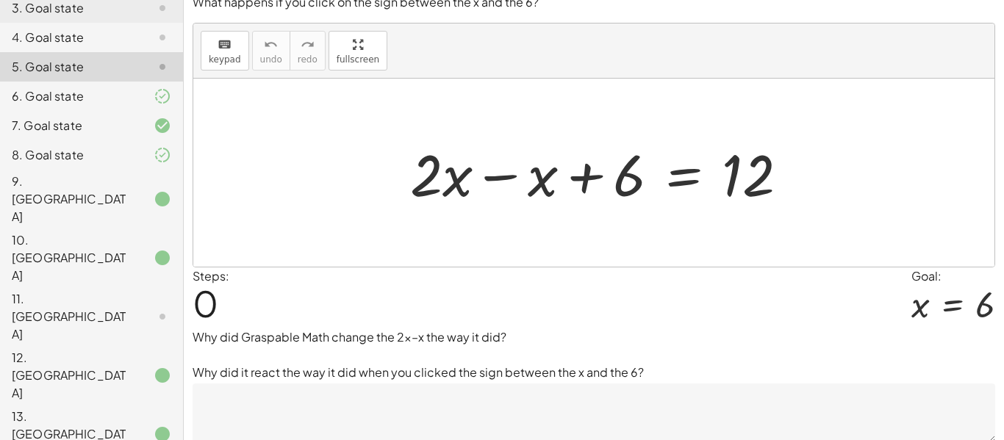
scroll to position [132, 0]
click at [498, 181] on div at bounding box center [605, 172] width 404 height 76
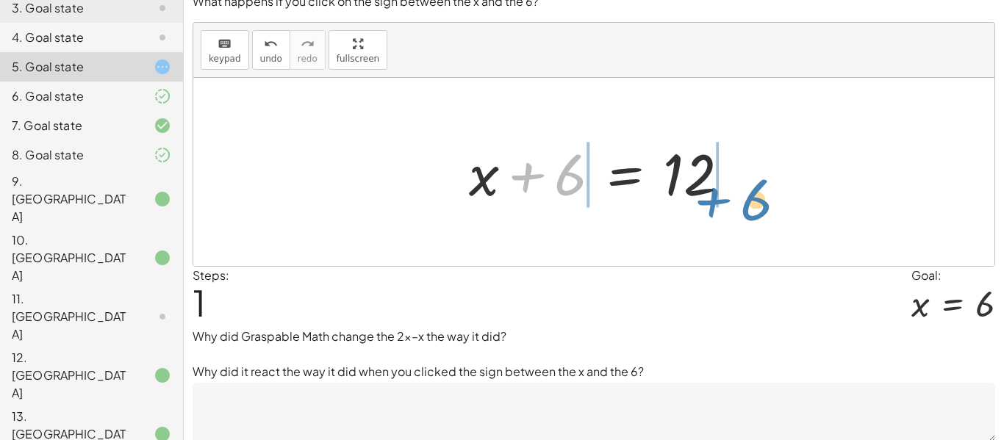
drag, startPoint x: 564, startPoint y: 187, endPoint x: 766, endPoint y: 188, distance: 201.4
click at [766, 188] on div "+ · 2 · x − x + 6 = 12 + · 1 · x + 6 = 12 + 6 + + 6 = 12 x" at bounding box center [593, 172] width 801 height 188
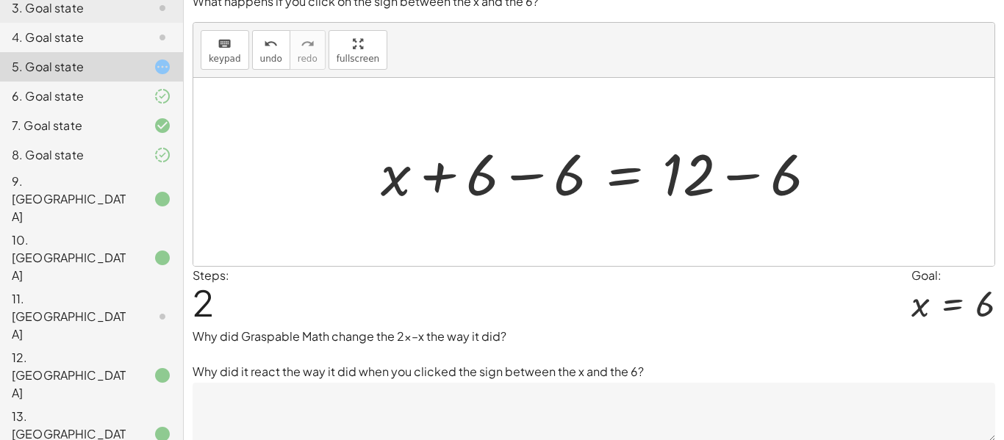
click at [744, 183] on div at bounding box center [604, 172] width 462 height 76
click at [545, 174] on div at bounding box center [550, 172] width 355 height 76
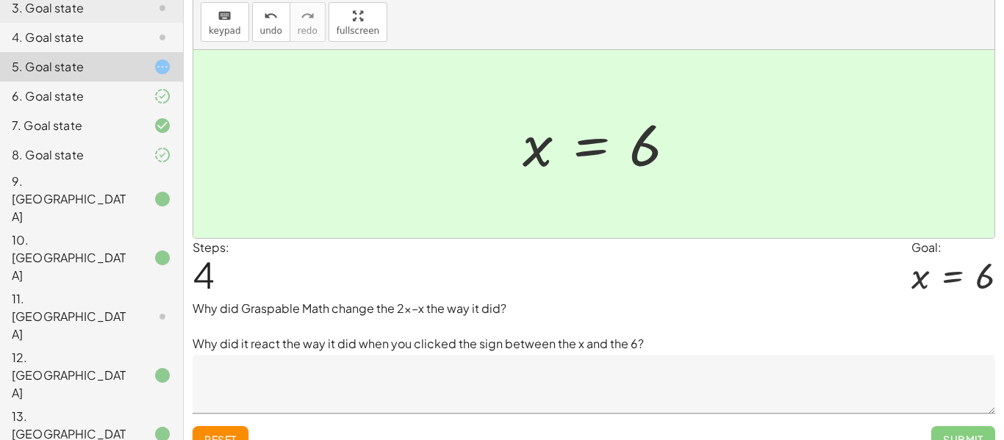
scroll to position [182, 0]
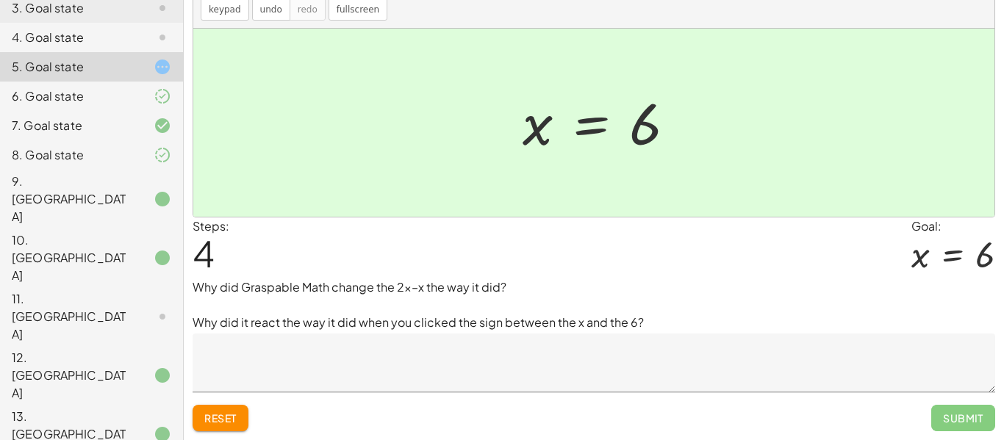
click at [598, 131] on div at bounding box center [604, 123] width 179 height 73
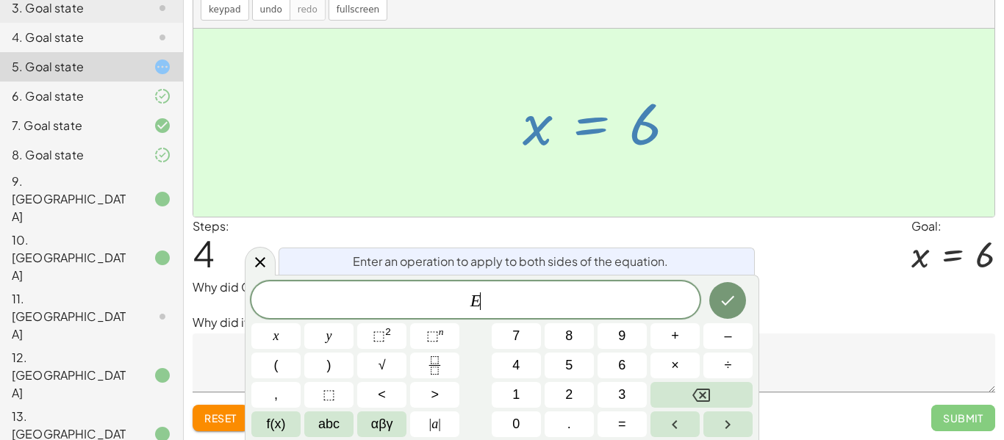
scroll to position [4, 0]
click at [255, 270] on icon at bounding box center [260, 263] width 18 height 18
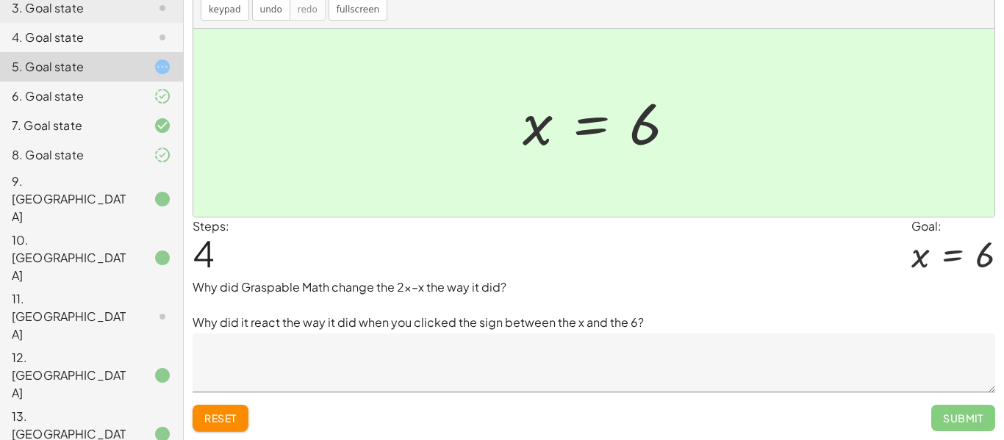
click at [212, 423] on span "Reset" at bounding box center [220, 418] width 32 height 13
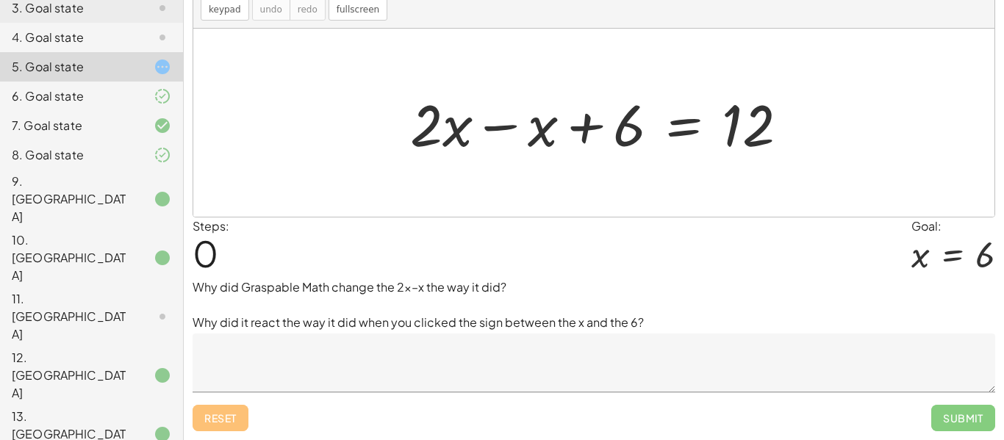
click at [506, 126] on div at bounding box center [605, 123] width 404 height 76
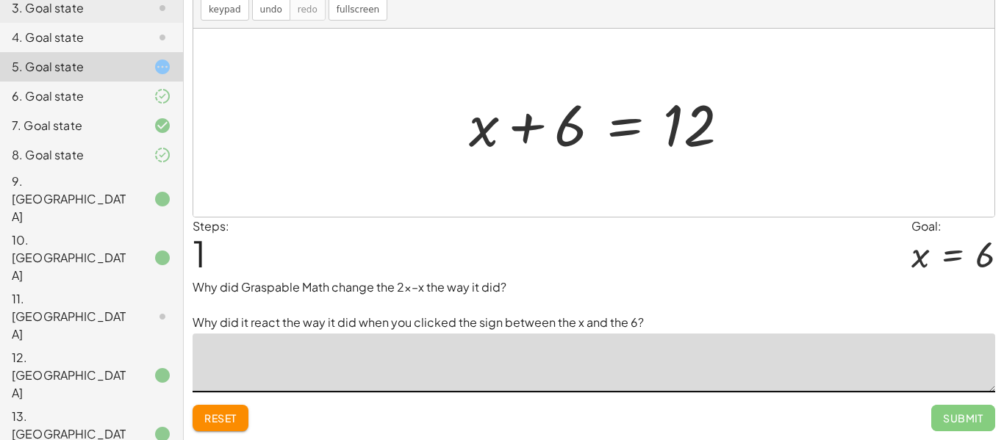
click at [462, 362] on textarea at bounding box center [594, 363] width 802 height 59
click at [324, 356] on textarea "**********" at bounding box center [594, 363] width 802 height 59
click at [404, 356] on textarea "**********" at bounding box center [594, 363] width 802 height 59
click at [387, 353] on textarea "**********" at bounding box center [594, 363] width 802 height 59
click at [438, 359] on textarea "**********" at bounding box center [594, 363] width 802 height 59
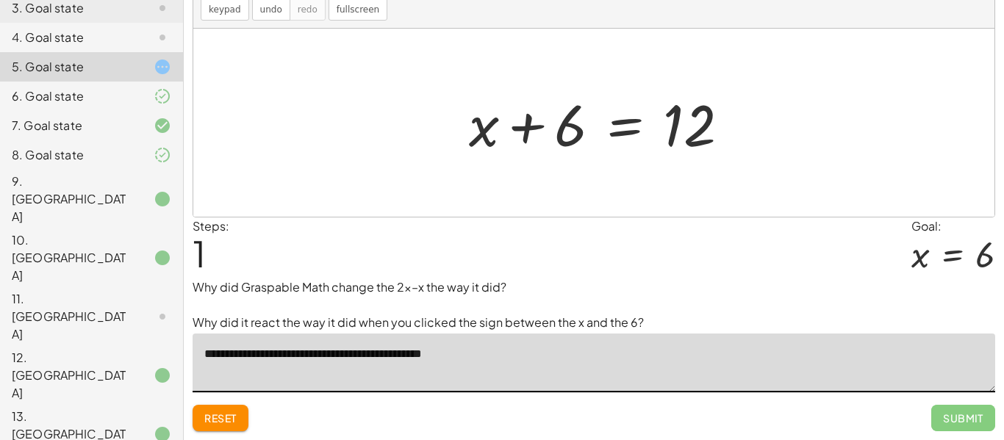
click at [397, 359] on textarea "**********" at bounding box center [594, 363] width 802 height 59
click at [470, 361] on textarea "**********" at bounding box center [594, 363] width 802 height 59
type textarea "**********"
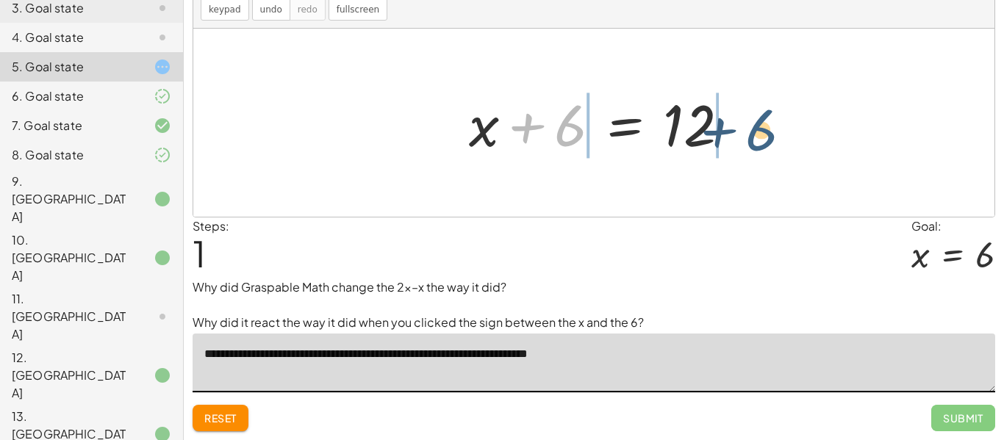
drag, startPoint x: 567, startPoint y: 137, endPoint x: 759, endPoint y: 140, distance: 192.6
click at [759, 140] on div "+ · 2 · x − x + 6 = 12 + · 1 · x + 6 = 12 + 6 + + 6 = 12 x" at bounding box center [593, 123] width 801 height 188
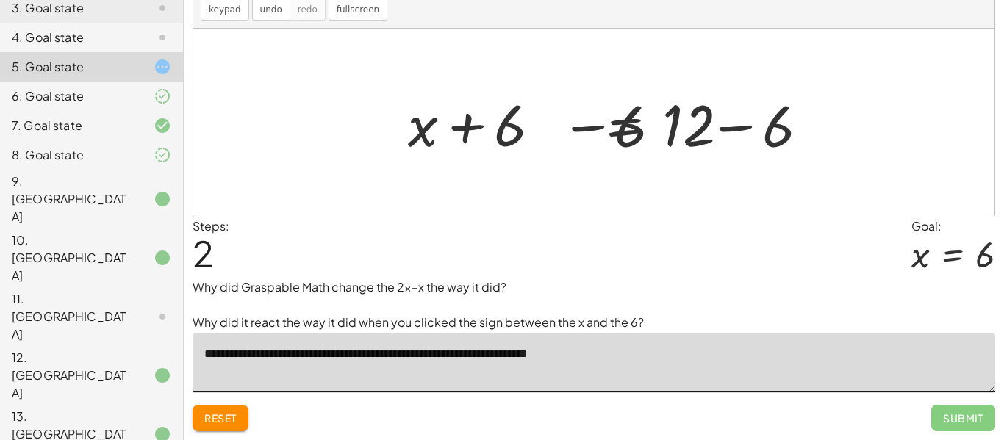
click at [746, 136] on div at bounding box center [604, 123] width 462 height 76
click at [738, 129] on div at bounding box center [593, 123] width 801 height 188
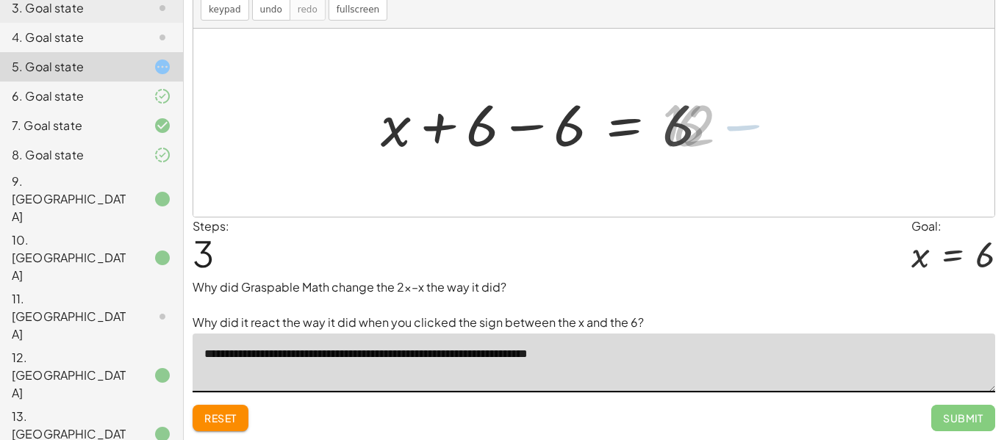
click at [542, 126] on div at bounding box center [550, 123] width 355 height 76
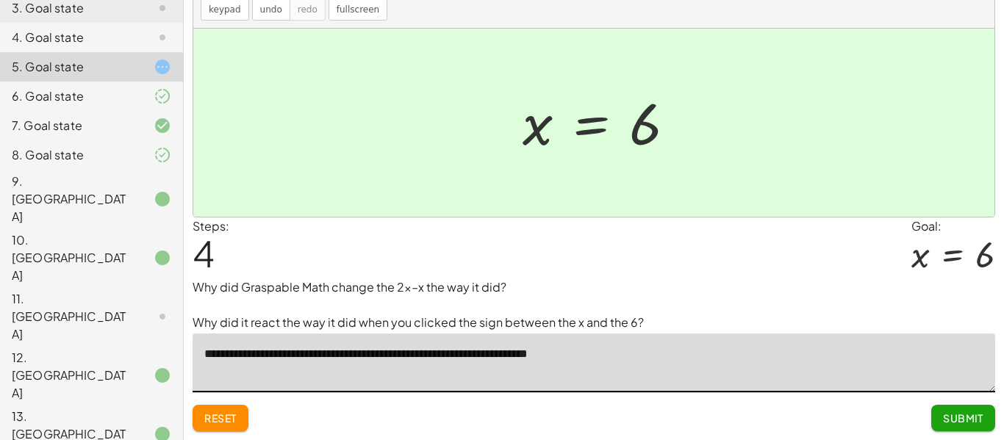
click at [969, 424] on span "Submit" at bounding box center [963, 418] width 40 height 13
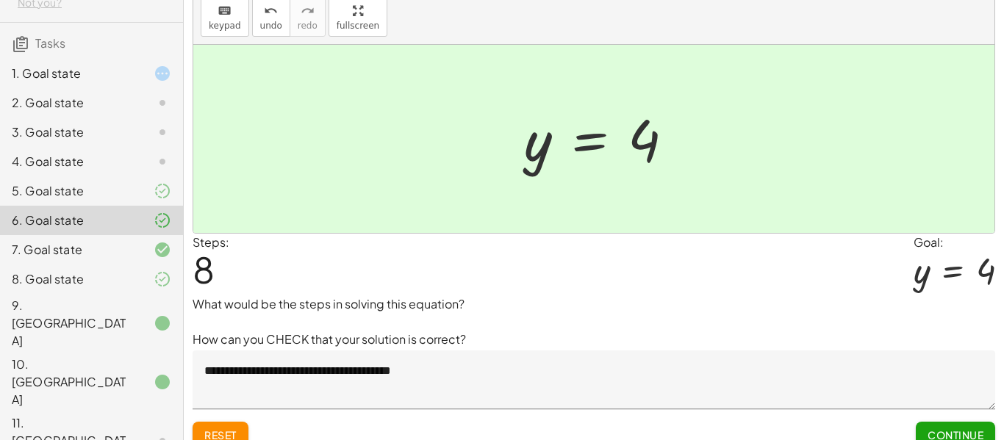
scroll to position [90, 0]
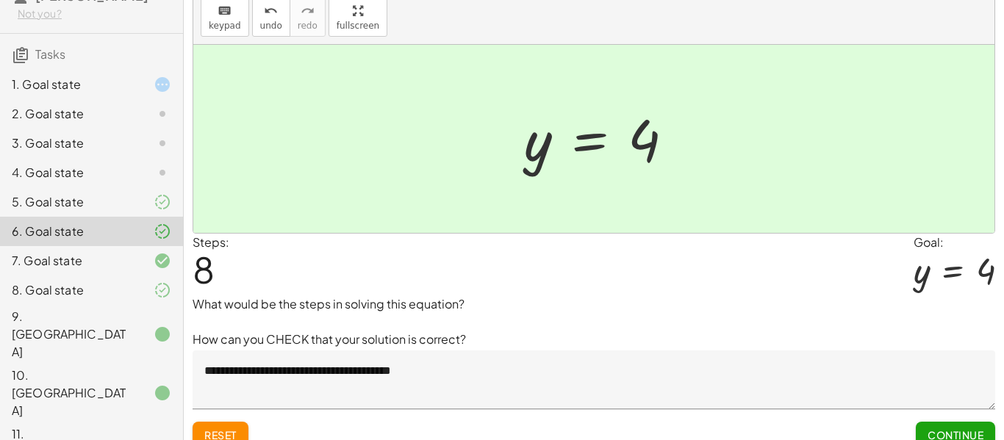
click at [108, 171] on div "4. Goal state" at bounding box center [71, 173] width 118 height 18
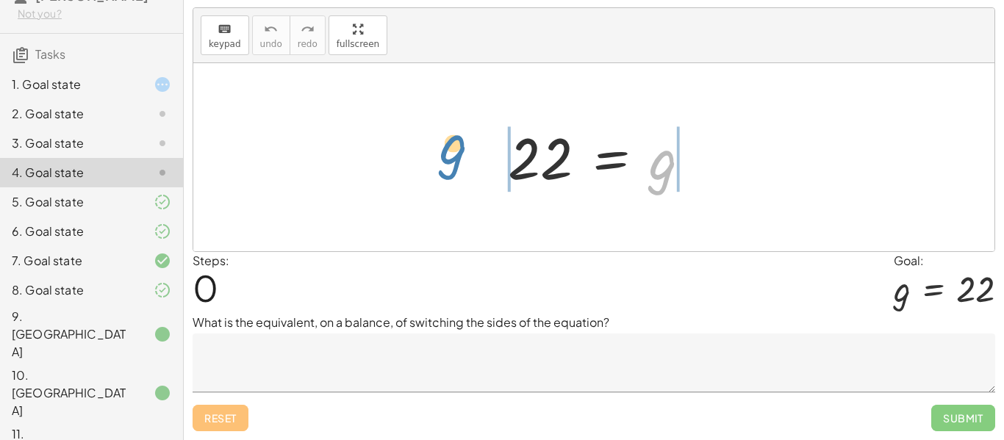
drag, startPoint x: 668, startPoint y: 165, endPoint x: 459, endPoint y: 148, distance: 210.1
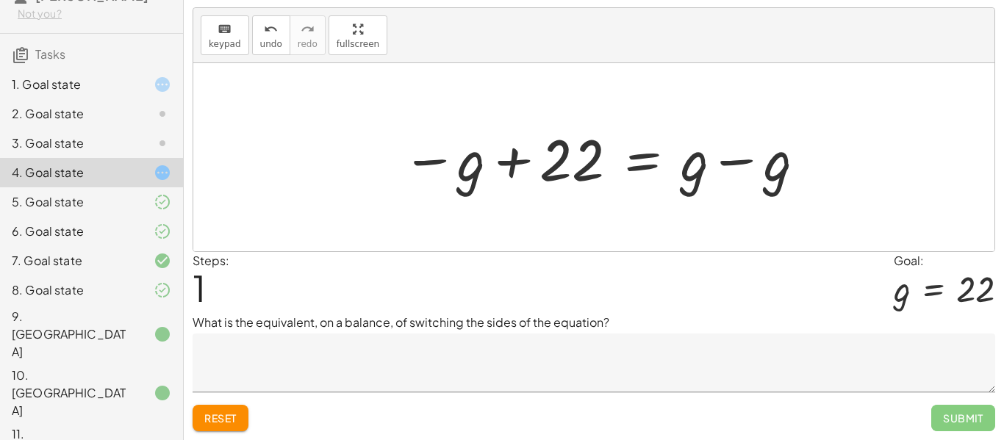
click at [728, 162] on div at bounding box center [605, 158] width 420 height 76
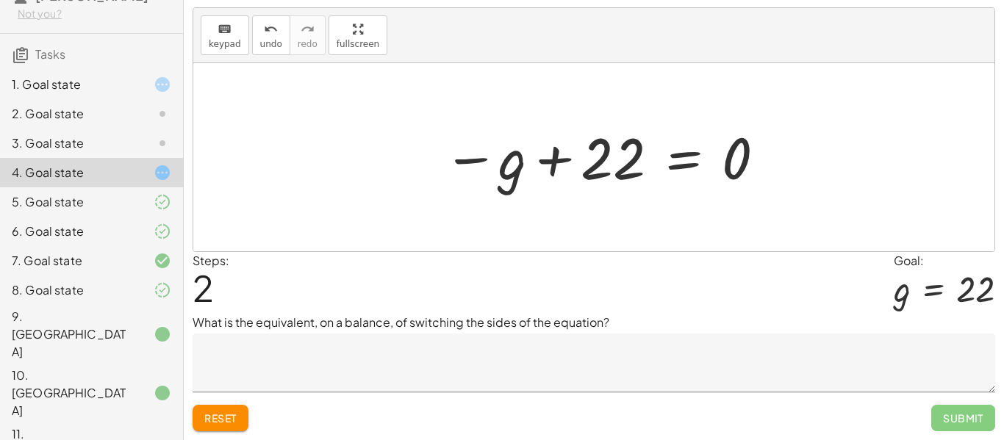
click at [559, 162] on div at bounding box center [605, 157] width 339 height 73
drag, startPoint x: 515, startPoint y: 162, endPoint x: 495, endPoint y: 142, distance: 28.6
click at [495, 142] on div at bounding box center [605, 157] width 339 height 73
click at [495, 141] on div at bounding box center [605, 157] width 339 height 73
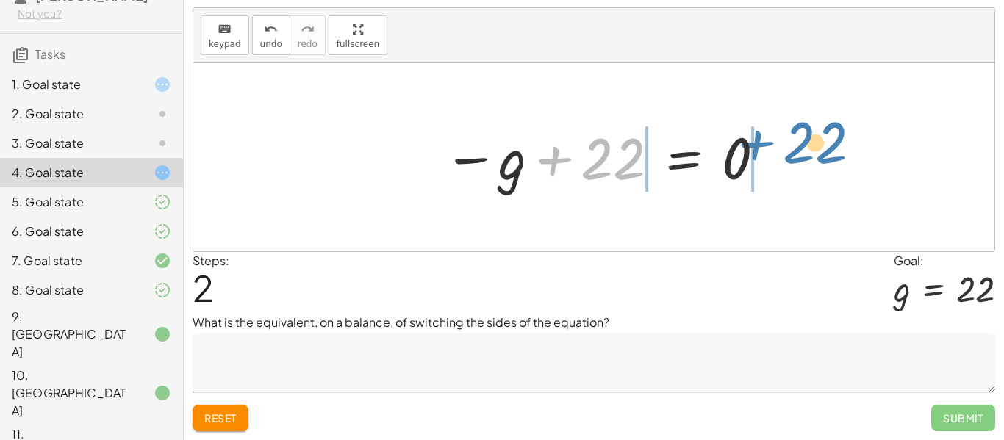
drag, startPoint x: 613, startPoint y: 155, endPoint x: 838, endPoint y: 123, distance: 227.1
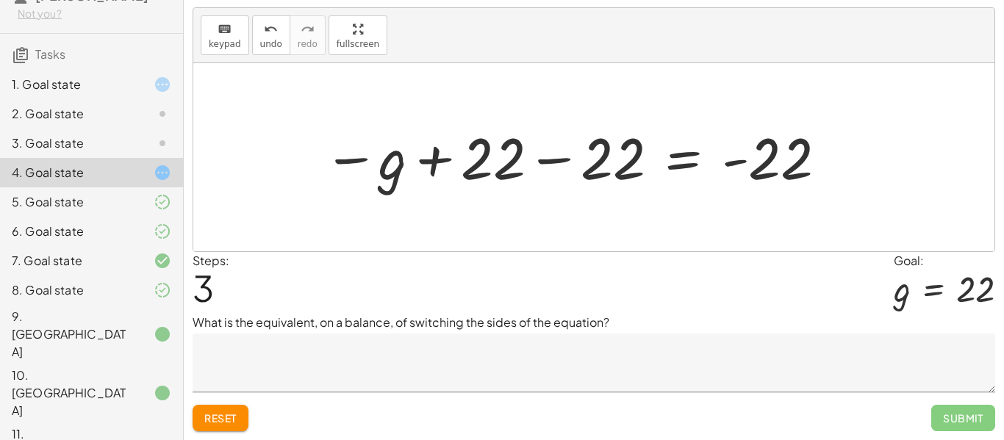
click at [730, 161] on div at bounding box center [576, 157] width 520 height 73
click at [561, 160] on div at bounding box center [576, 157] width 520 height 73
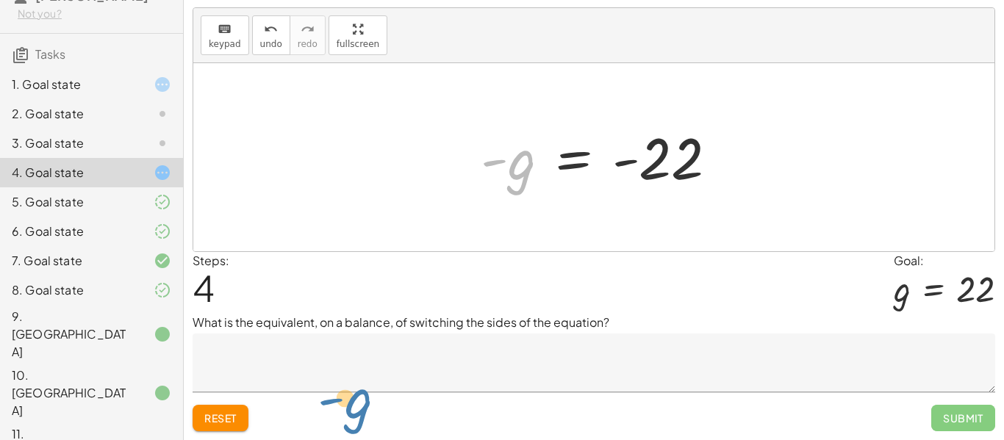
drag, startPoint x: 490, startPoint y: 164, endPoint x: 327, endPoint y: 403, distance: 289.8
click at [0, 0] on div "We like to have our variable first. We can switch the sides by clicking on the …" at bounding box center [0, 0] width 0 height 0
drag, startPoint x: 620, startPoint y: 167, endPoint x: 643, endPoint y: 320, distance: 155.3
click at [0, 0] on div "We like to have our variable first. We can switch the sides by clicking on the …" at bounding box center [0, 0] width 0 height 0
drag, startPoint x: 517, startPoint y: 185, endPoint x: 658, endPoint y: 225, distance: 146.6
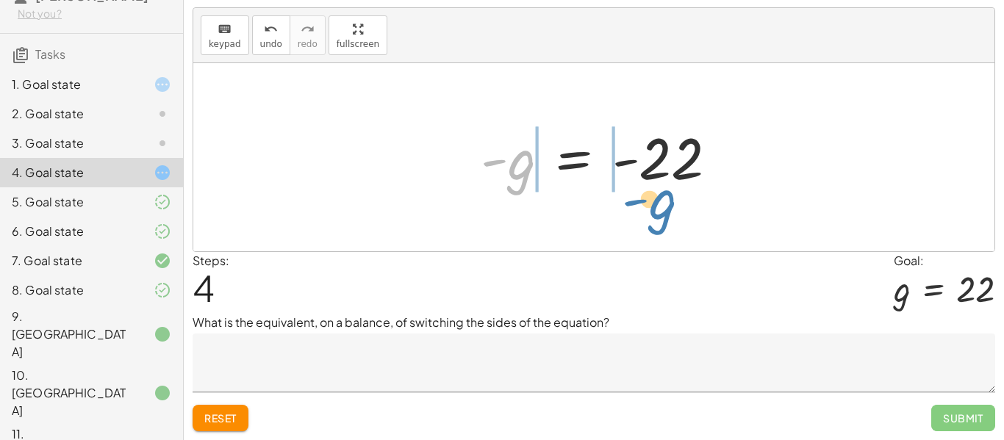
click at [658, 225] on div "22 = g − g + 22 = + g − g − g + 22 = 0 − g + 22 − 22 = + 0 − 22 − g + 22 − 22 =…" at bounding box center [593, 157] width 801 height 188
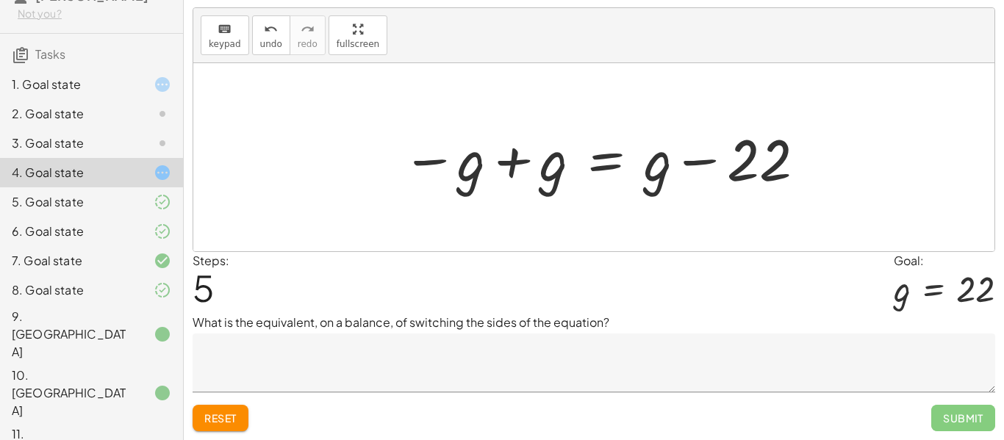
click at [674, 168] on div at bounding box center [605, 158] width 420 height 76
click at [682, 167] on div at bounding box center [605, 158] width 420 height 76
click at [506, 165] on div at bounding box center [605, 158] width 420 height 76
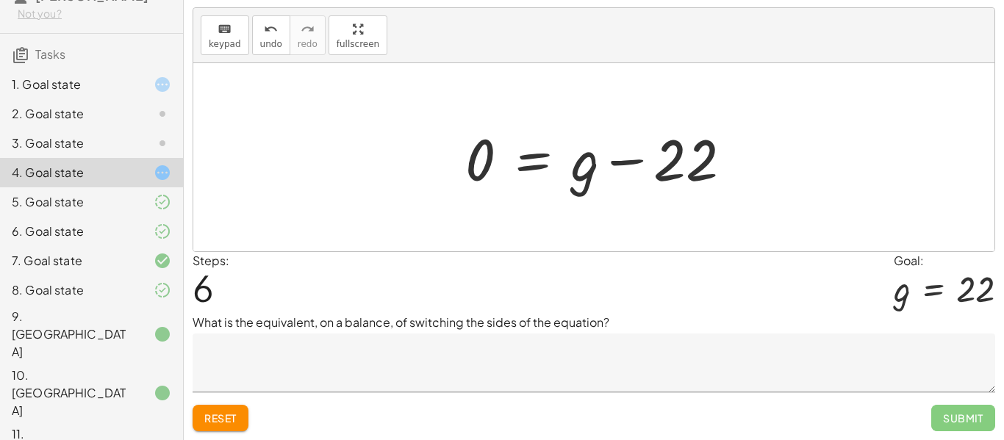
click at [610, 162] on div at bounding box center [604, 158] width 293 height 76
click at [216, 428] on button "Reset" at bounding box center [221, 418] width 56 height 26
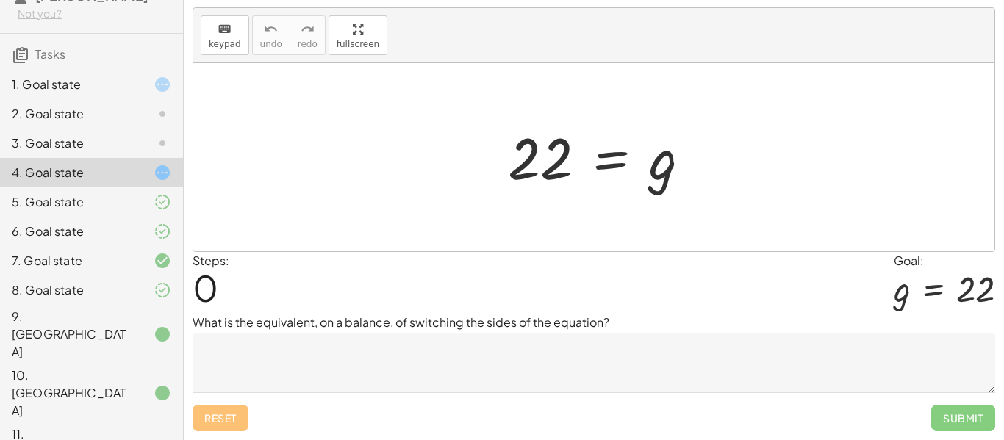
click at [31, 137] on div "3. Goal state" at bounding box center [71, 143] width 118 height 18
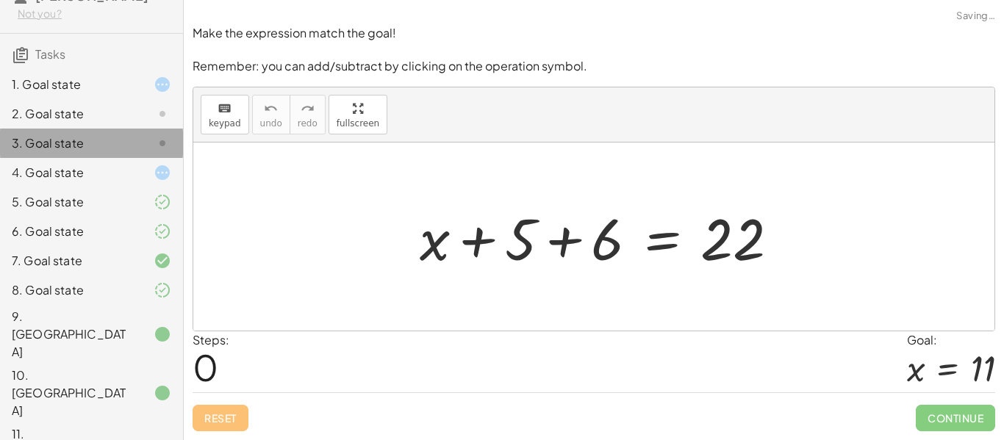
scroll to position [0, 0]
click at [559, 248] on div at bounding box center [605, 237] width 386 height 76
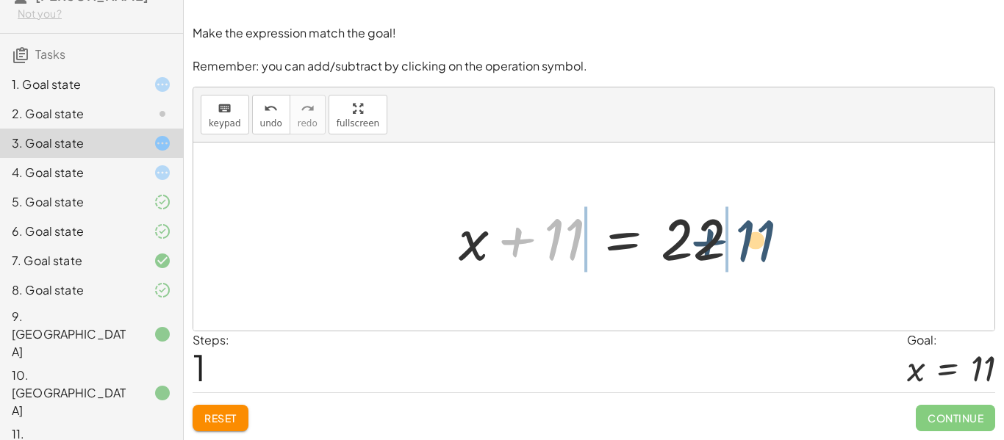
drag, startPoint x: 559, startPoint y: 248, endPoint x: 778, endPoint y: 254, distance: 219.1
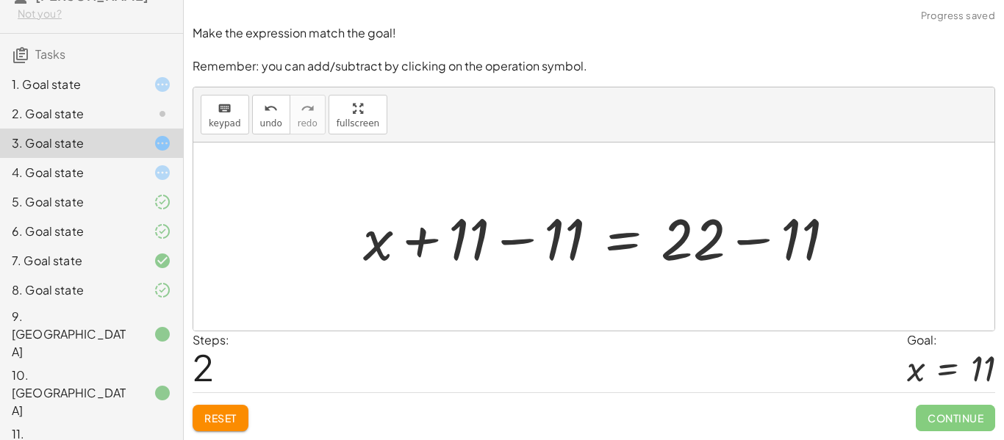
click at [749, 238] on div at bounding box center [605, 237] width 498 height 76
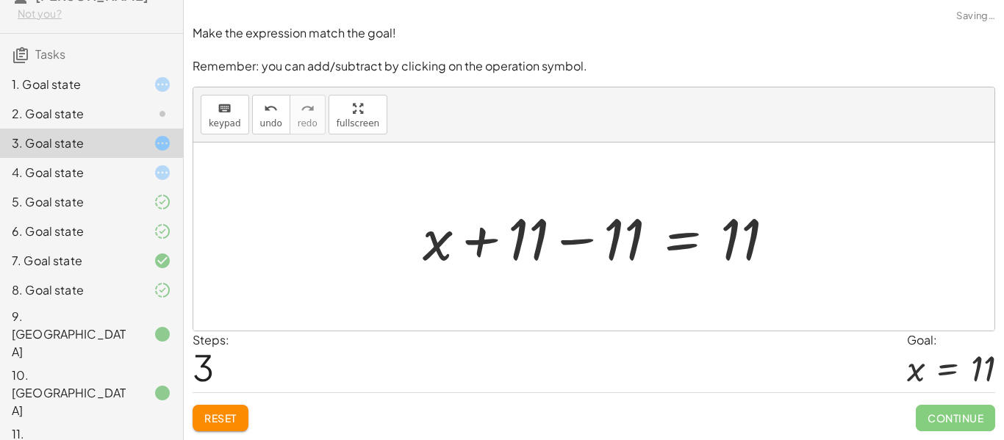
click at [575, 244] on div at bounding box center [604, 237] width 378 height 76
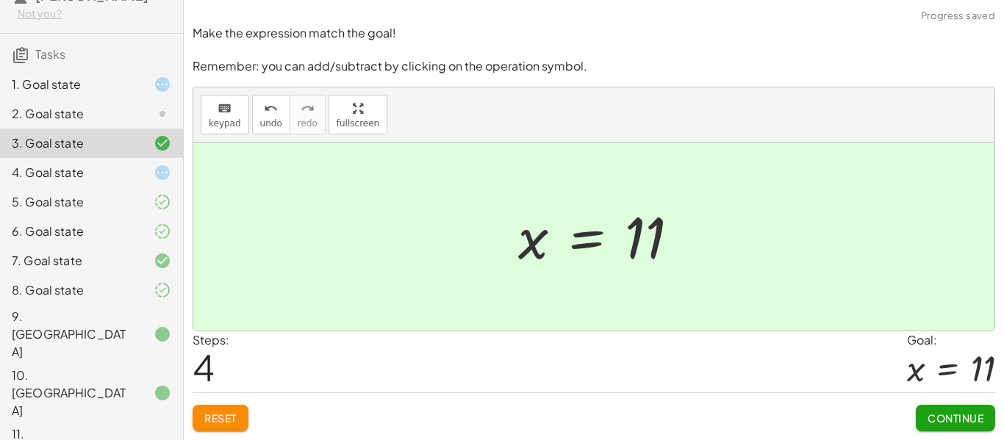
click at [979, 428] on button "Continue" at bounding box center [955, 418] width 79 height 26
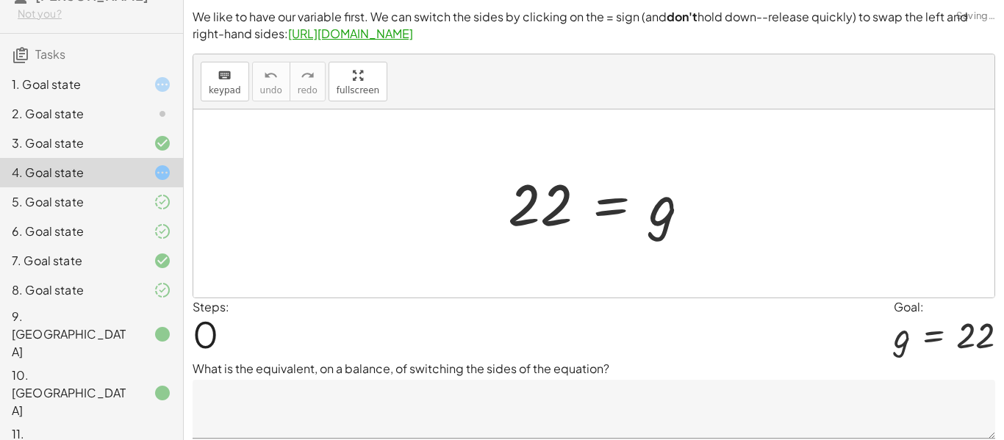
click at [40, 109] on div "2. Goal state" at bounding box center [71, 114] width 118 height 18
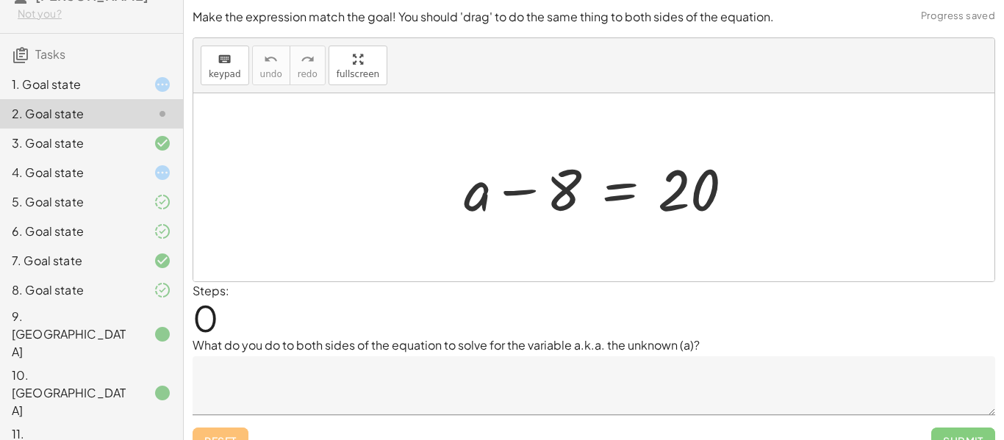
scroll to position [23, 0]
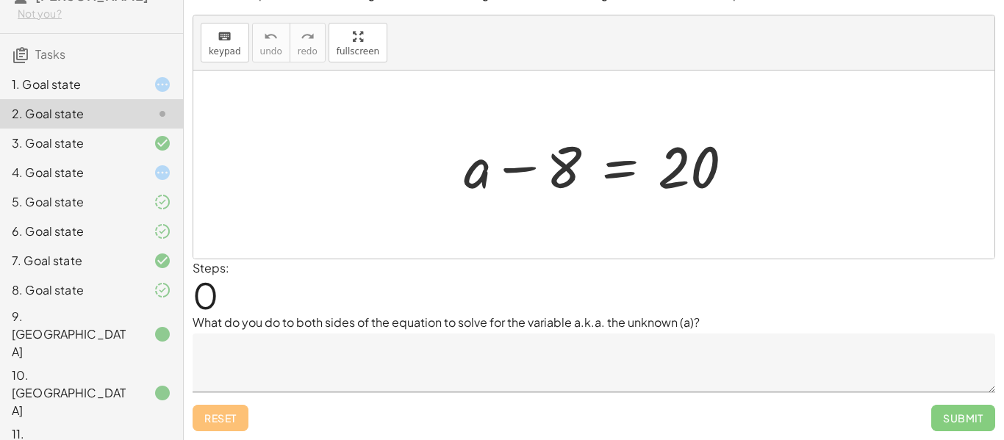
drag, startPoint x: 559, startPoint y: 159, endPoint x: 807, endPoint y: 178, distance: 249.1
click at [807, 178] on div "+ a − 8 = 20" at bounding box center [593, 165] width 801 height 188
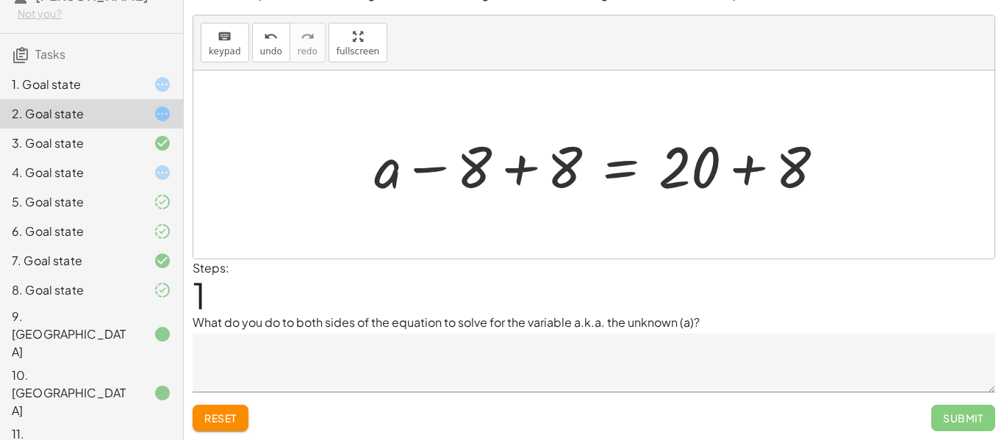
click at [744, 170] on div at bounding box center [605, 165] width 477 height 76
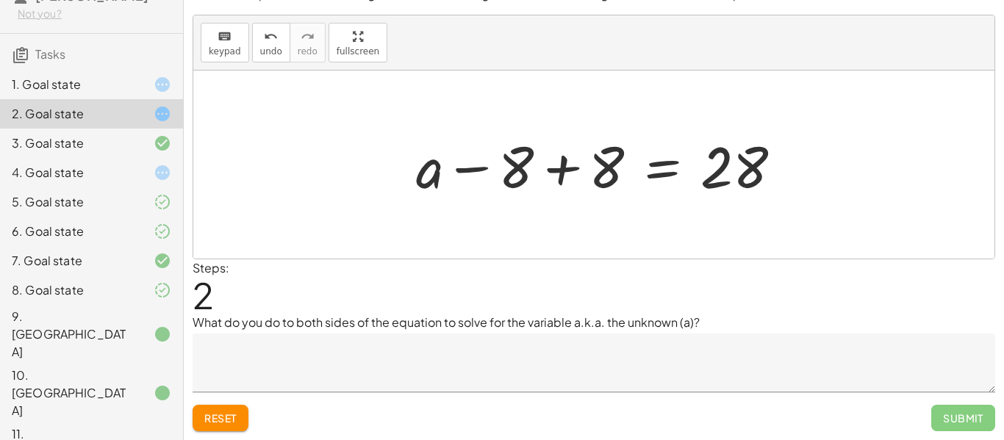
click at [559, 175] on div at bounding box center [605, 165] width 392 height 76
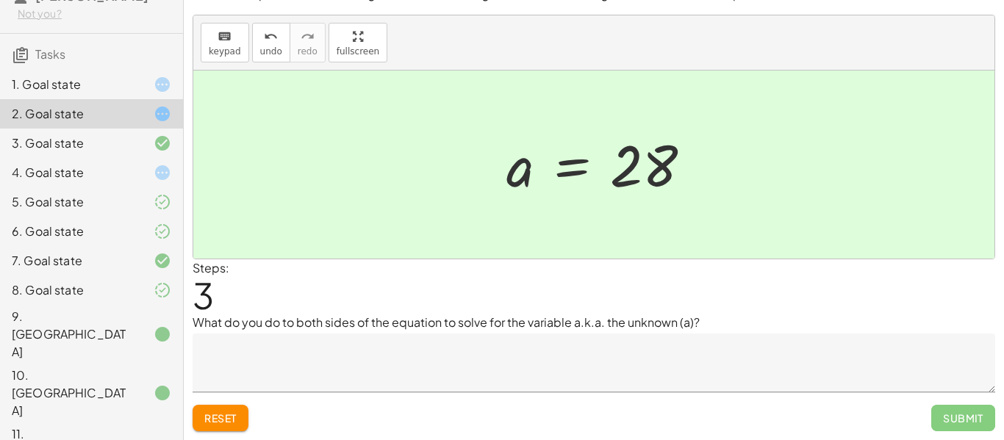
click at [680, 361] on textarea at bounding box center [594, 363] width 802 height 59
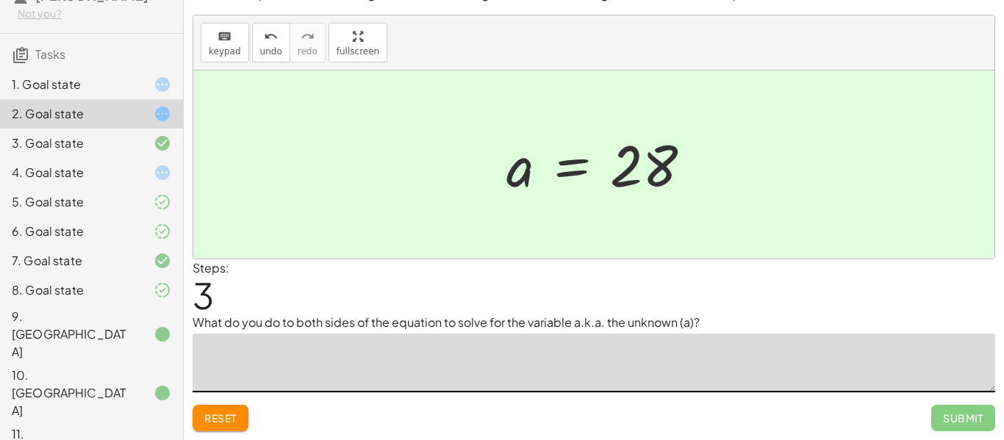
click at [227, 421] on span "Reset" at bounding box center [220, 418] width 32 height 13
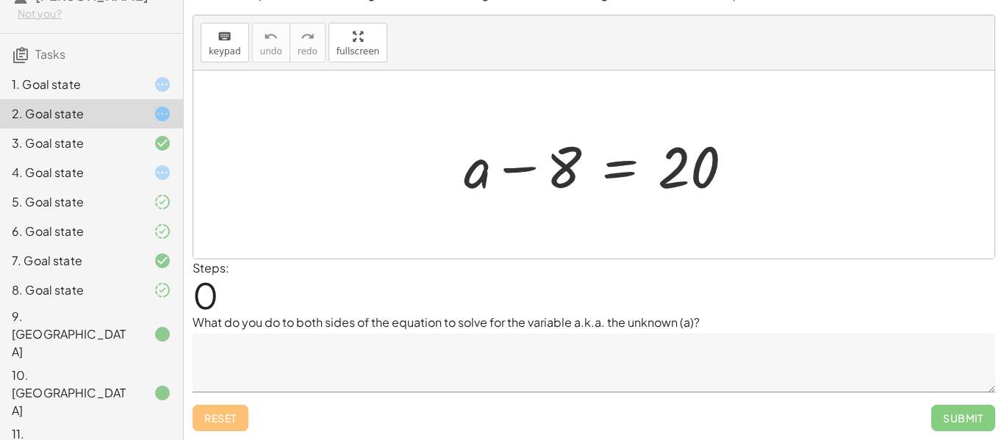
click at [337, 372] on textarea at bounding box center [594, 363] width 802 height 59
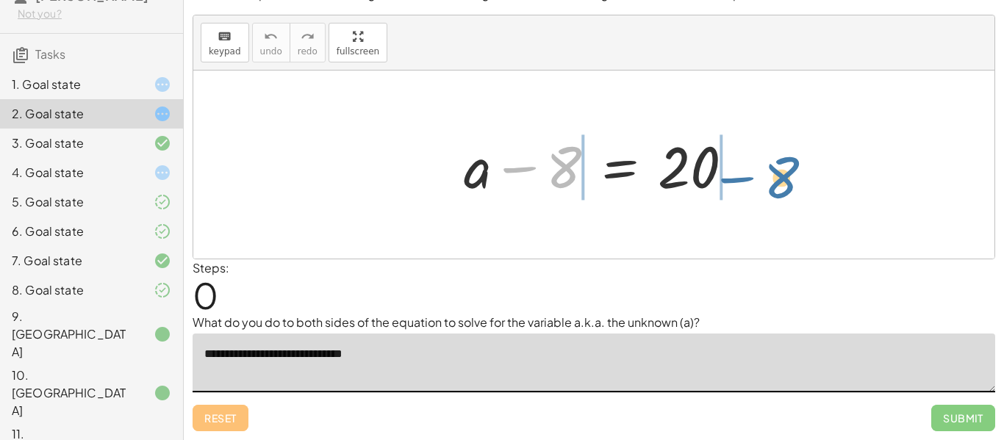
drag, startPoint x: 572, startPoint y: 166, endPoint x: 788, endPoint y: 175, distance: 216.2
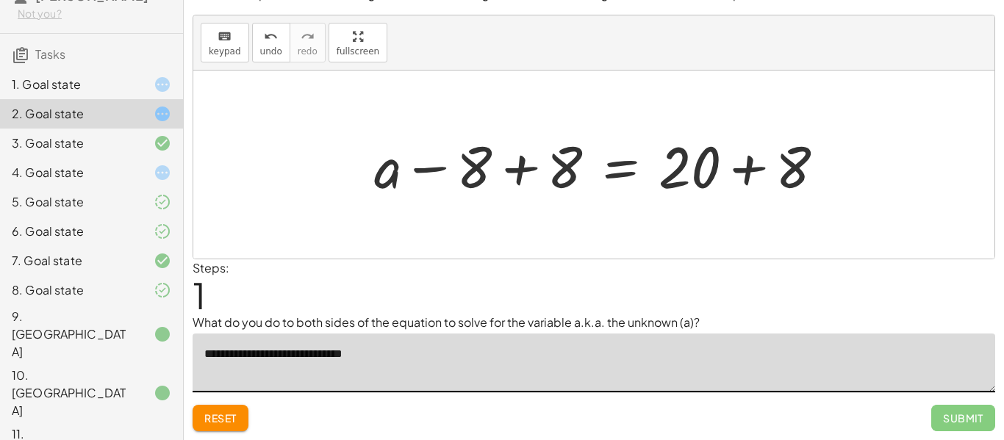
click at [234, 357] on textarea "**********" at bounding box center [594, 363] width 802 height 59
type textarea "**********"
click at [736, 176] on div at bounding box center [605, 165] width 477 height 76
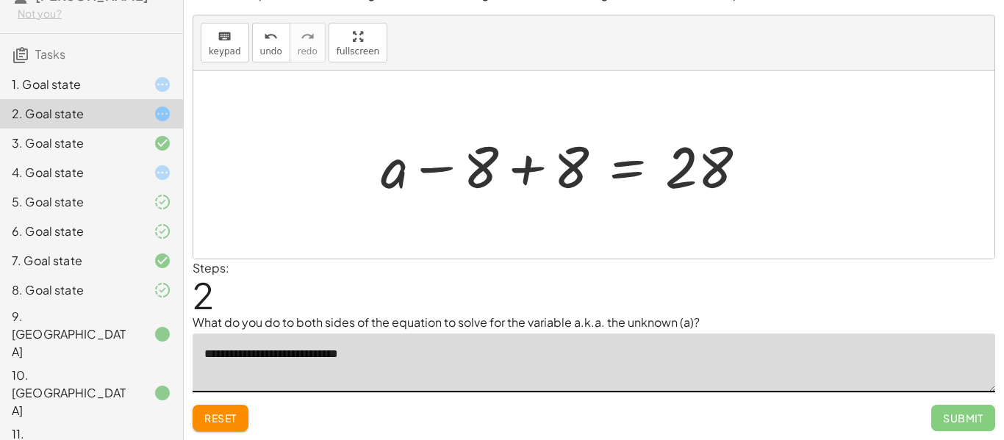
click at [529, 162] on div at bounding box center [569, 165] width 392 height 76
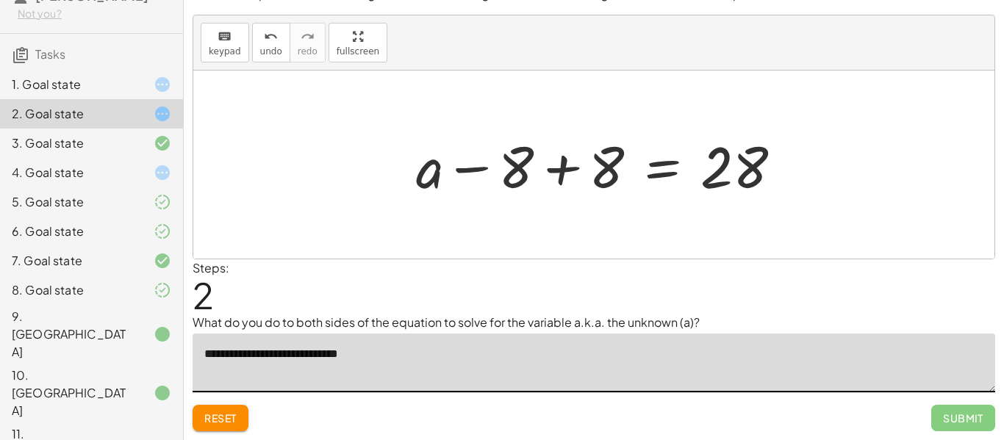
click at [558, 170] on div at bounding box center [605, 165] width 392 height 76
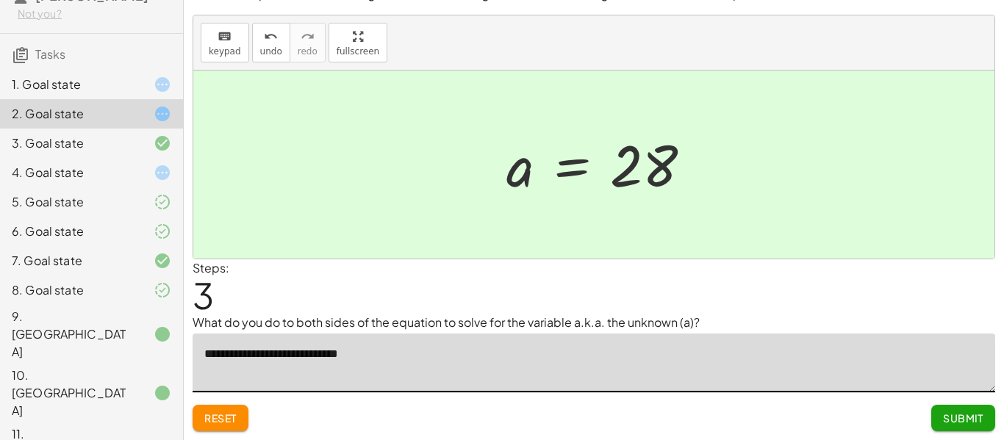
click at [969, 429] on button "Submit" at bounding box center [963, 418] width 64 height 26
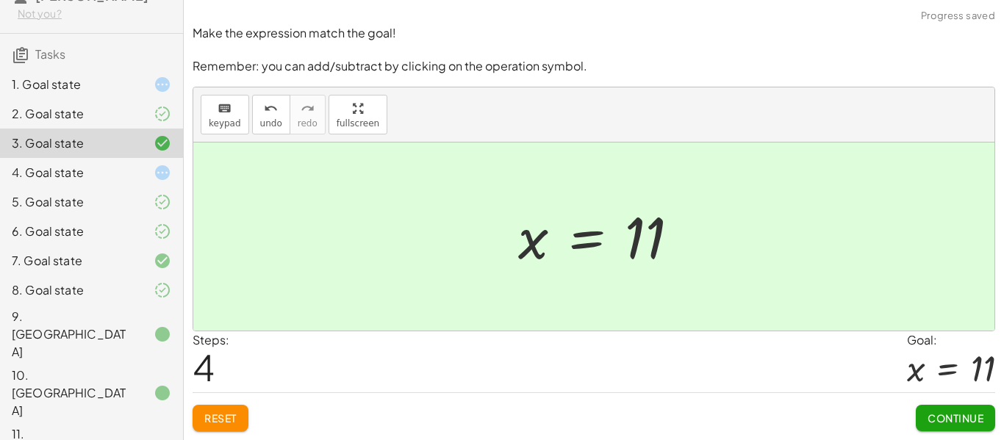
scroll to position [226, 0]
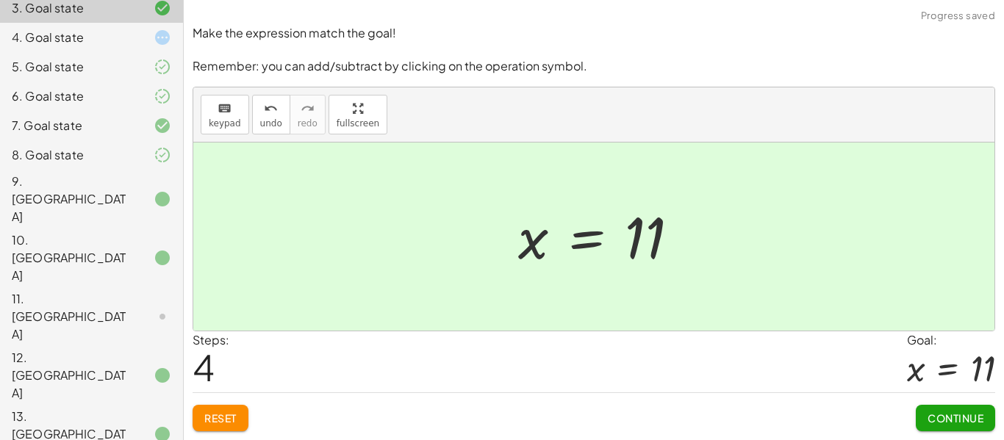
click at [134, 308] on div at bounding box center [150, 317] width 41 height 18
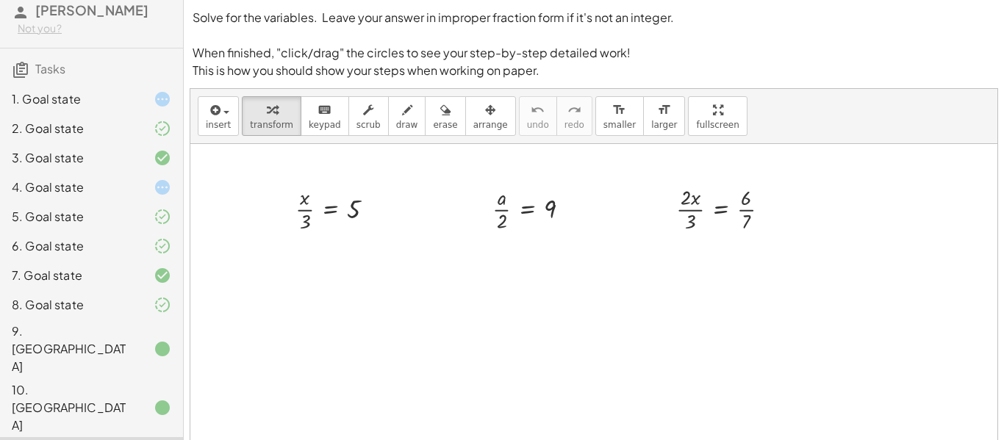
scroll to position [74, 0]
drag, startPoint x: 280, startPoint y: 212, endPoint x: 290, endPoint y: 198, distance: 17.5
click at [290, 198] on div "· 3 · x · 3 = 5" at bounding box center [329, 209] width 113 height 60
click at [295, 278] on div at bounding box center [335, 261] width 118 height 53
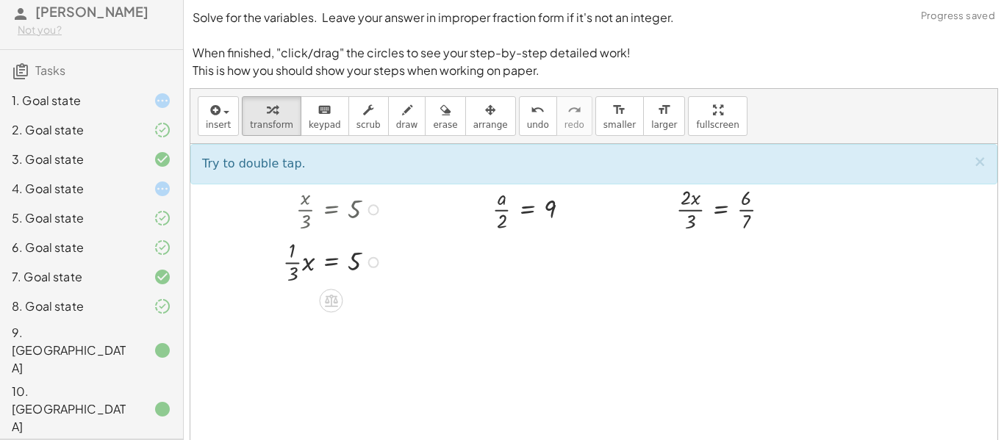
click at [304, 260] on div at bounding box center [335, 261] width 118 height 53
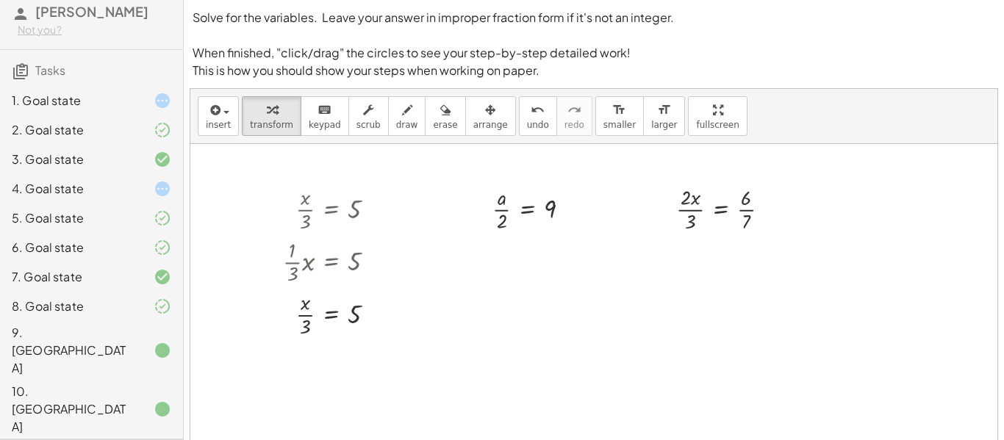
scroll to position [99, 0]
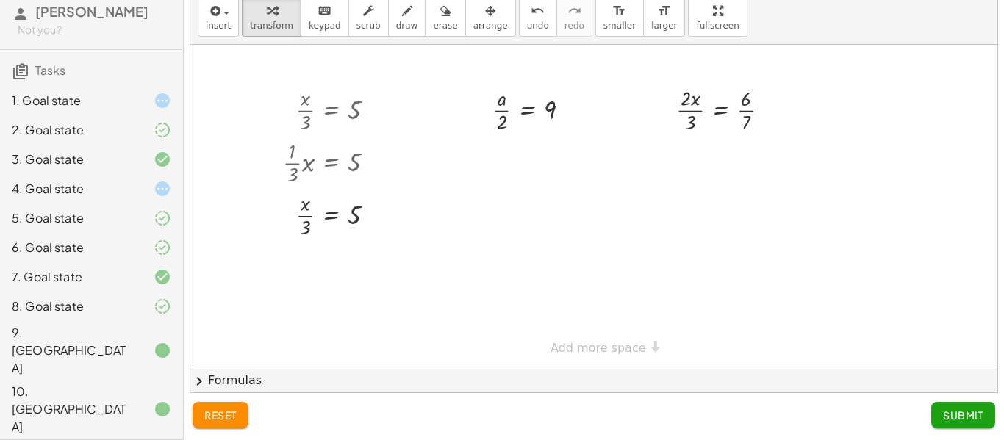
click at [243, 423] on button "reset" at bounding box center [221, 415] width 56 height 26
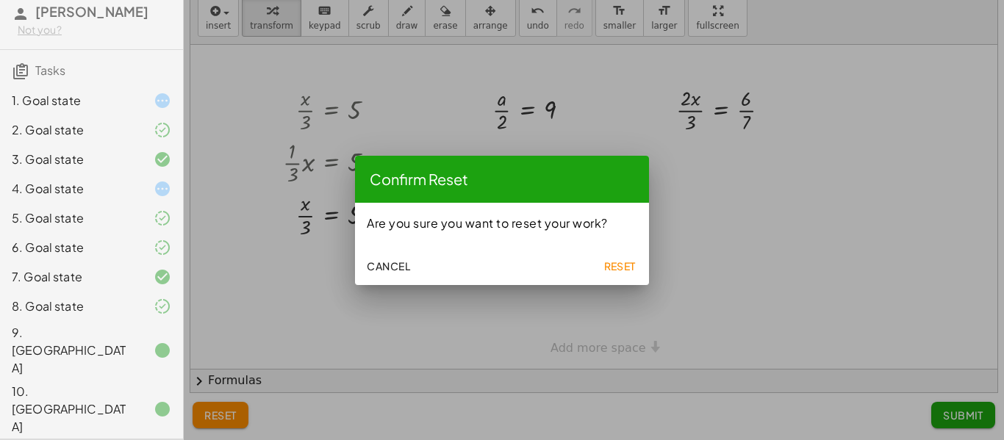
click at [603, 266] on span "Reset" at bounding box center [619, 265] width 32 height 13
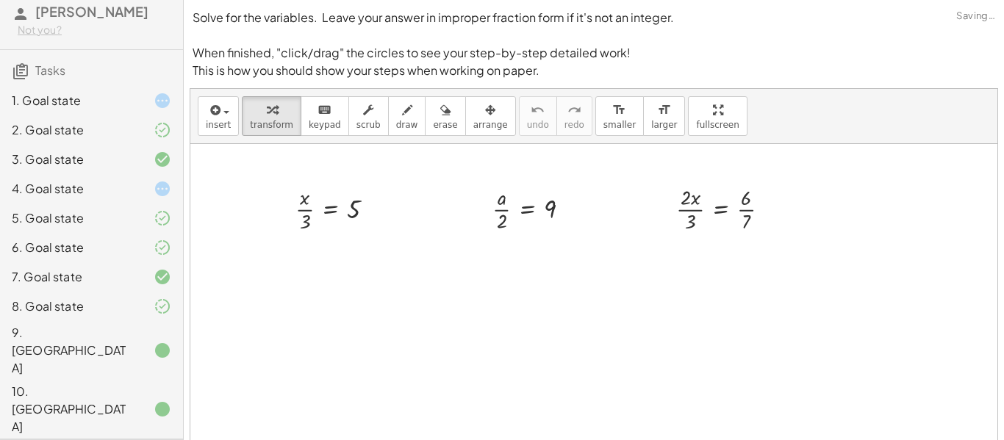
scroll to position [99, 0]
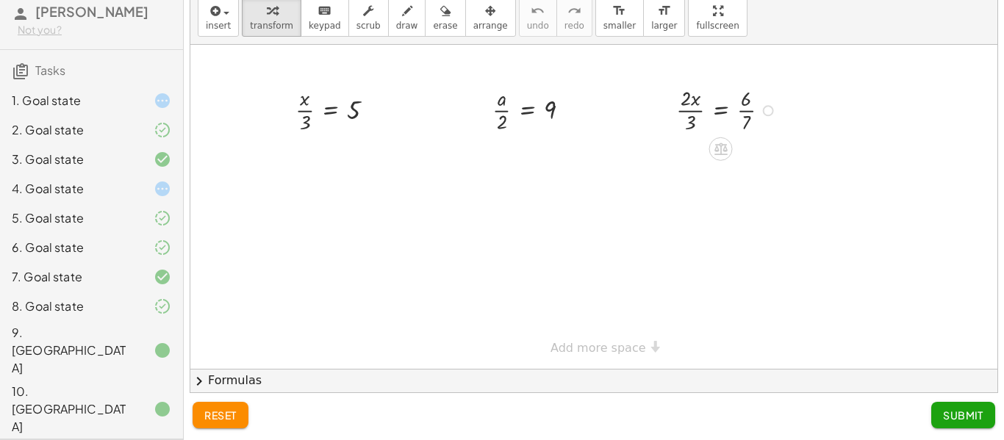
click at [694, 111] on div at bounding box center [729, 109] width 120 height 53
click at [505, 110] on div at bounding box center [537, 109] width 104 height 53
click at [309, 115] on div at bounding box center [340, 109] width 105 height 53
click at [83, 194] on div "4. Goal state" at bounding box center [71, 189] width 118 height 18
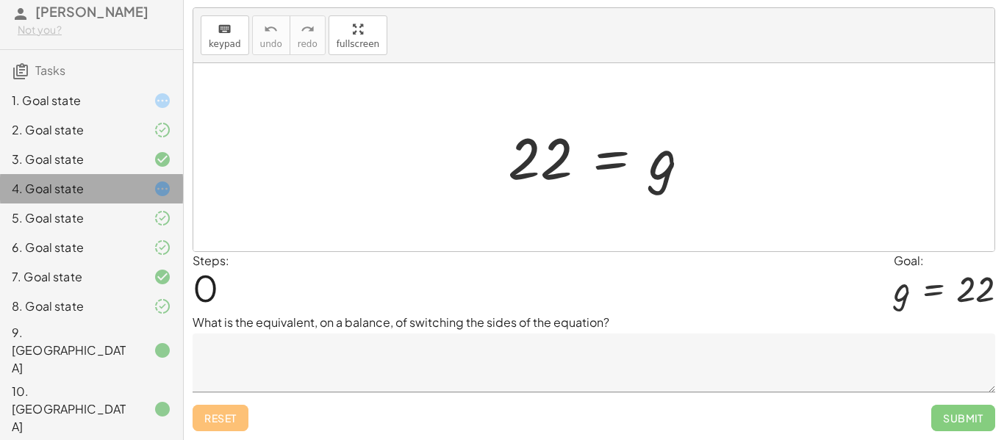
scroll to position [46, 0]
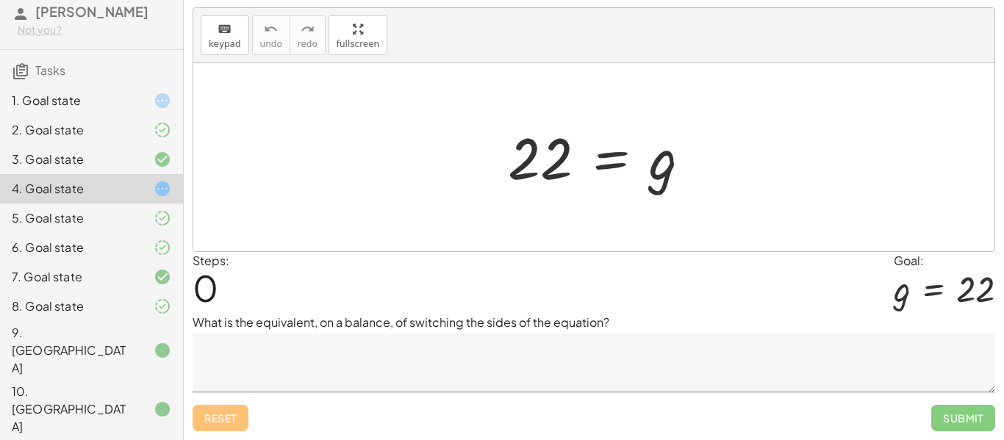
click at [81, 96] on div "1. Goal state" at bounding box center [71, 101] width 118 height 18
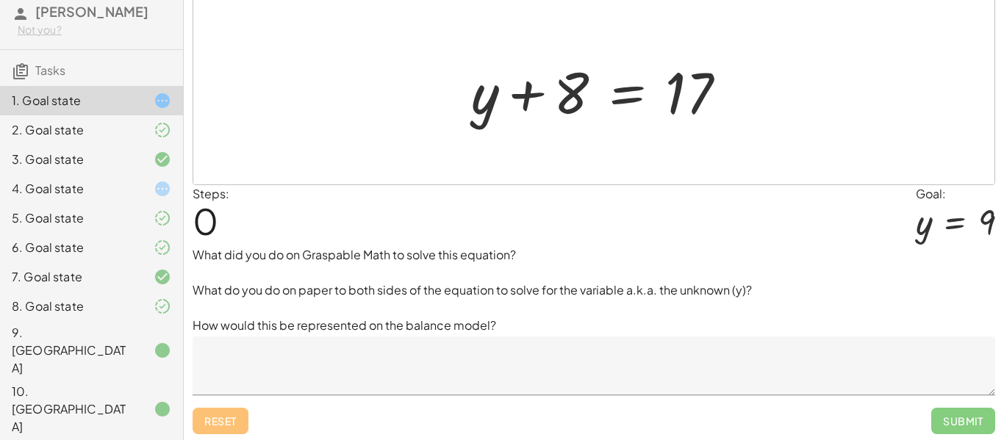
scroll to position [100, 0]
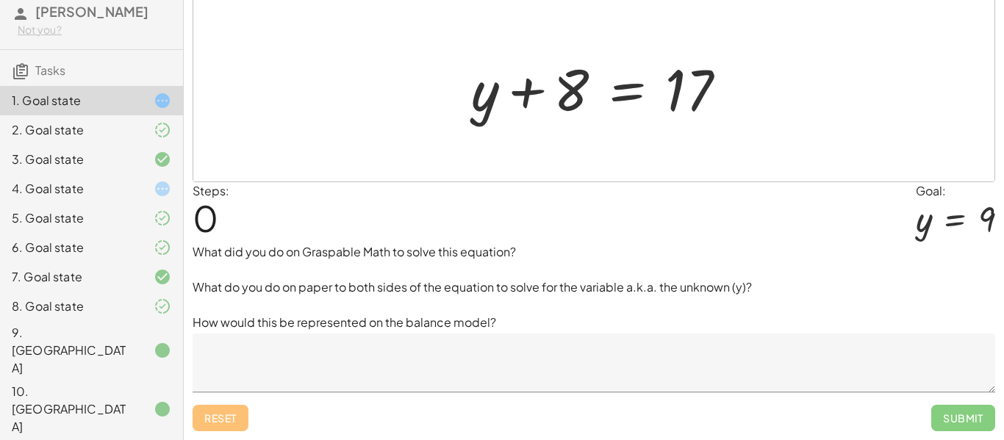
click at [242, 360] on textarea at bounding box center [594, 363] width 802 height 59
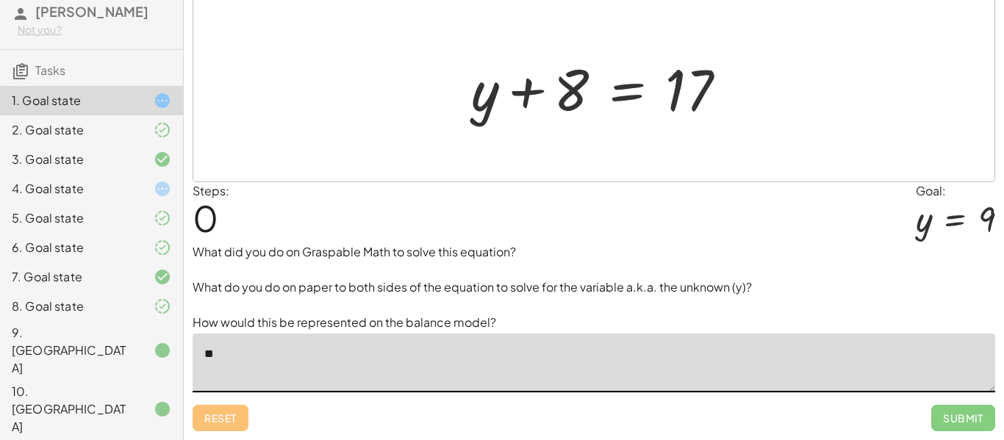
type textarea "*"
type textarea "**********"
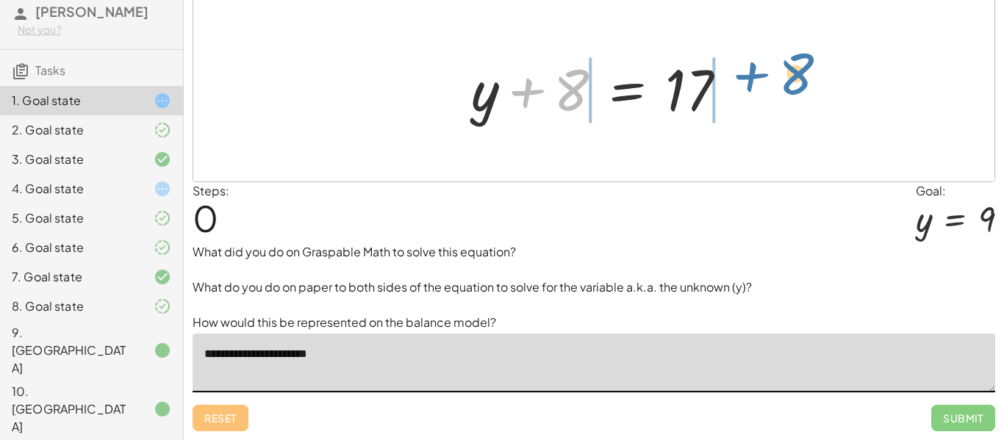
drag, startPoint x: 556, startPoint y: 97, endPoint x: 777, endPoint y: 79, distance: 222.0
click at [777, 79] on div "+ 8 + y + 8 = 17" at bounding box center [593, 87] width 801 height 188
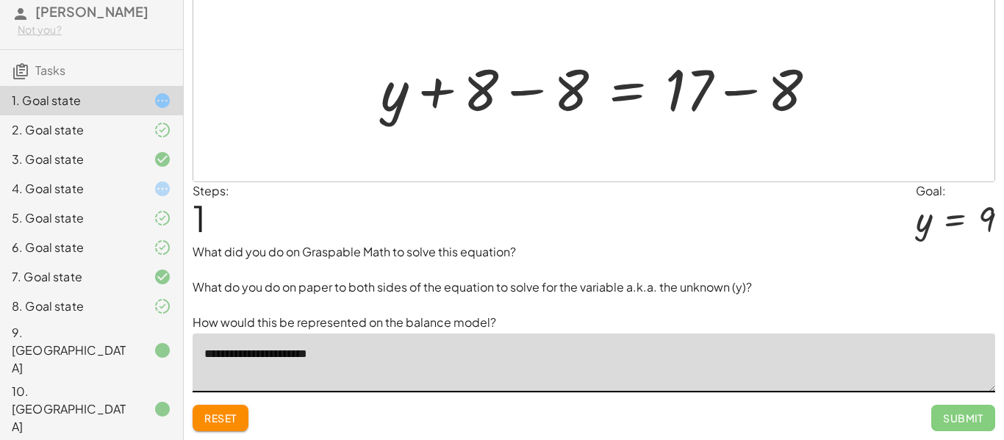
click at [726, 96] on div at bounding box center [604, 88] width 462 height 76
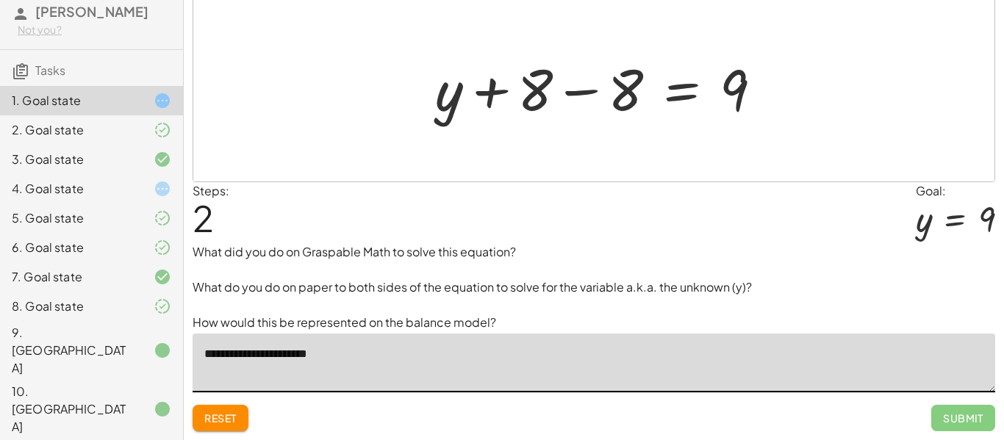
click at [576, 96] on div at bounding box center [604, 88] width 353 height 76
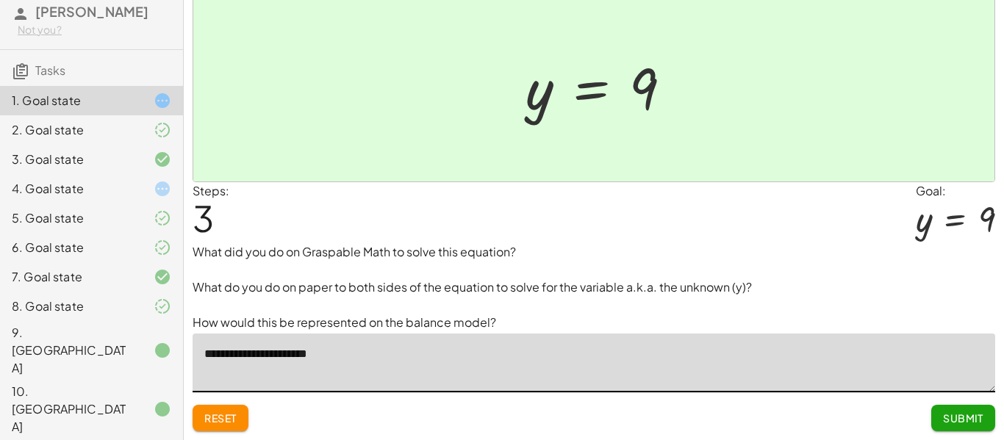
click at [959, 416] on span "Submit" at bounding box center [963, 418] width 40 height 13
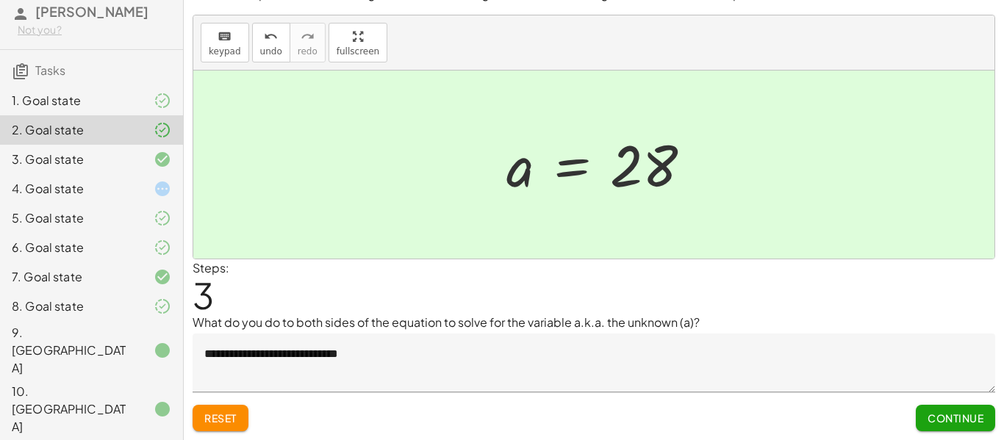
scroll to position [23, 0]
click at [140, 187] on div at bounding box center [150, 189] width 41 height 18
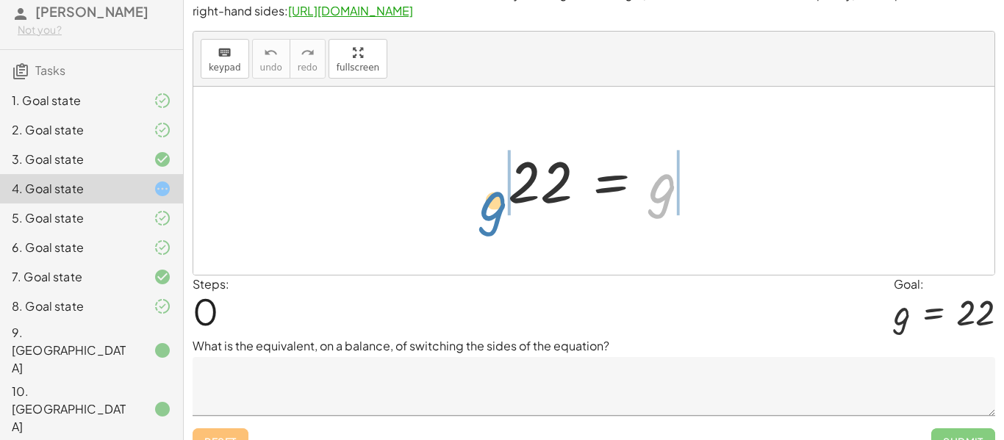
drag, startPoint x: 524, startPoint y: 192, endPoint x: 476, endPoint y: 181, distance: 49.0
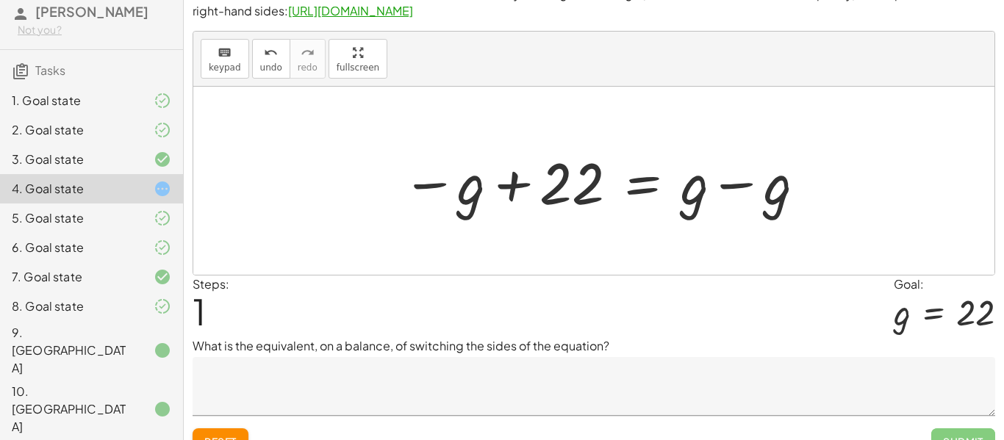
click at [733, 184] on div at bounding box center [605, 181] width 420 height 76
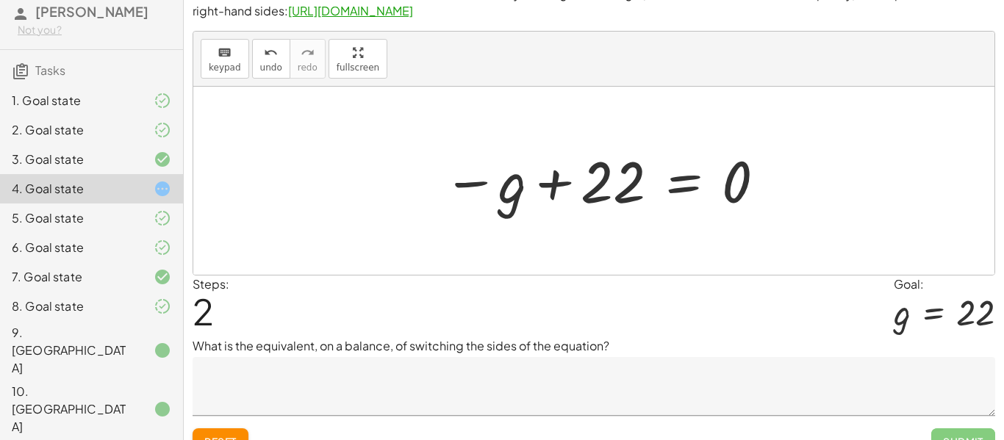
click at [549, 194] on div at bounding box center [605, 181] width 339 height 73
click at [201, 438] on button "Reset" at bounding box center [221, 441] width 56 height 26
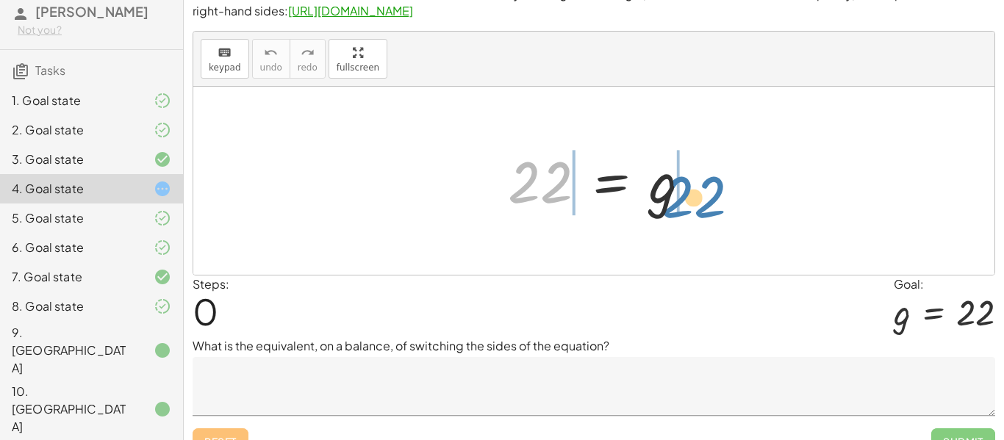
drag, startPoint x: 540, startPoint y: 171, endPoint x: 706, endPoint y: 161, distance: 166.4
click at [706, 161] on div at bounding box center [604, 181] width 209 height 73
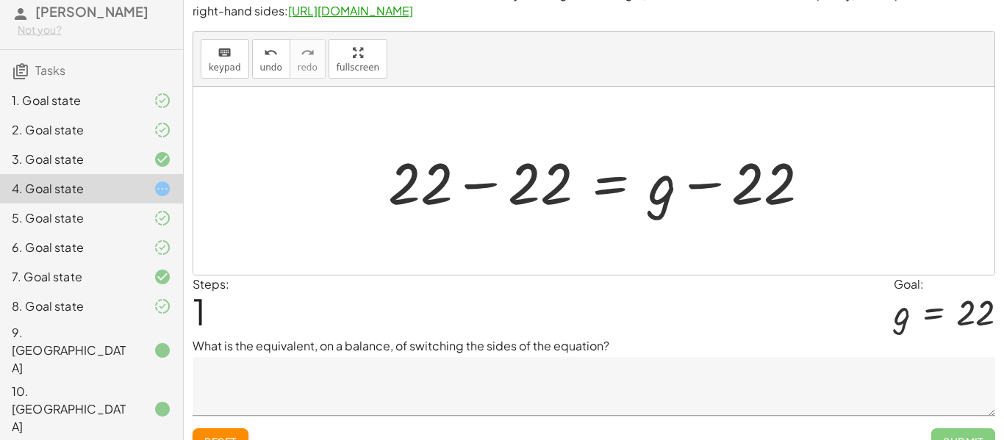
click at [694, 186] on div at bounding box center [605, 181] width 448 height 76
click at [483, 185] on div at bounding box center [605, 181] width 448 height 76
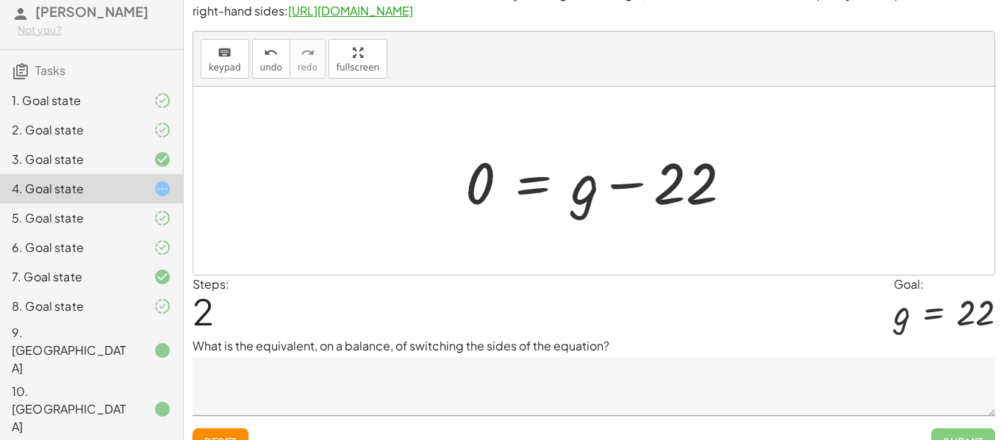
click at [226, 434] on button "Reset" at bounding box center [221, 441] width 56 height 26
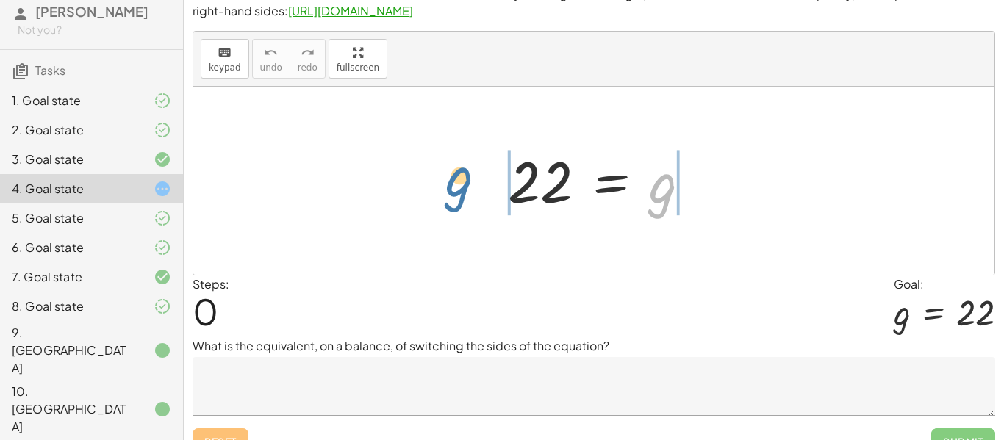
drag, startPoint x: 664, startPoint y: 183, endPoint x: 456, endPoint y: 173, distance: 208.2
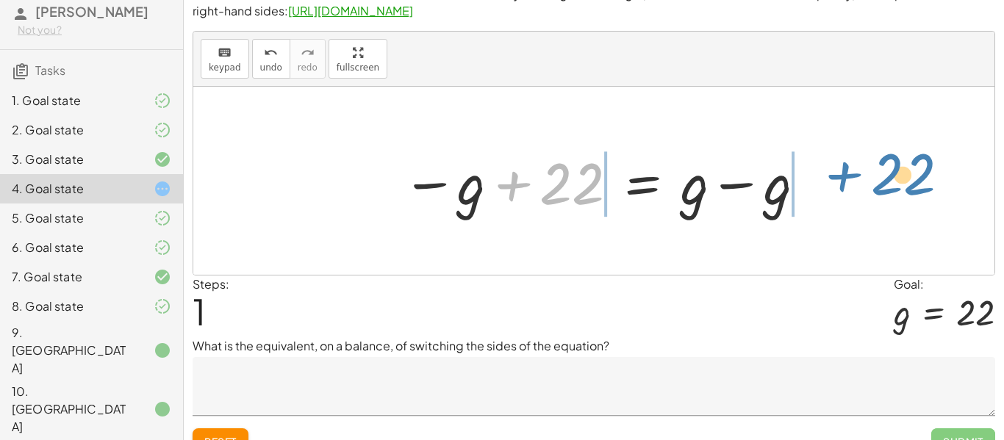
drag, startPoint x: 525, startPoint y: 186, endPoint x: 852, endPoint y: 176, distance: 327.2
click at [852, 176] on div "22 = g + 22 22 = − g + + g − g" at bounding box center [593, 181] width 801 height 188
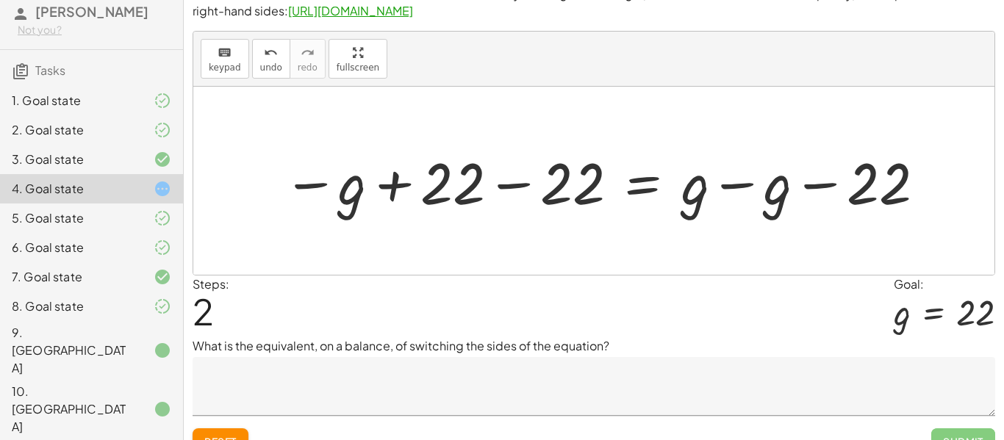
click at [518, 194] on div at bounding box center [605, 181] width 658 height 76
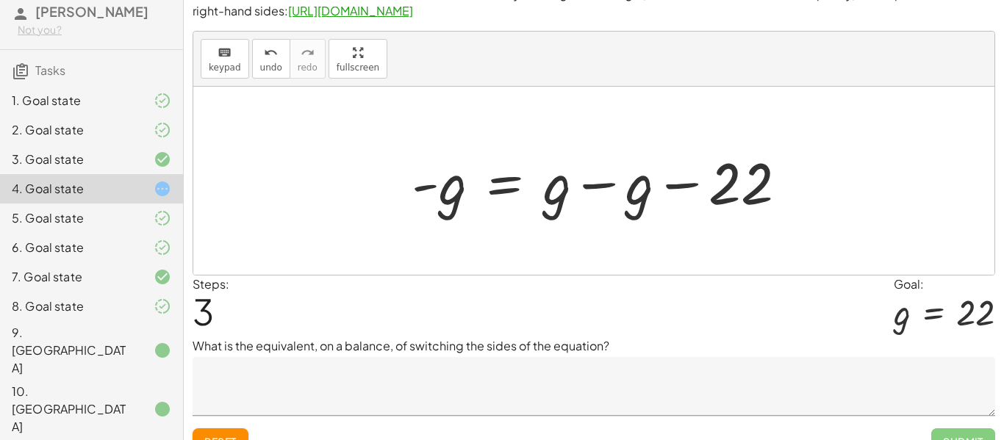
click at [595, 189] on div at bounding box center [605, 181] width 402 height 76
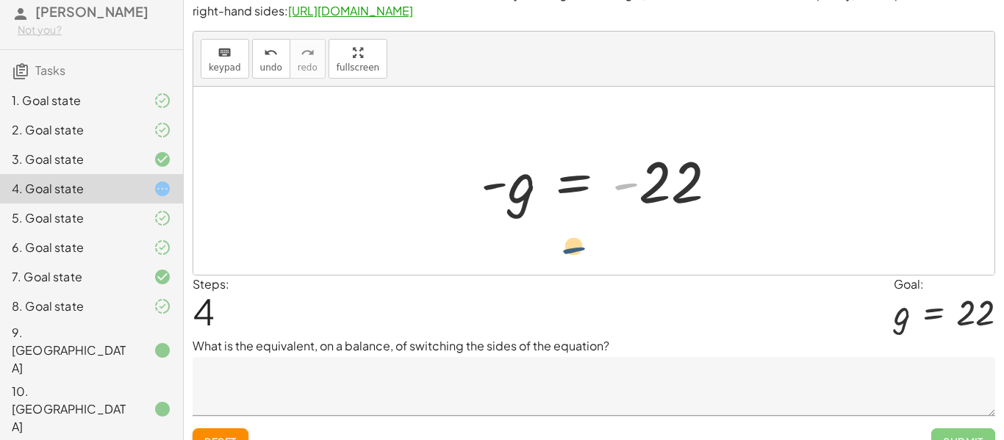
drag, startPoint x: 631, startPoint y: 193, endPoint x: 576, endPoint y: 253, distance: 81.7
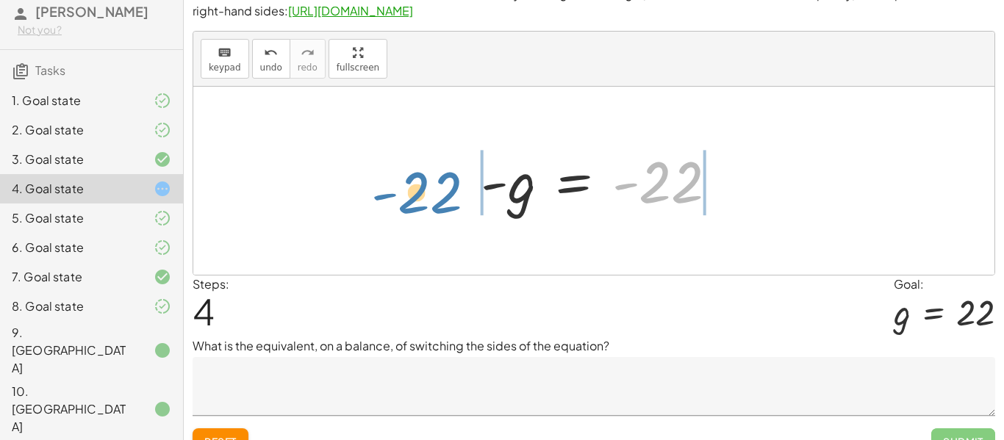
drag, startPoint x: 683, startPoint y: 201, endPoint x: 442, endPoint y: 212, distance: 241.3
click at [442, 212] on div "22 = g − g + 22 = + g − g − g + 22 − 22 = + g − g − 22 − g + 0 = + g − g − 22 -…" at bounding box center [593, 181] width 801 height 188
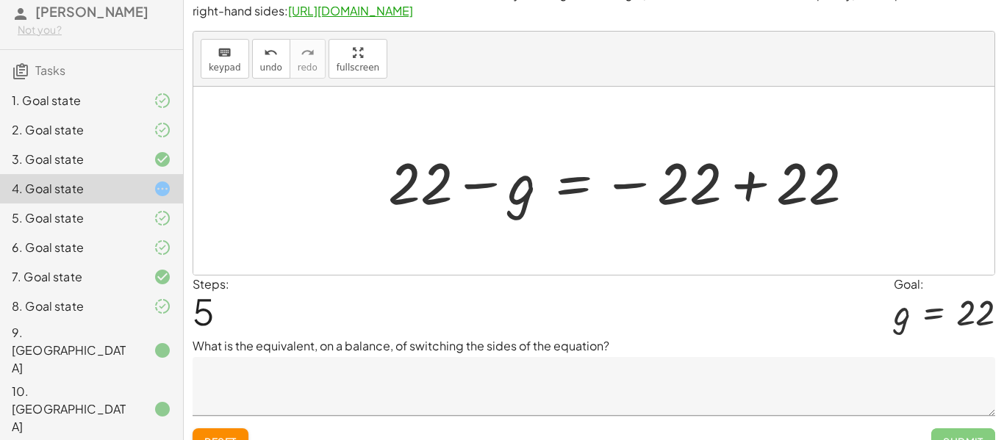
click at [474, 187] on div at bounding box center [627, 181] width 493 height 76
click at [741, 185] on div at bounding box center [627, 181] width 493 height 76
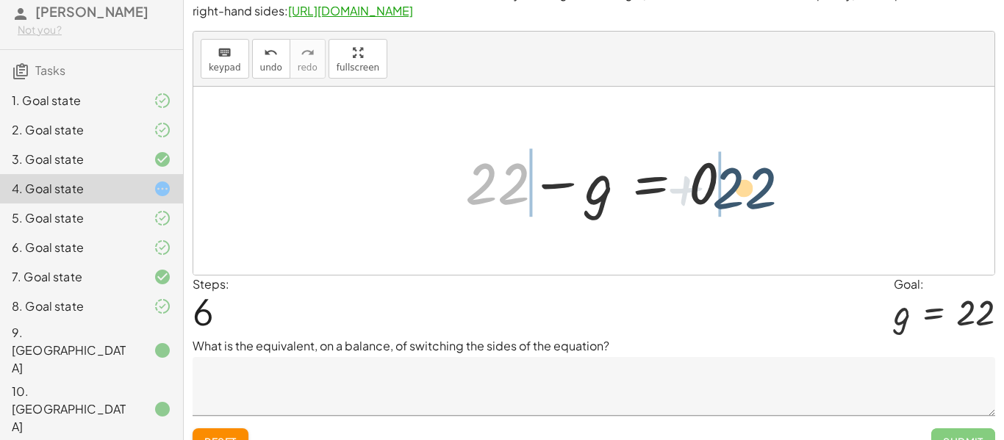
drag, startPoint x: 499, startPoint y: 178, endPoint x: 774, endPoint y: 187, distance: 275.0
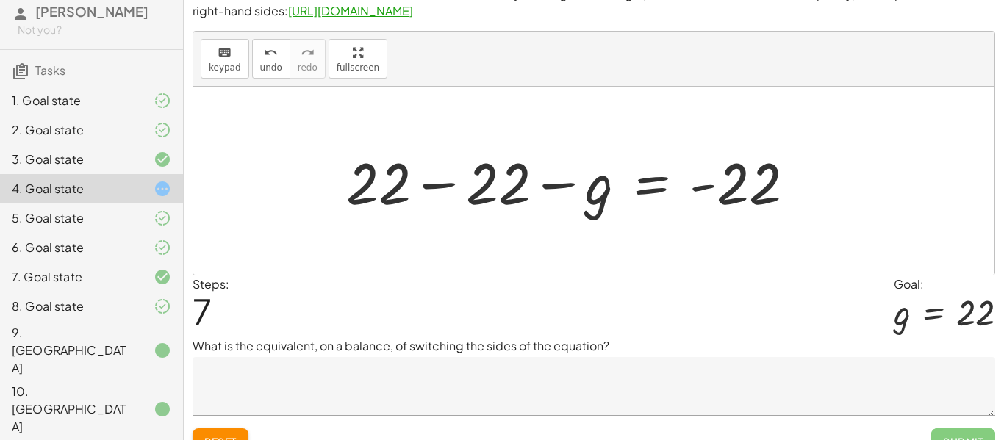
click at [697, 189] on div at bounding box center [576, 181] width 475 height 76
click at [453, 176] on div at bounding box center [576, 181] width 475 height 76
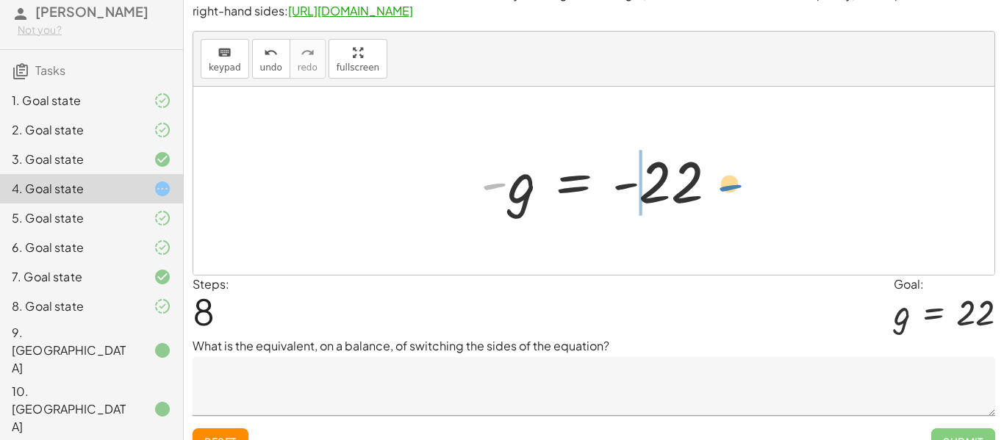
drag, startPoint x: 500, startPoint y: 190, endPoint x: 742, endPoint y: 190, distance: 242.5
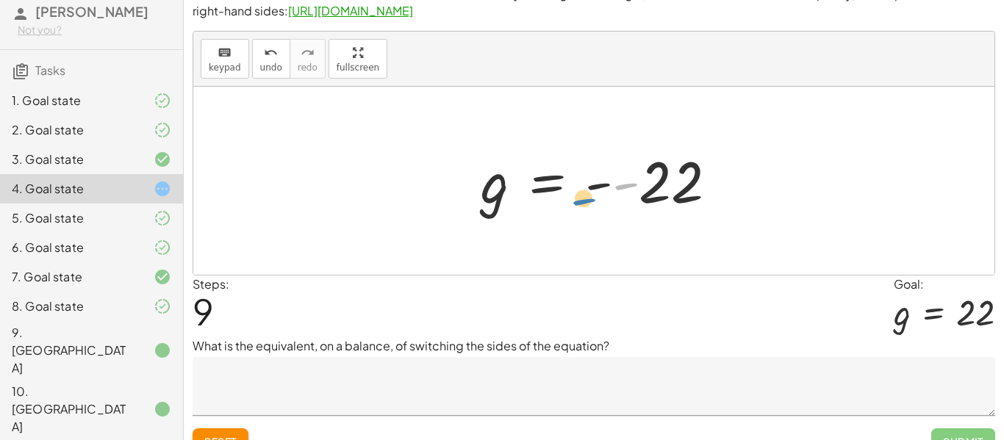
drag, startPoint x: 613, startPoint y: 187, endPoint x: 595, endPoint y: 289, distance: 102.9
click at [0, 0] on div "We like to have our variable first. We can switch the sides by clicking on the …" at bounding box center [0, 0] width 0 height 0
click at [642, 181] on div at bounding box center [604, 181] width 263 height 73
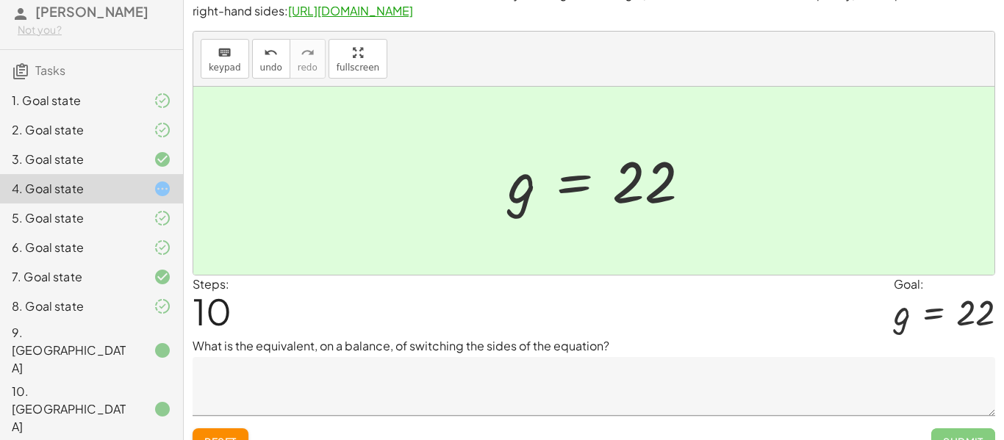
click at [529, 386] on textarea at bounding box center [594, 386] width 802 height 59
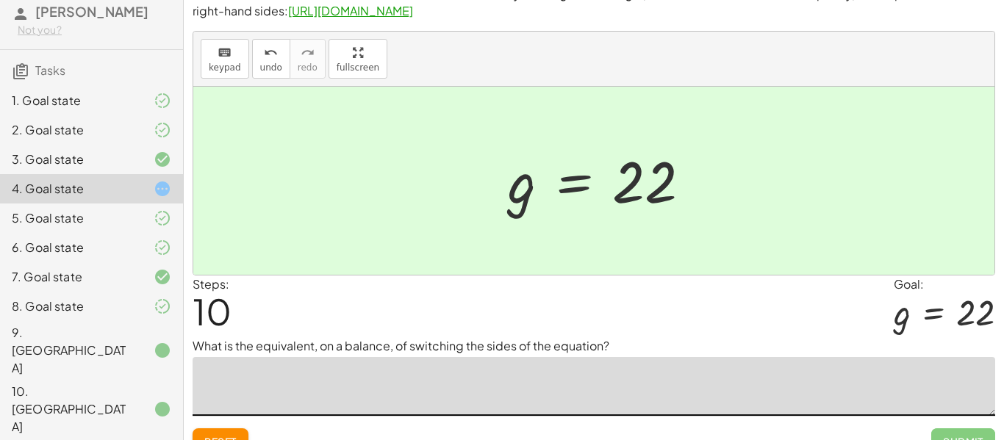
scroll to position [46, 0]
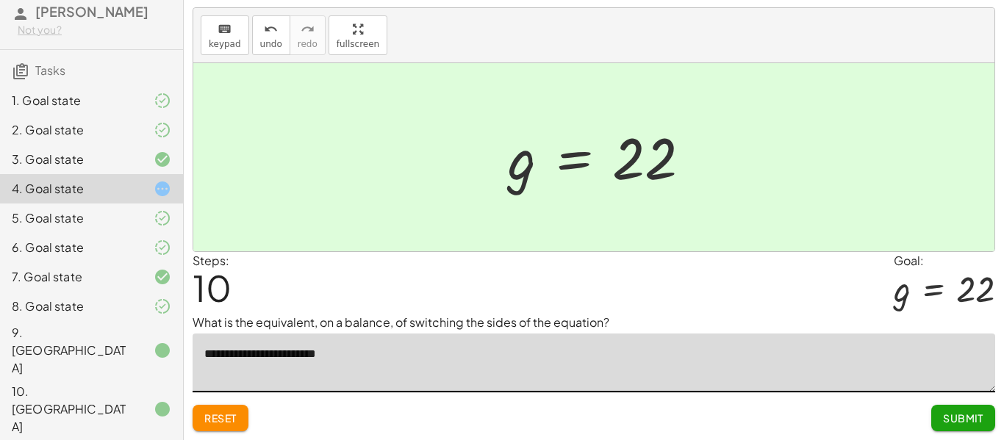
click at [213, 352] on textarea "**********" at bounding box center [594, 363] width 802 height 59
click at [435, 351] on textarea "**********" at bounding box center [594, 363] width 802 height 59
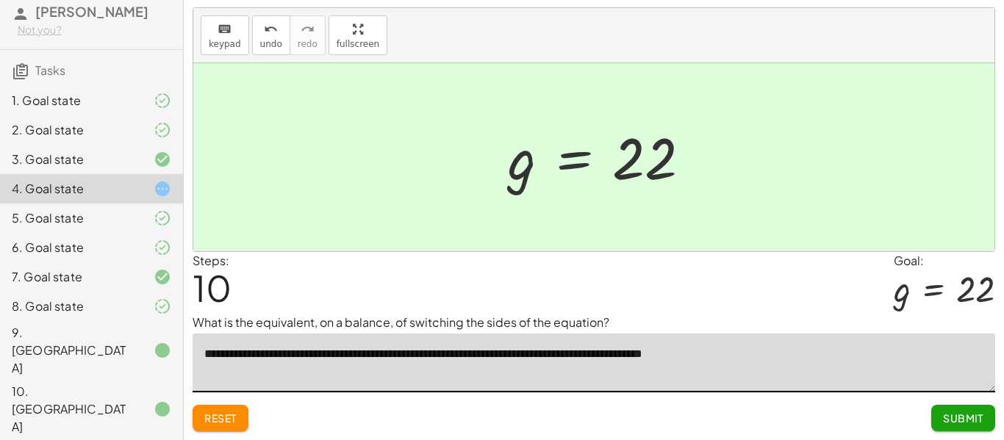
type textarea "**********"
click at [932, 408] on button "Submit" at bounding box center [963, 418] width 64 height 26
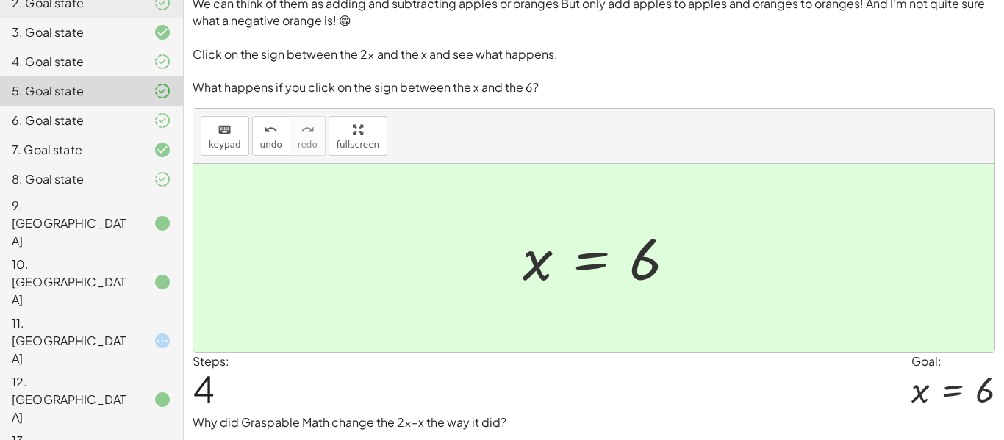
scroll to position [226, 0]
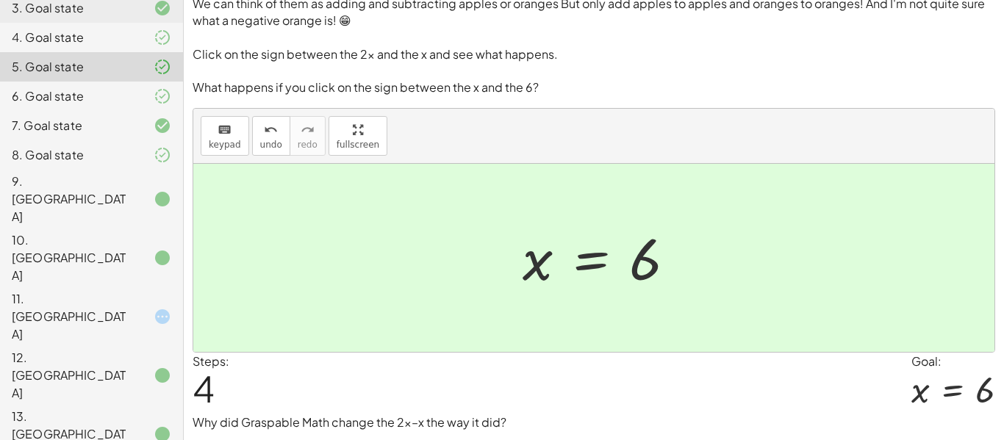
click at [32, 405] on div "11. [GEOGRAPHIC_DATA]" at bounding box center [91, 434] width 183 height 59
